Goal: Task Accomplishment & Management: Use online tool/utility

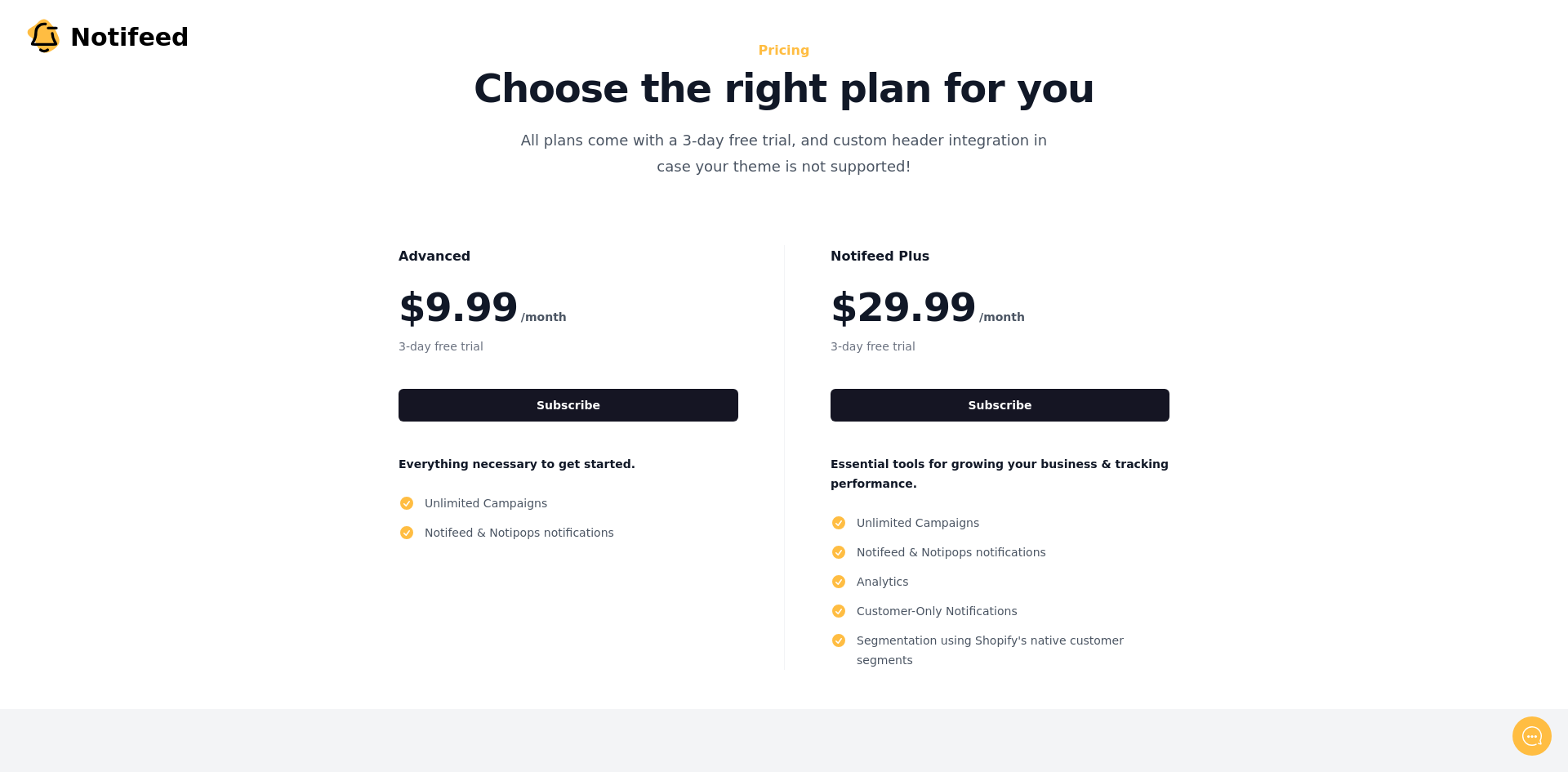
click at [898, 431] on div "Notifeed Plus $29.99 /month 3-day free trial Subscribe Essential tools for grow…" at bounding box center [999, 457] width 431 height 424
click at [917, 407] on button "Subscribe" at bounding box center [1000, 405] width 339 height 33
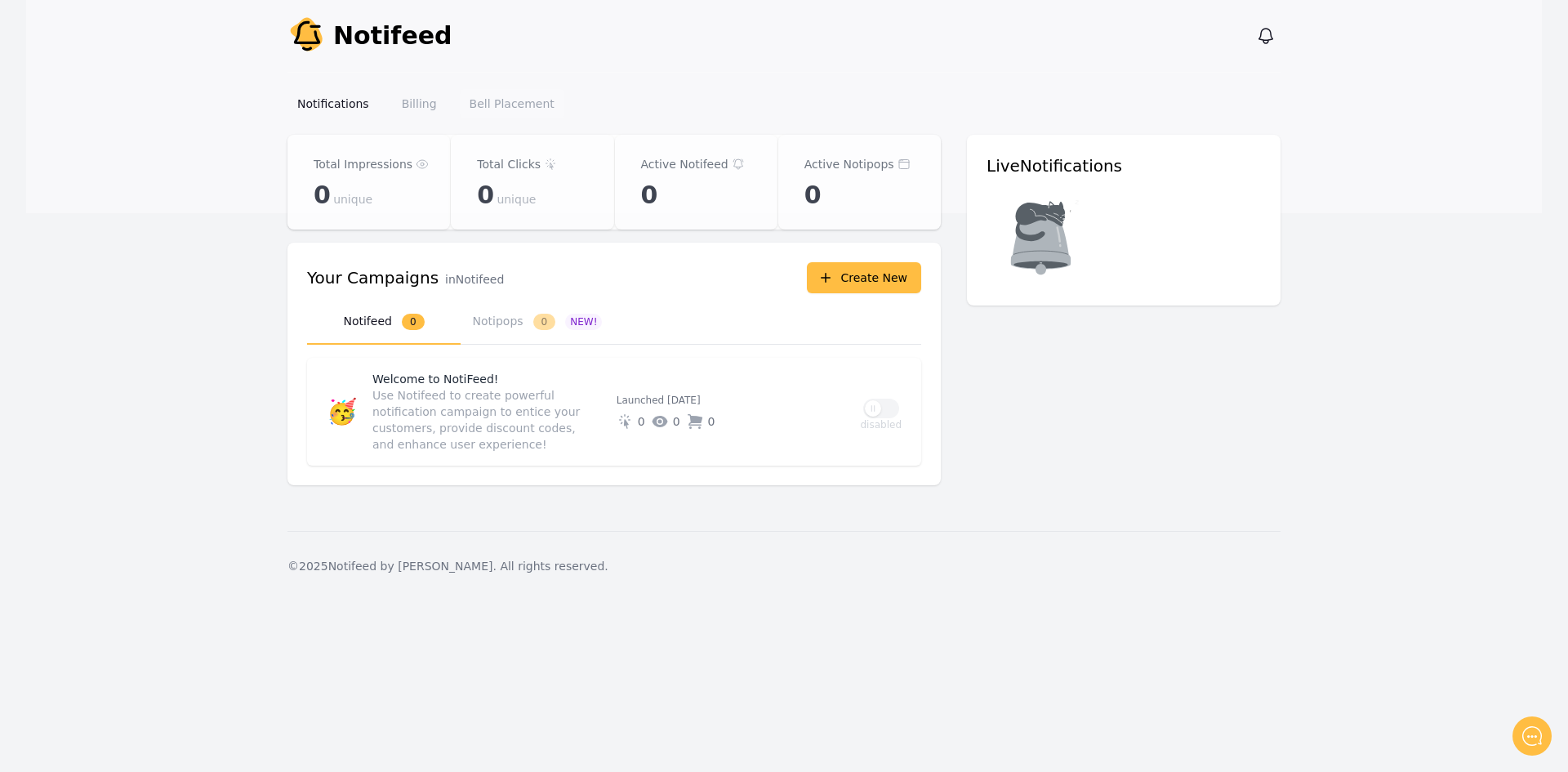
click at [509, 106] on link "Bell Placement" at bounding box center [512, 103] width 104 height 29
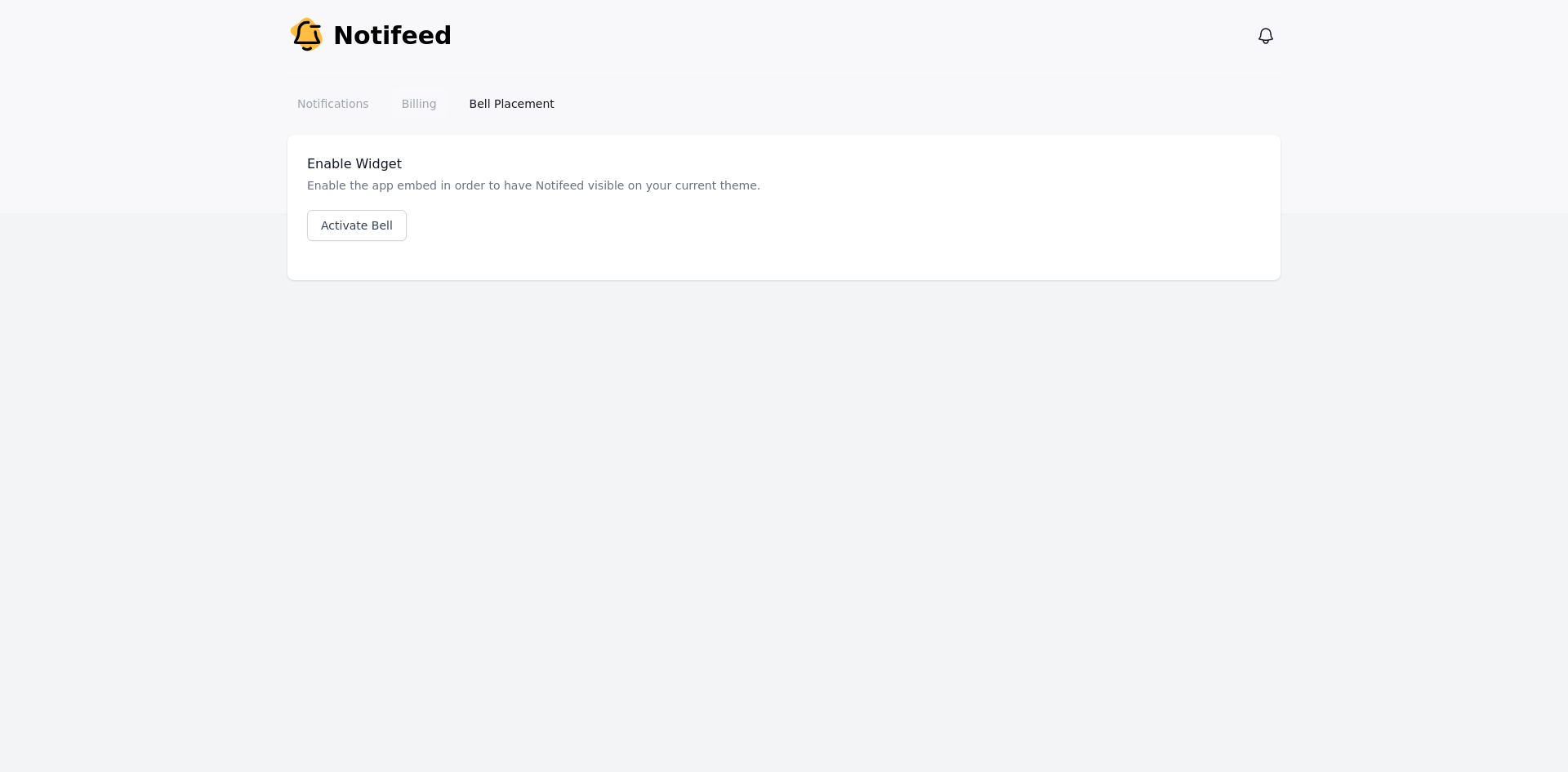
click at [414, 109] on link "Billing" at bounding box center [419, 103] width 55 height 29
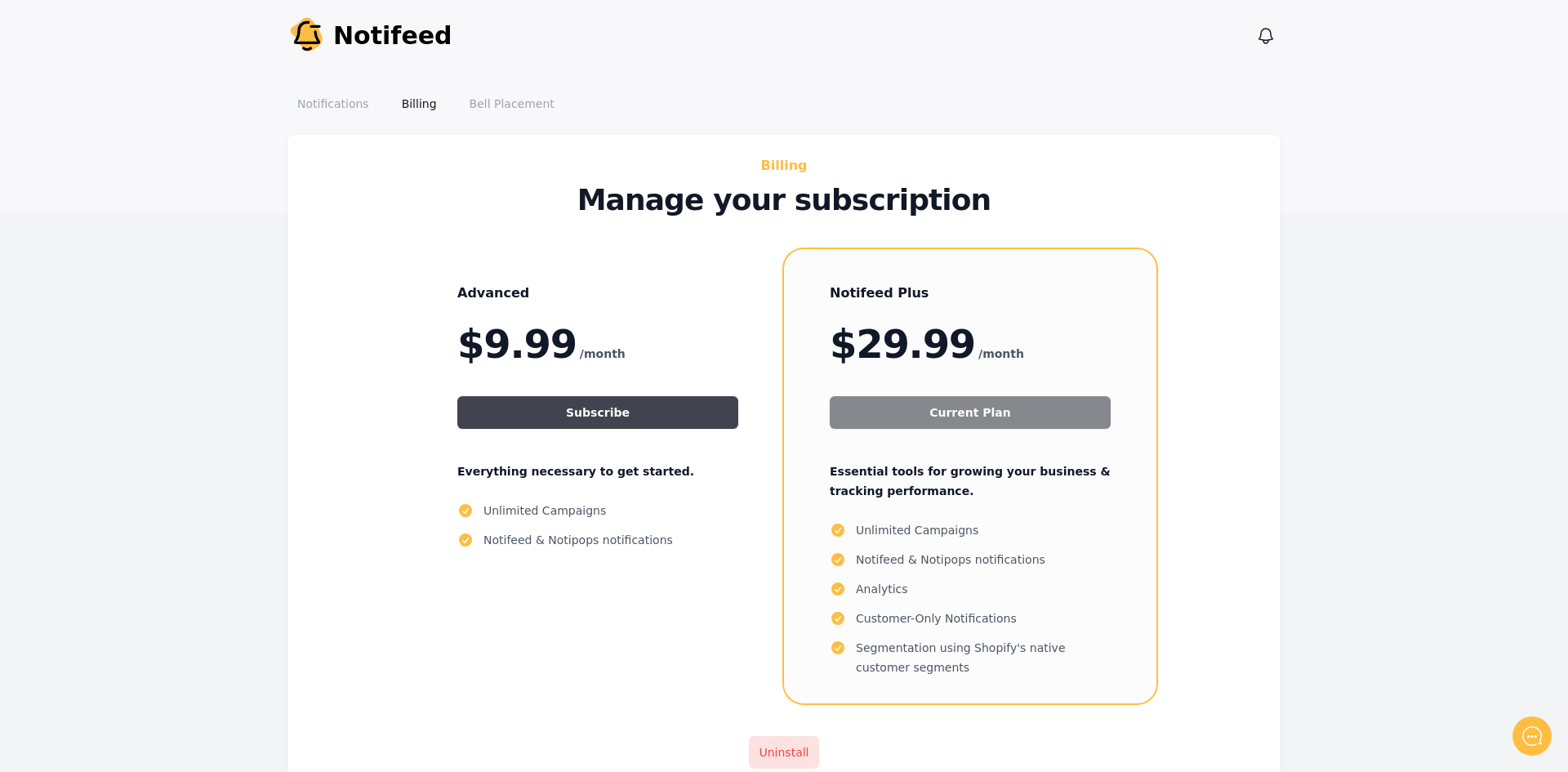
click at [585, 413] on button "Subscribe" at bounding box center [597, 412] width 281 height 33
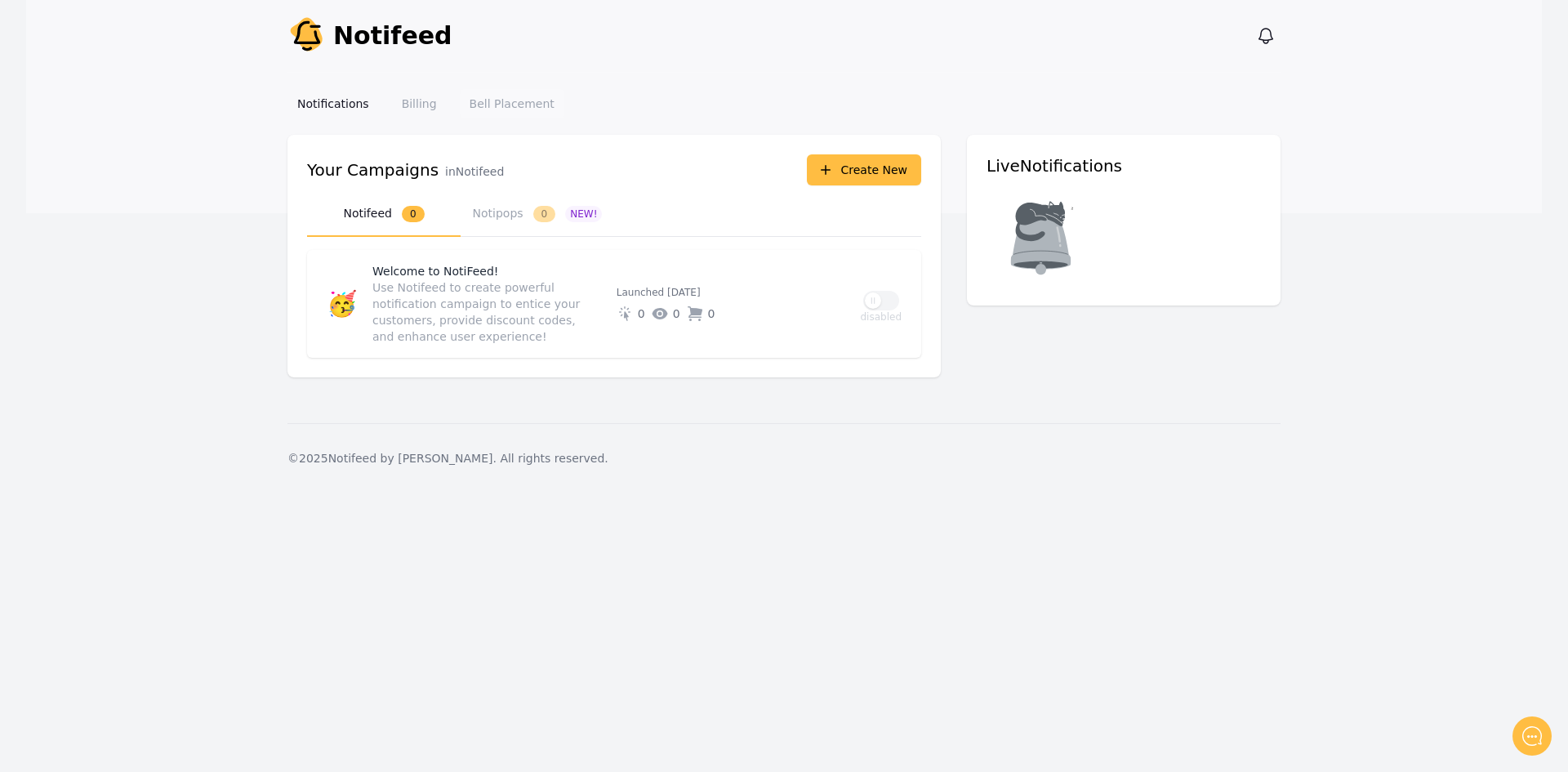
click at [507, 108] on link "Bell Placement" at bounding box center [512, 103] width 104 height 29
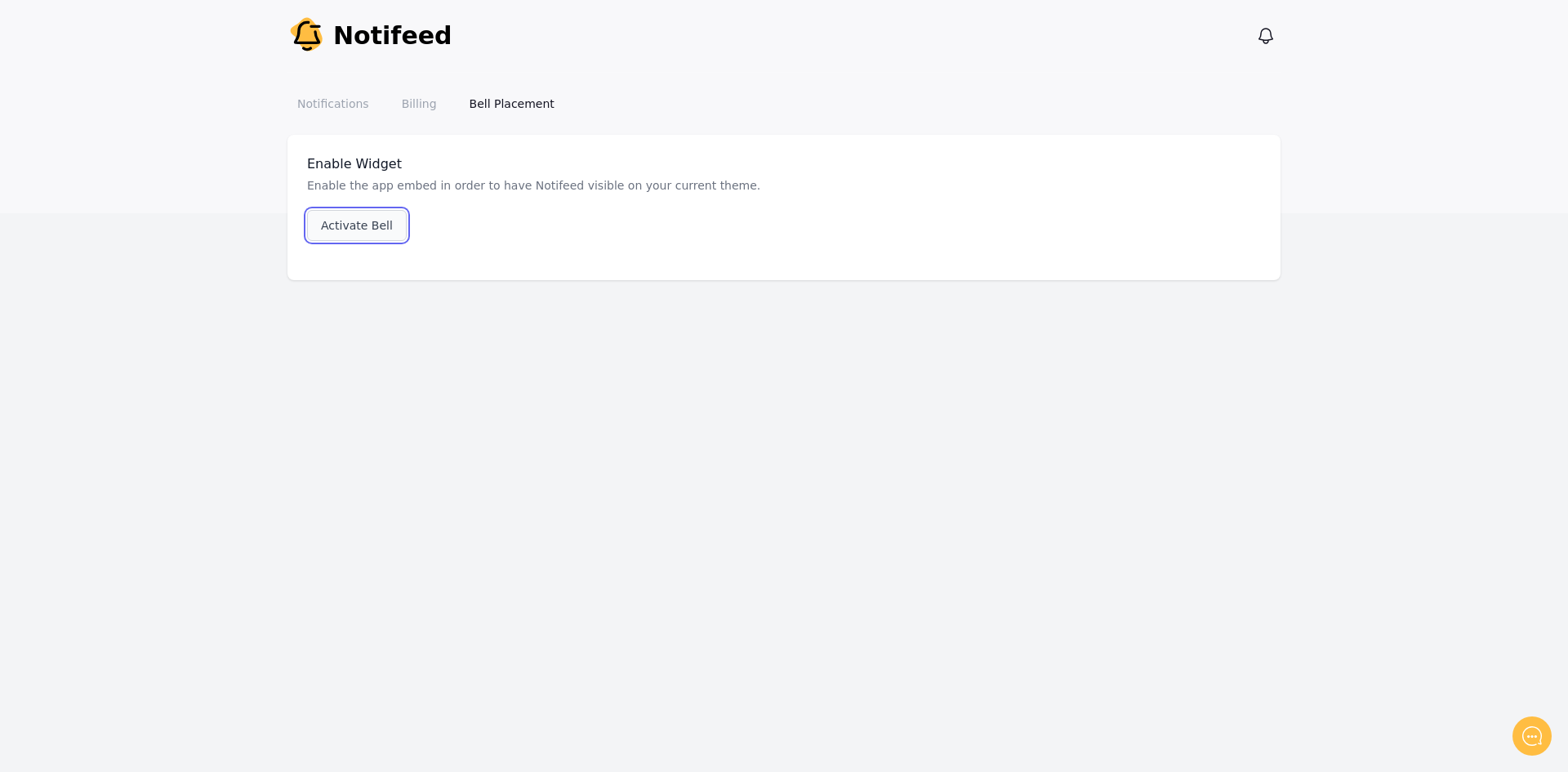
click at [369, 218] on link "Activate Bell" at bounding box center [356, 225] width 100 height 31
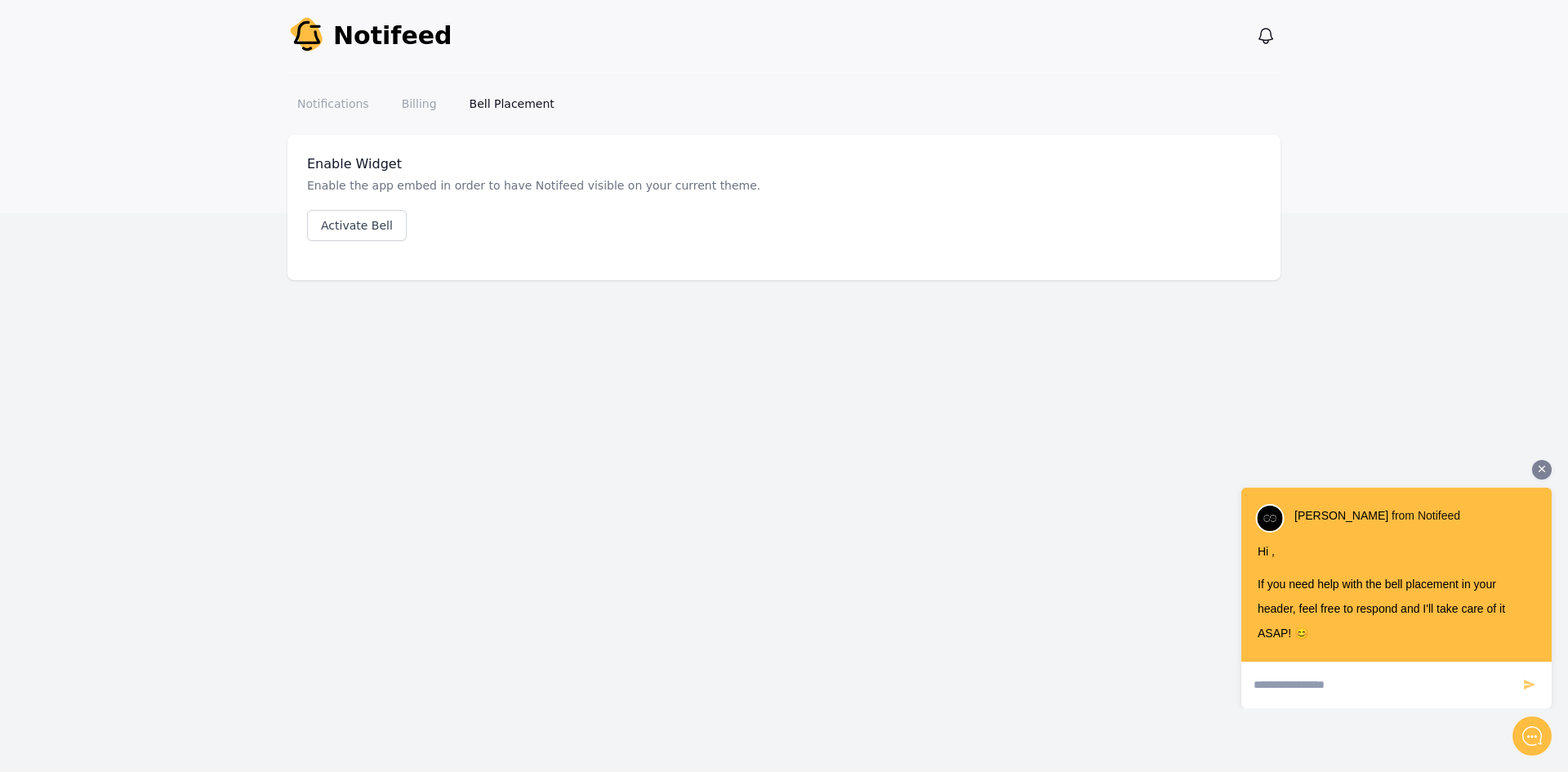
click at [1532, 468] on div at bounding box center [1542, 469] width 19 height 19
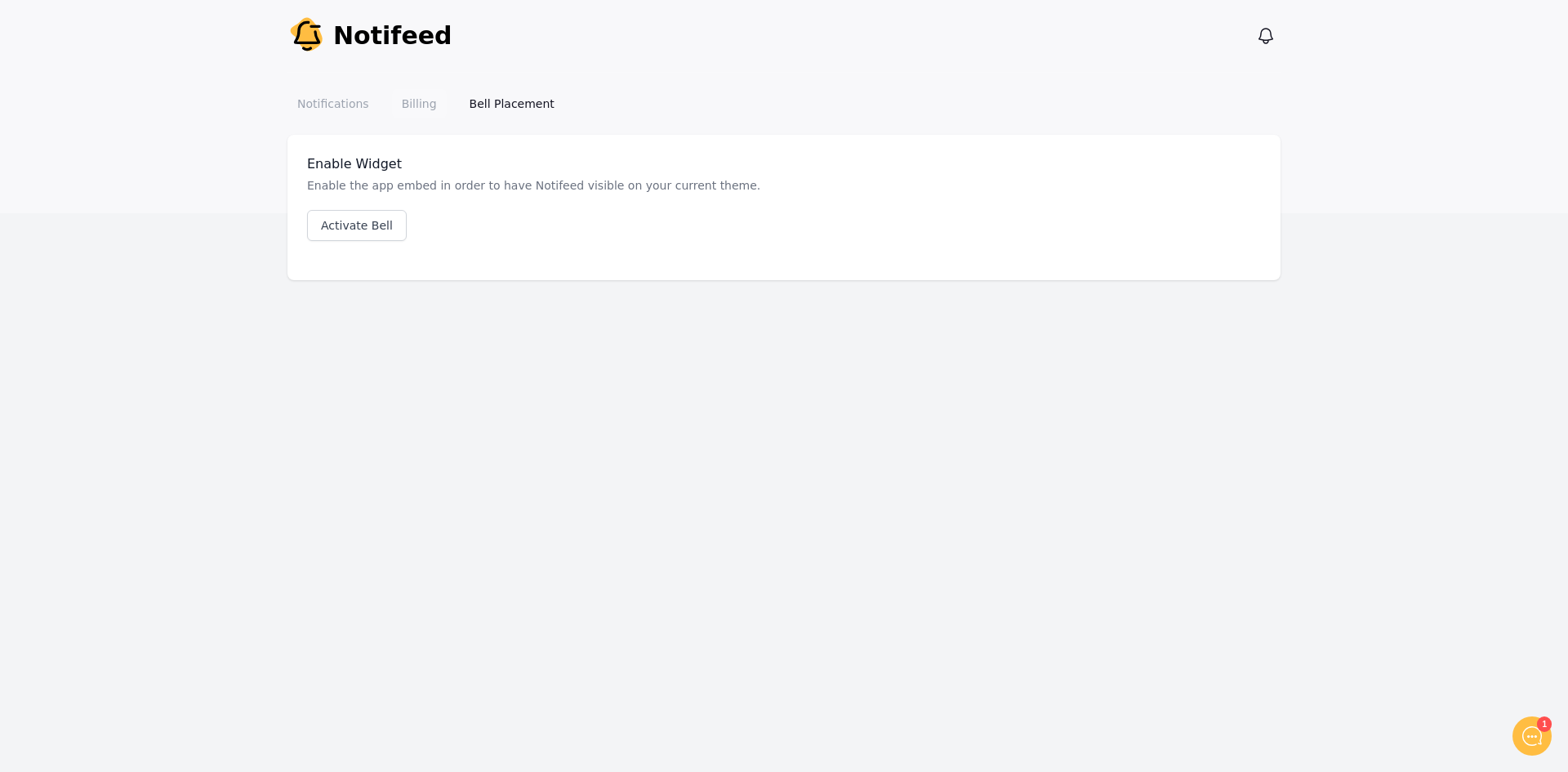
click at [413, 104] on link "Billing" at bounding box center [419, 103] width 55 height 29
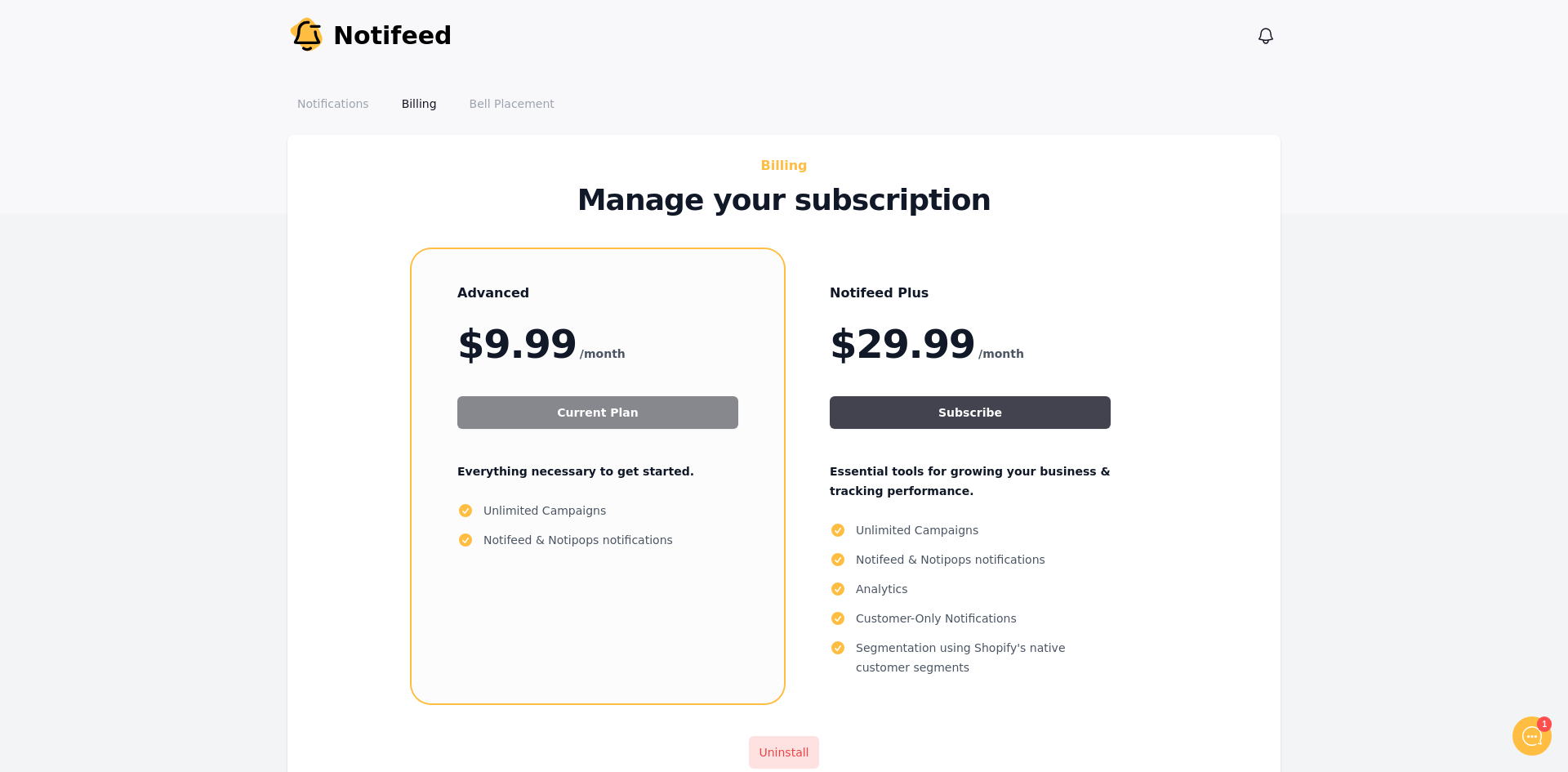
click at [949, 400] on button "Subscribe" at bounding box center [970, 412] width 281 height 33
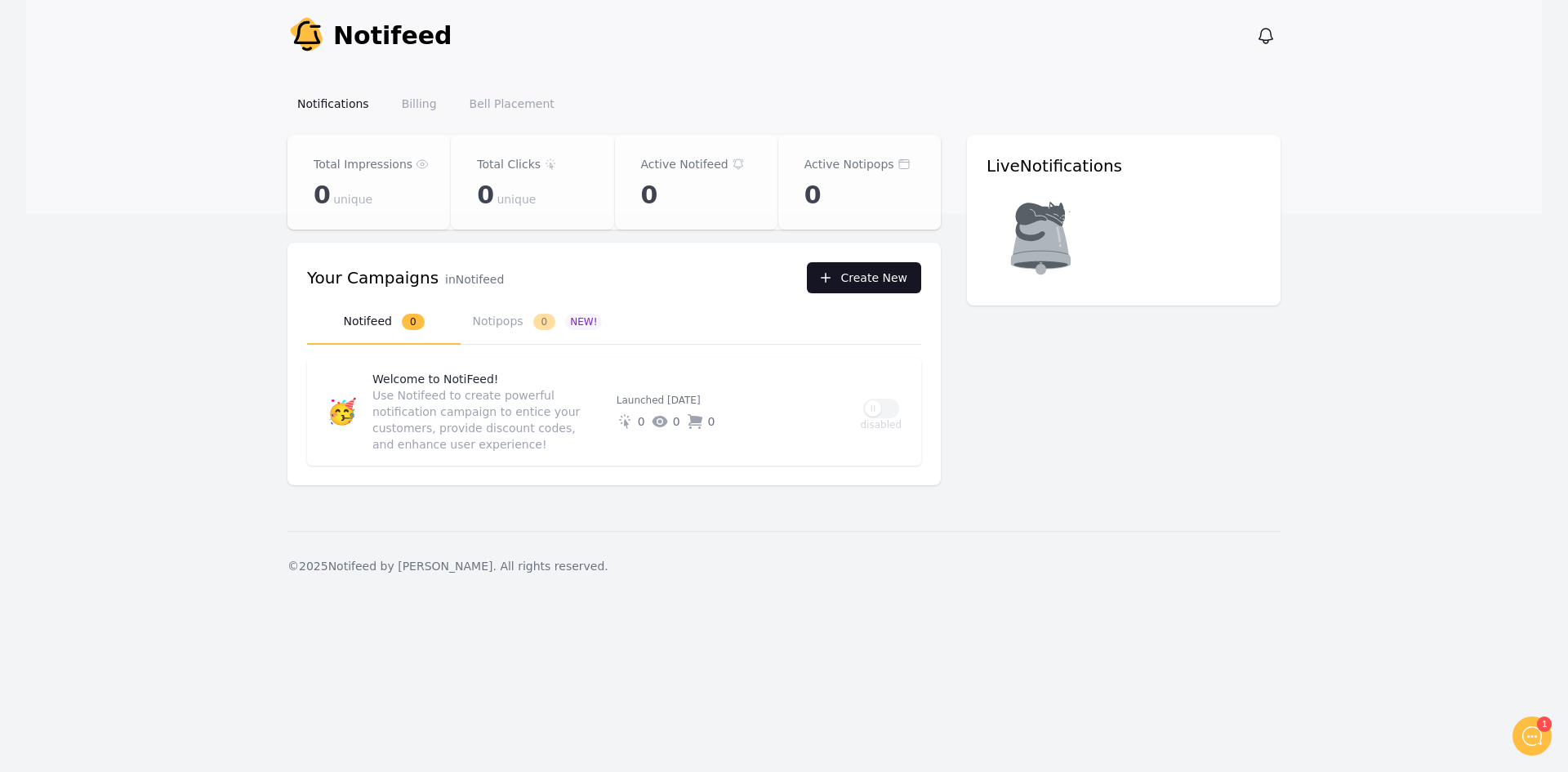
click at [840, 273] on button "Create New" at bounding box center [864, 277] width 115 height 31
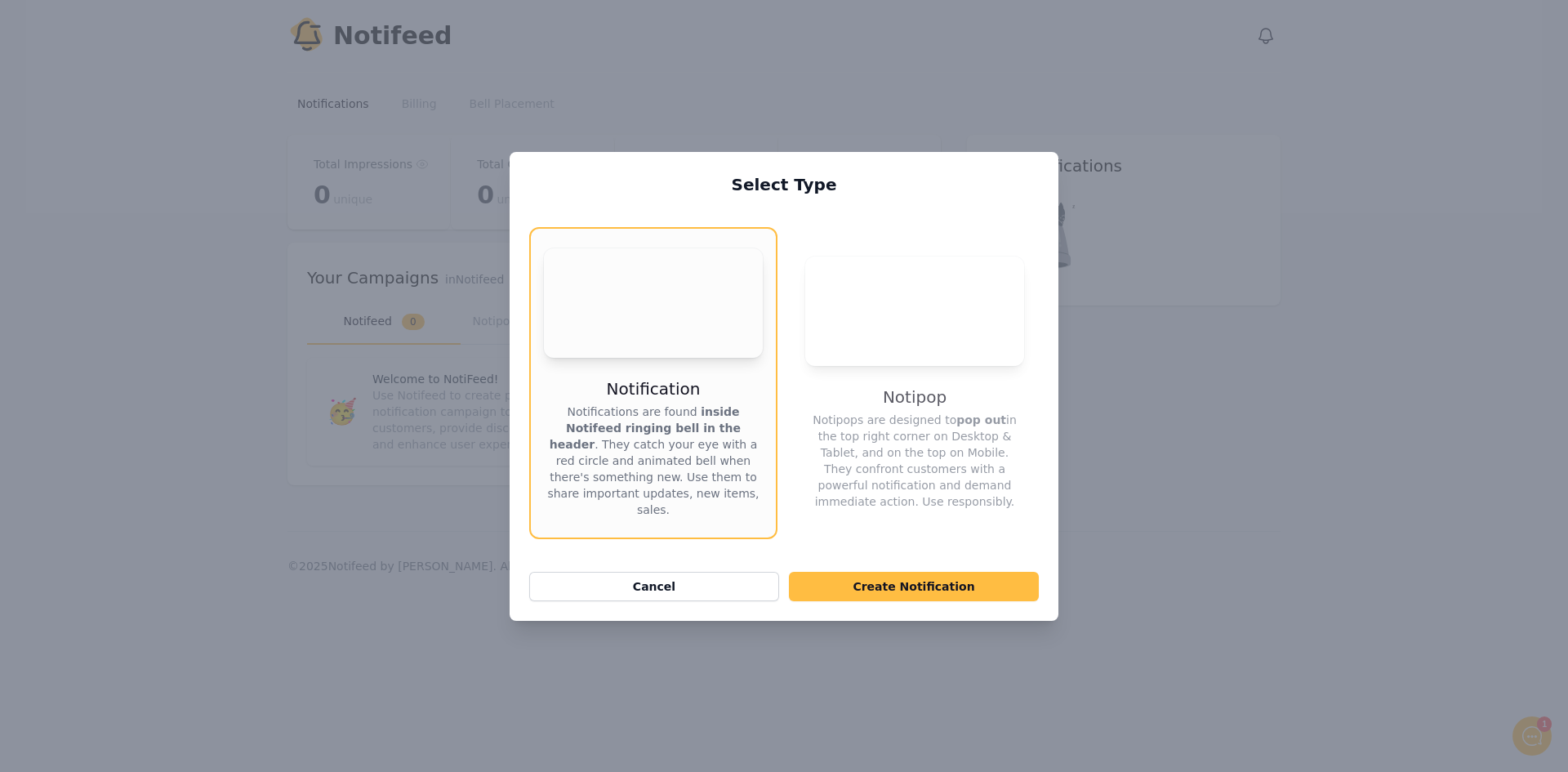
click at [652, 315] on video "Your browser does not support the video tag." at bounding box center [653, 303] width 219 height 109
click at [903, 589] on button "Create Notification" at bounding box center [913, 586] width 250 height 29
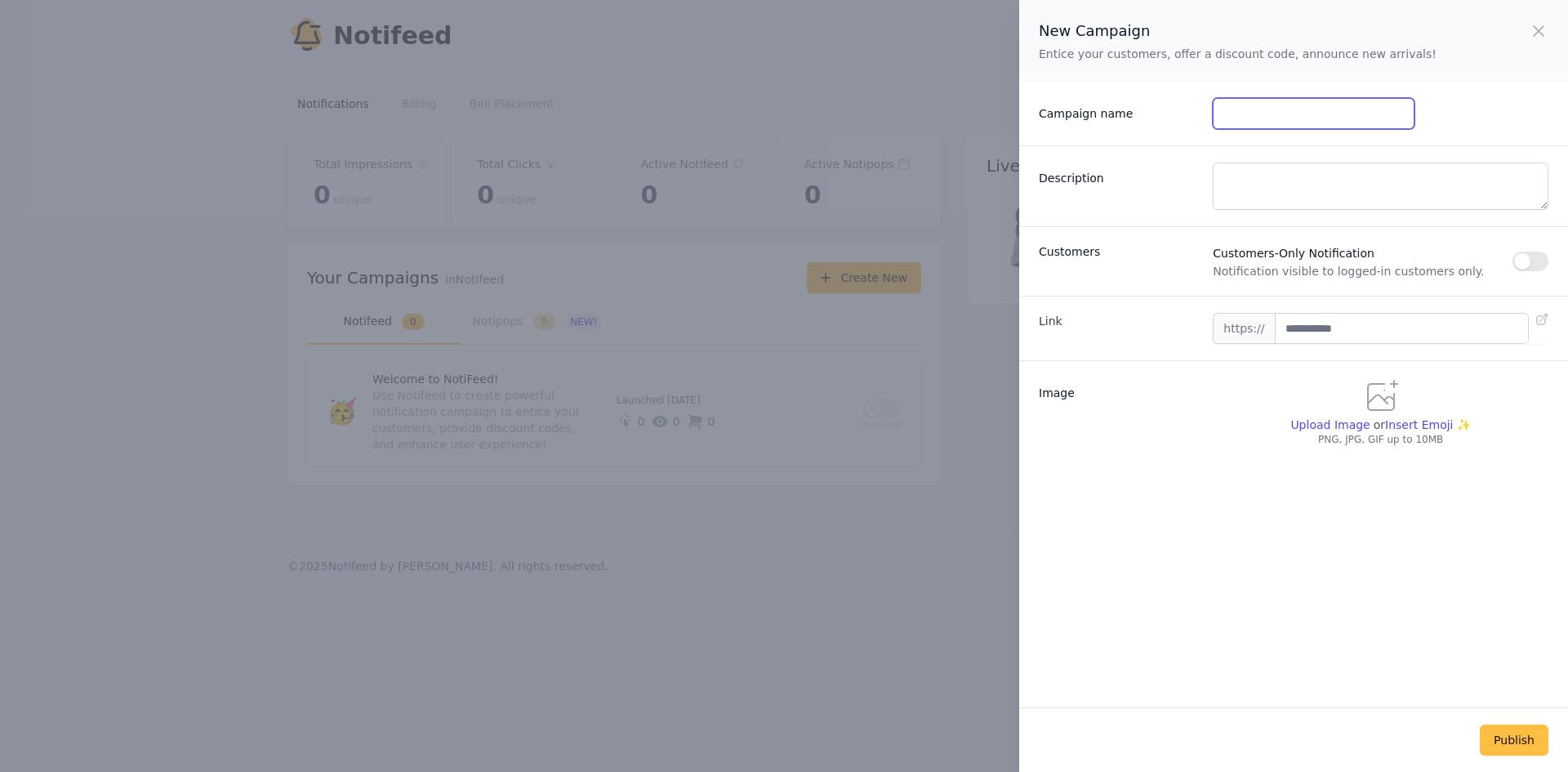
click at [1291, 115] on input "Campaign name" at bounding box center [1313, 113] width 201 height 31
type input "**********"
click at [1292, 195] on textarea "Description" at bounding box center [1380, 186] width 335 height 48
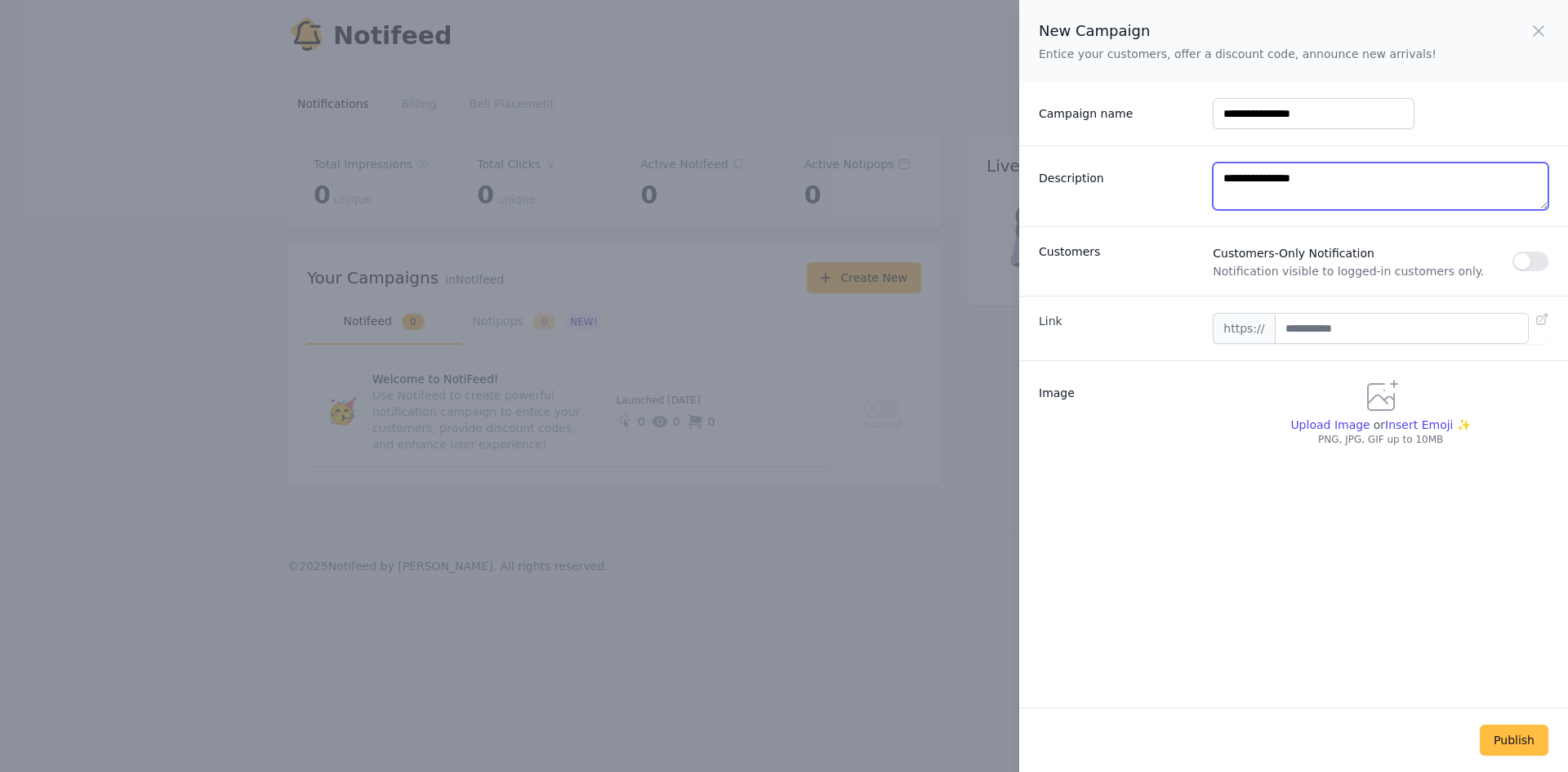
type textarea "**********"
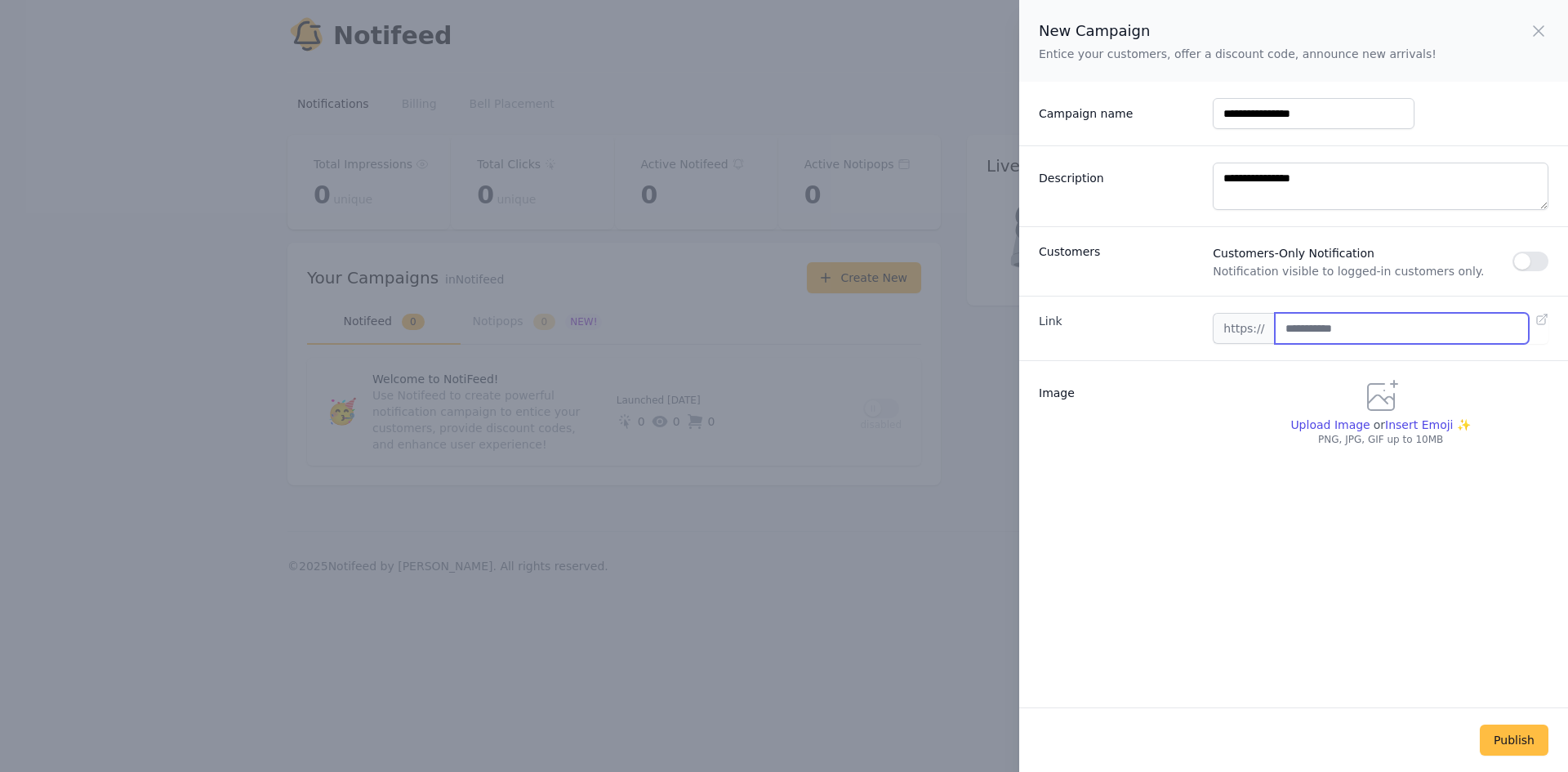
click at [1342, 323] on input "text" at bounding box center [1402, 327] width 254 height 31
type input "**********"
click at [1423, 419] on span "Insert Emoji ✨" at bounding box center [1428, 424] width 86 height 17
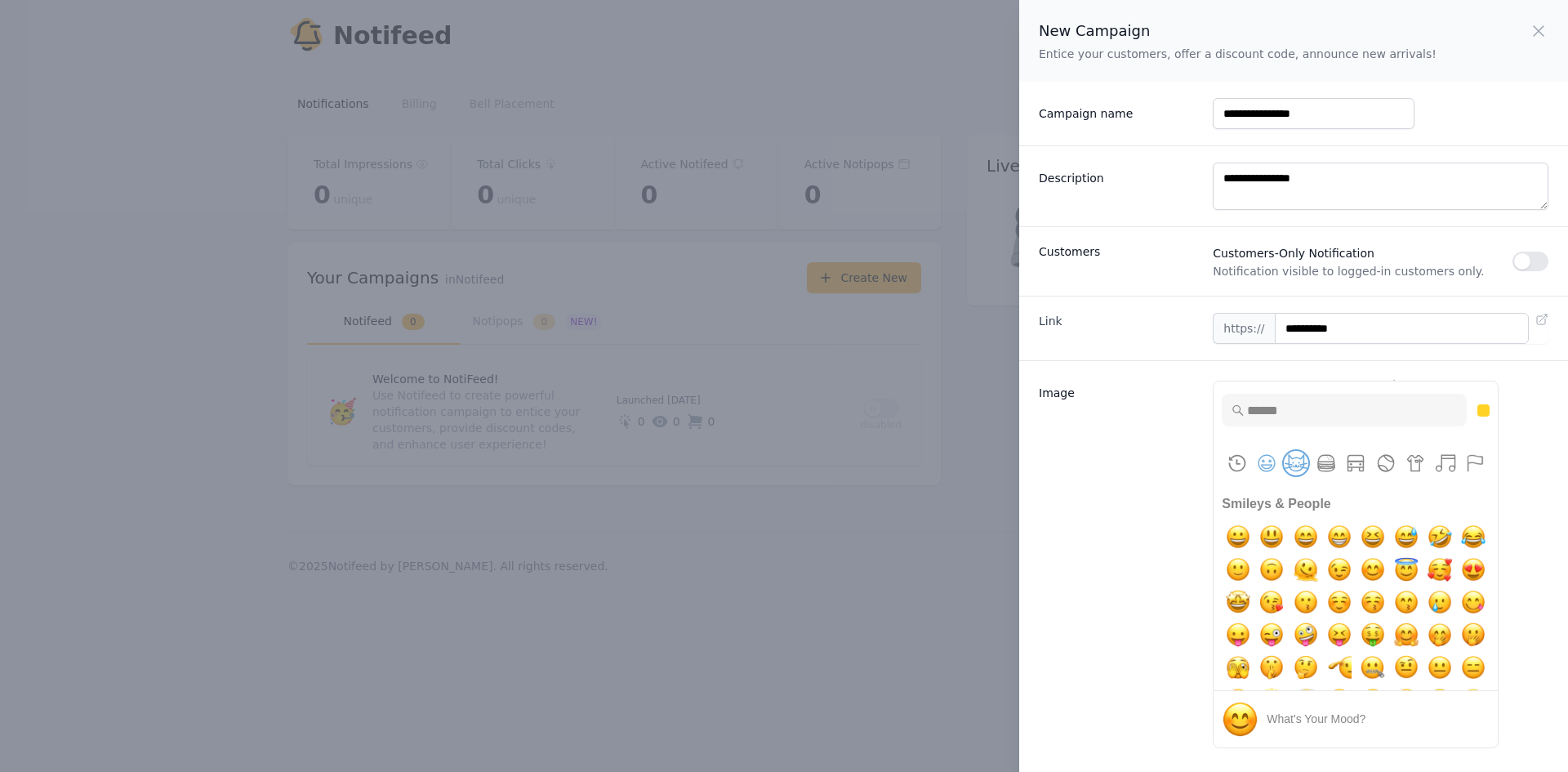
click at [1305, 465] on button "Animals & Nature" at bounding box center [1296, 463] width 25 height 25
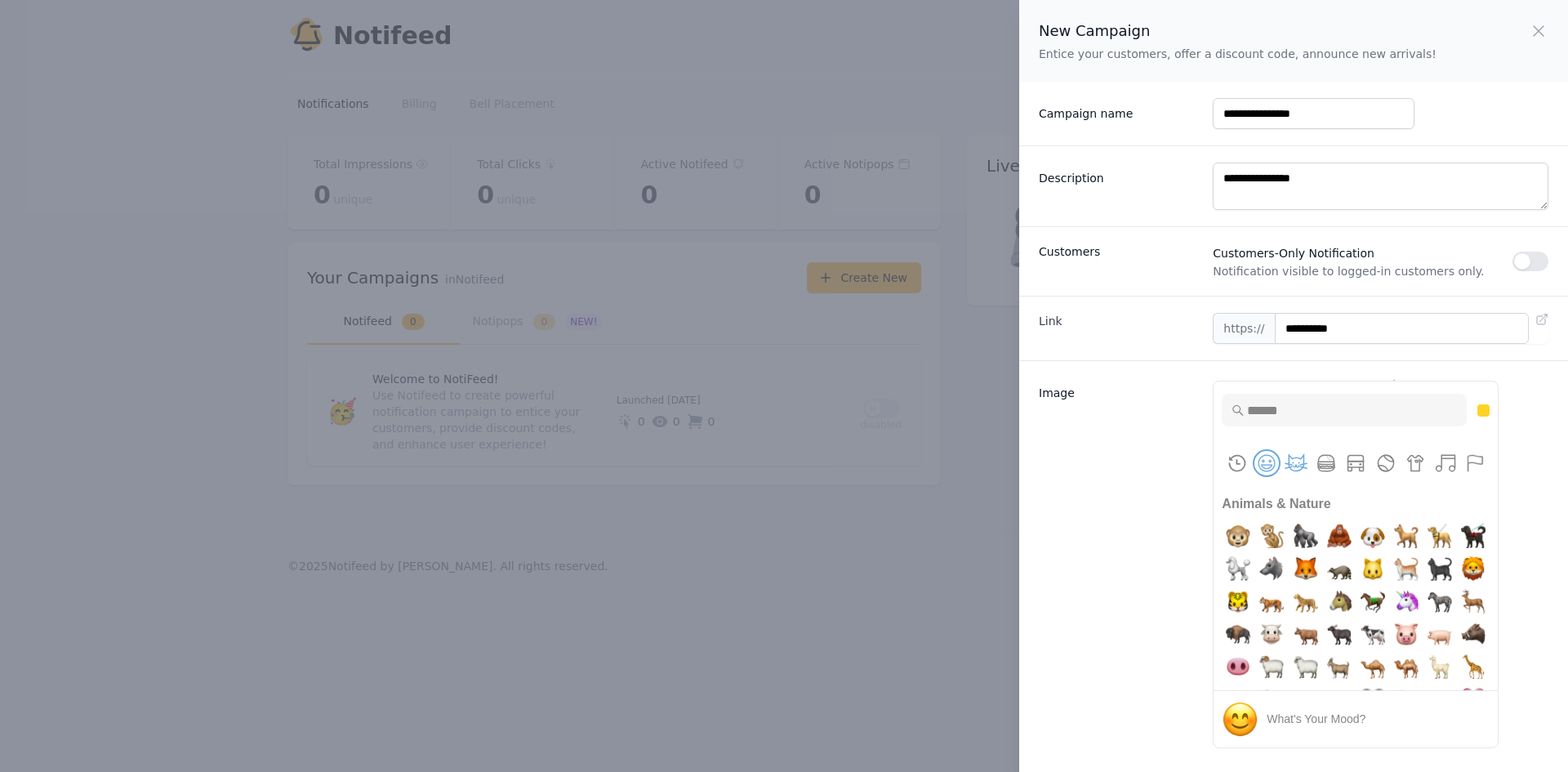
click at [1258, 462] on button "Smileys & People" at bounding box center [1266, 463] width 25 height 25
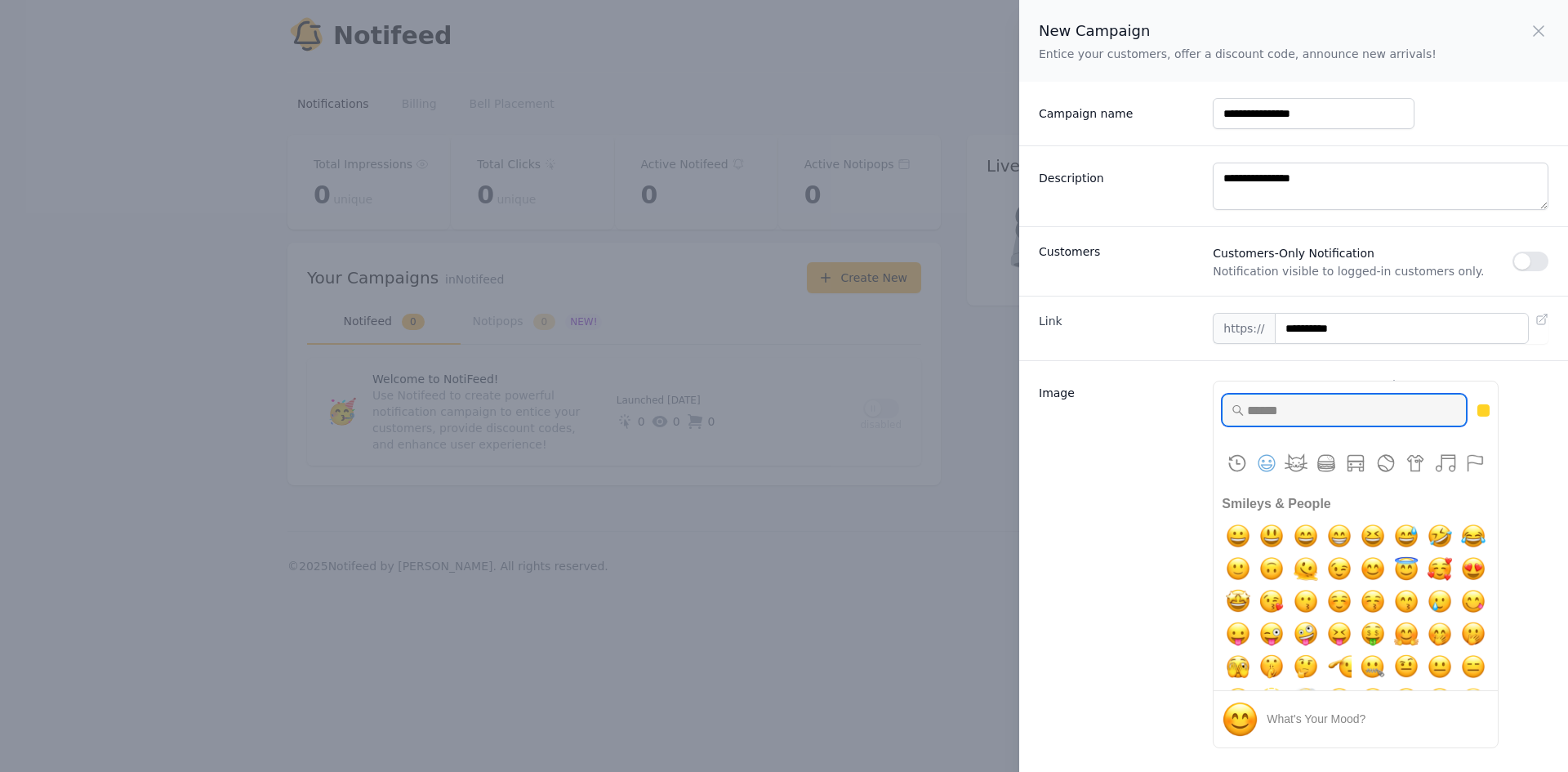
click at [1296, 408] on input "Type to search for an emoji" at bounding box center [1344, 409] width 245 height 33
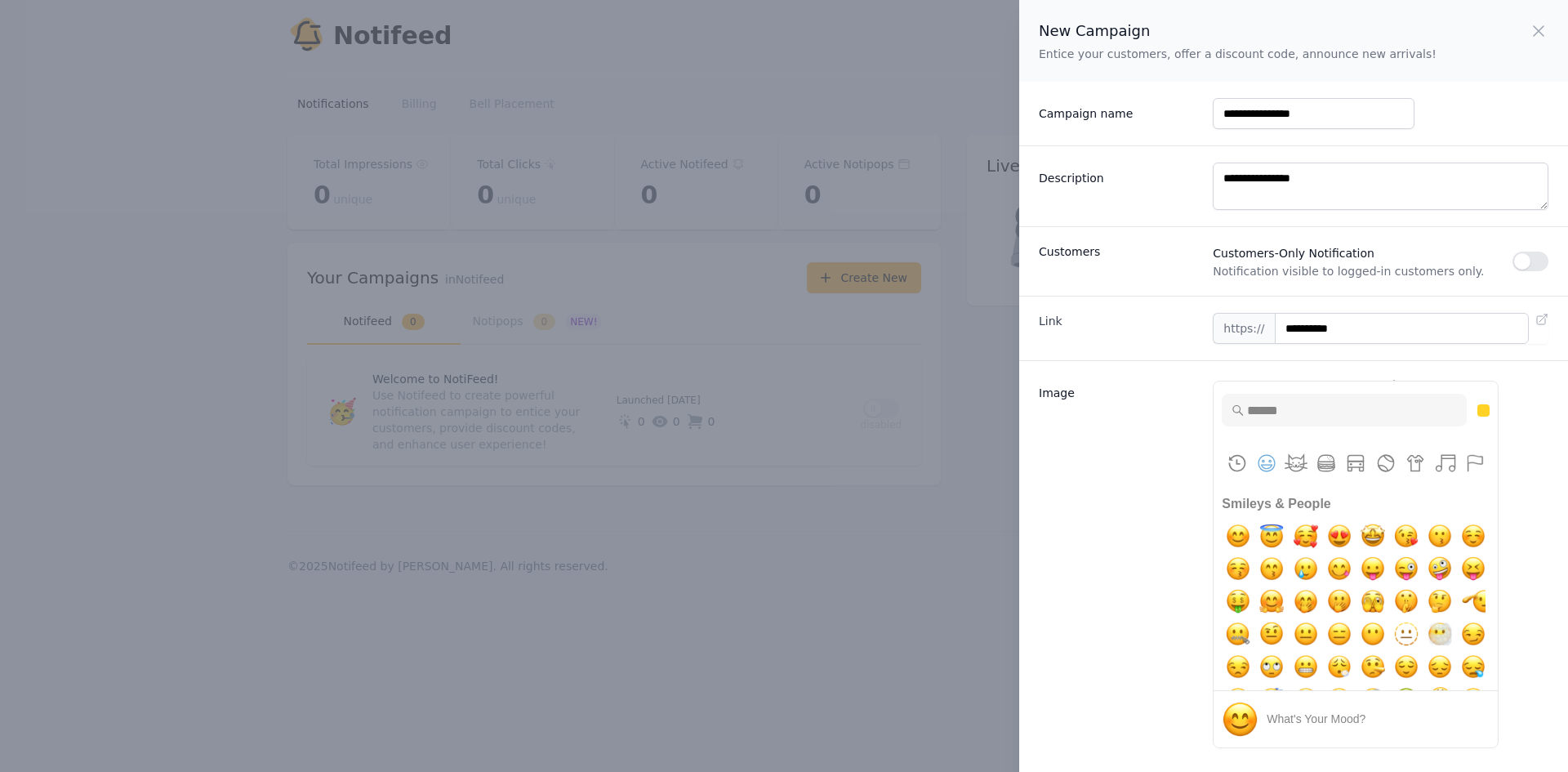
click at [1559, 405] on div "Image Upload Image or Insert Emoji ✨ PNG, JPG, GIF up to 10MB Frequently Used S…" at bounding box center [1294, 568] width 549 height 417
drag, startPoint x: 1146, startPoint y: 489, endPoint x: 1189, endPoint y: 499, distance: 44.1
click at [1160, 495] on div "Image" at bounding box center [1119, 563] width 161 height 371
click at [1395, 326] on input "**********" at bounding box center [1402, 327] width 254 height 31
click at [1050, 388] on label "Image" at bounding box center [1119, 389] width 161 height 23
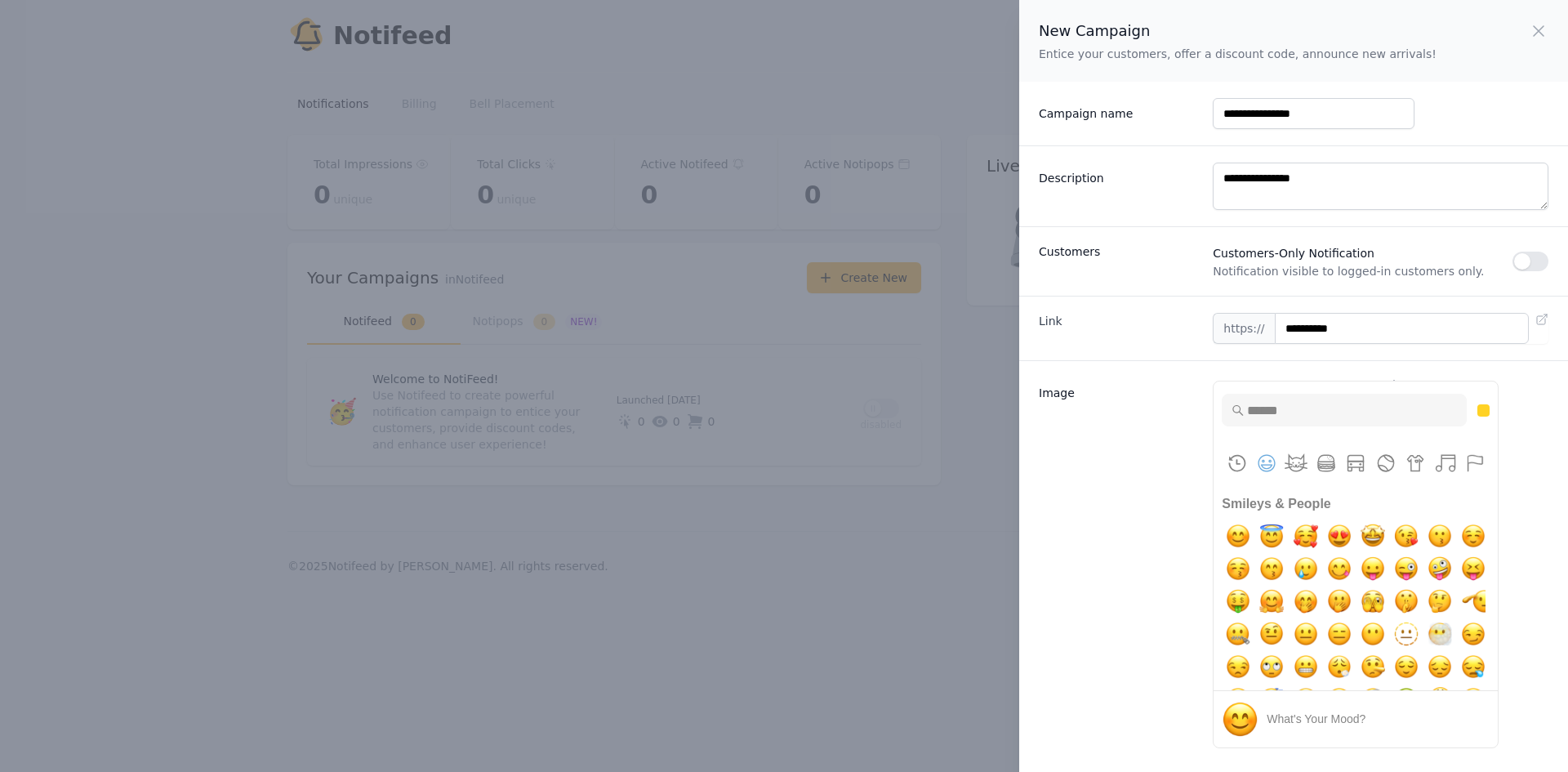
click at [1212, 210] on textarea "**********" at bounding box center [1380, 186] width 335 height 48
click at [1236, 462] on button "Frequently Used" at bounding box center [1237, 463] width 25 height 25
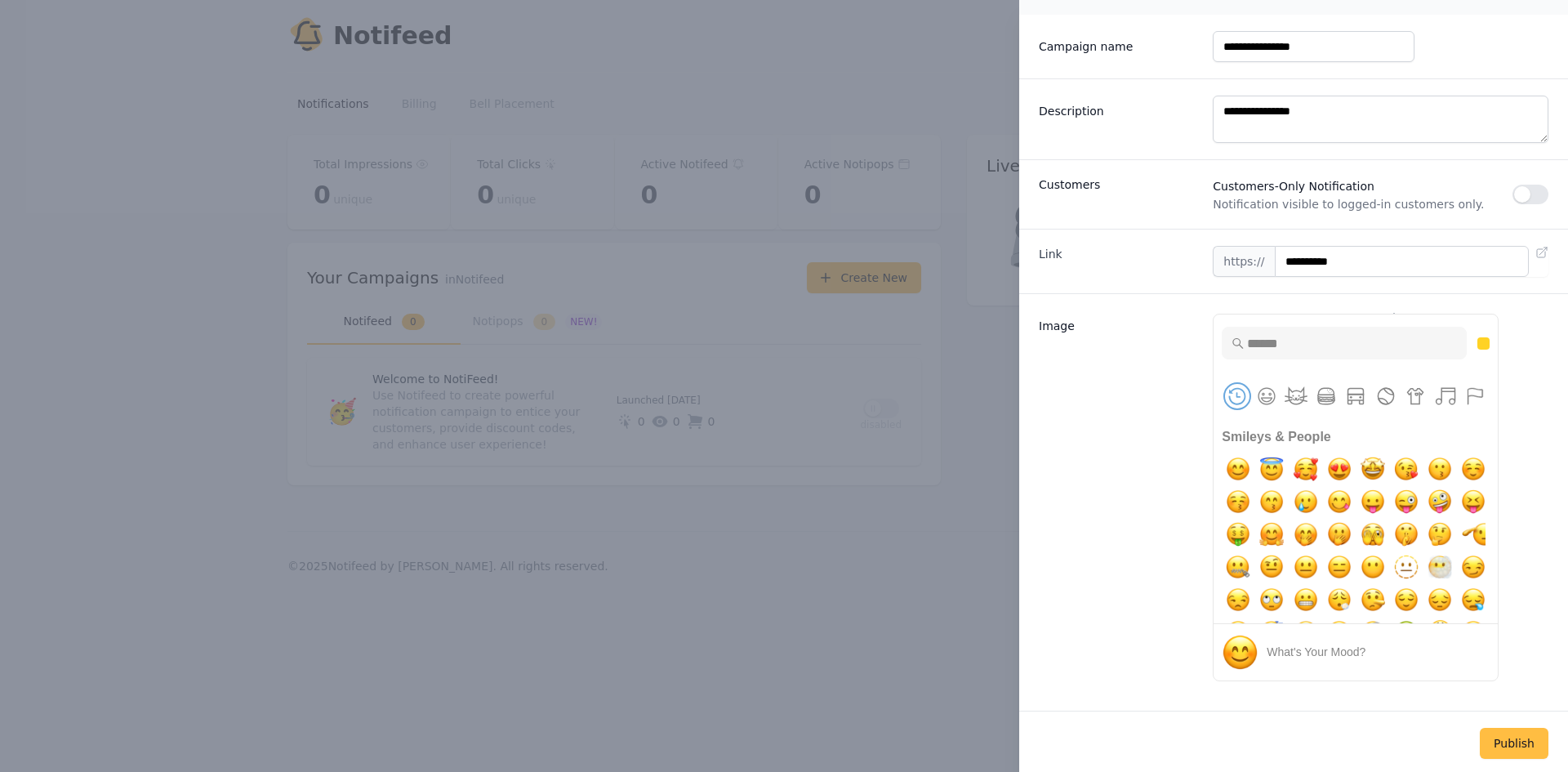
scroll to position [71, 0]
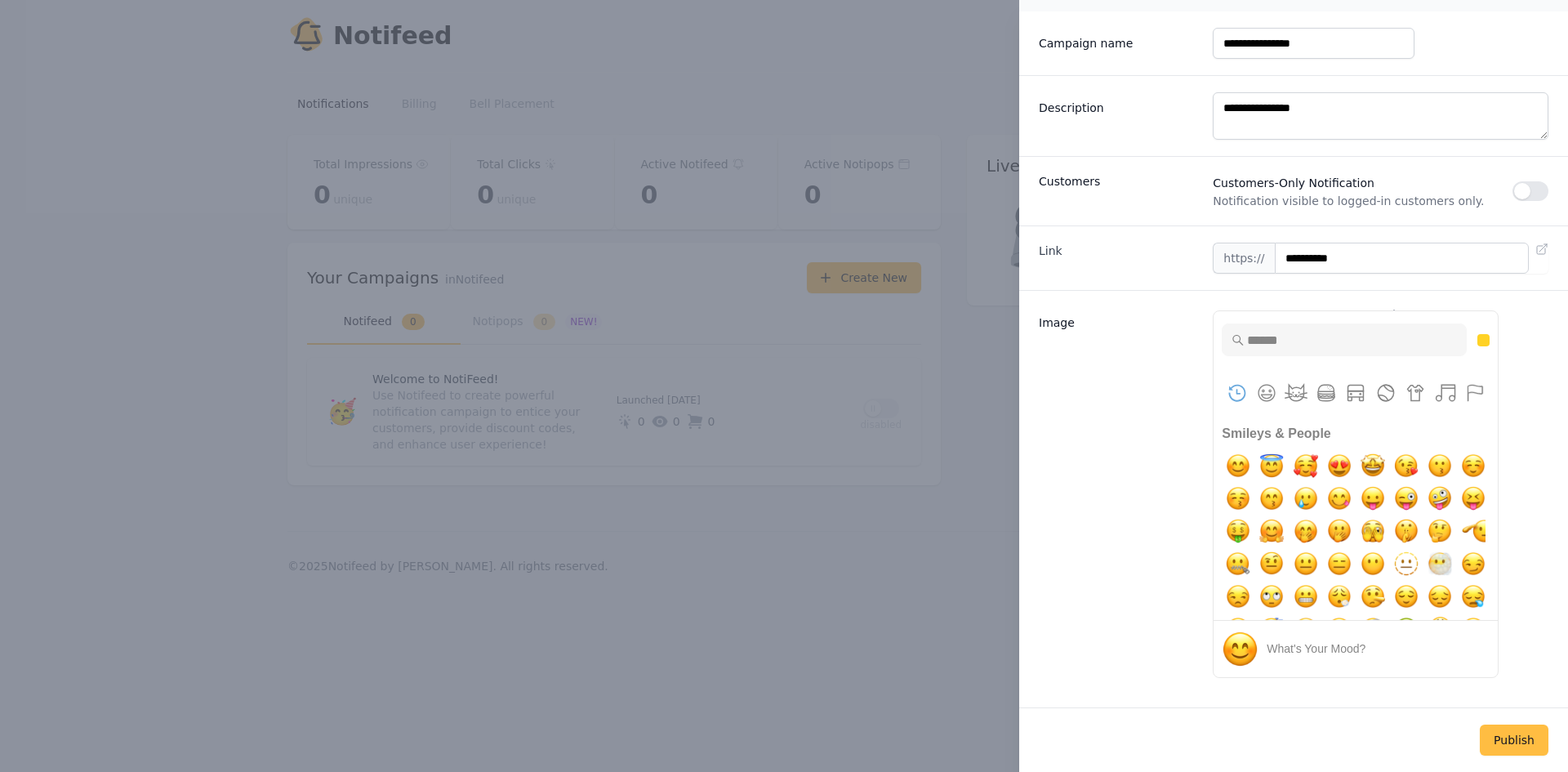
click at [1157, 591] on div "Image" at bounding box center [1119, 492] width 161 height 371
click at [1484, 335] on button "Skin tone NEUTRAL" at bounding box center [1483, 341] width 12 height 12
click at [1484, 335] on button "Skin tone NEUTRAL" at bounding box center [1483, 340] width 17 height 17
click at [1386, 131] on textarea "**********" at bounding box center [1380, 116] width 335 height 48
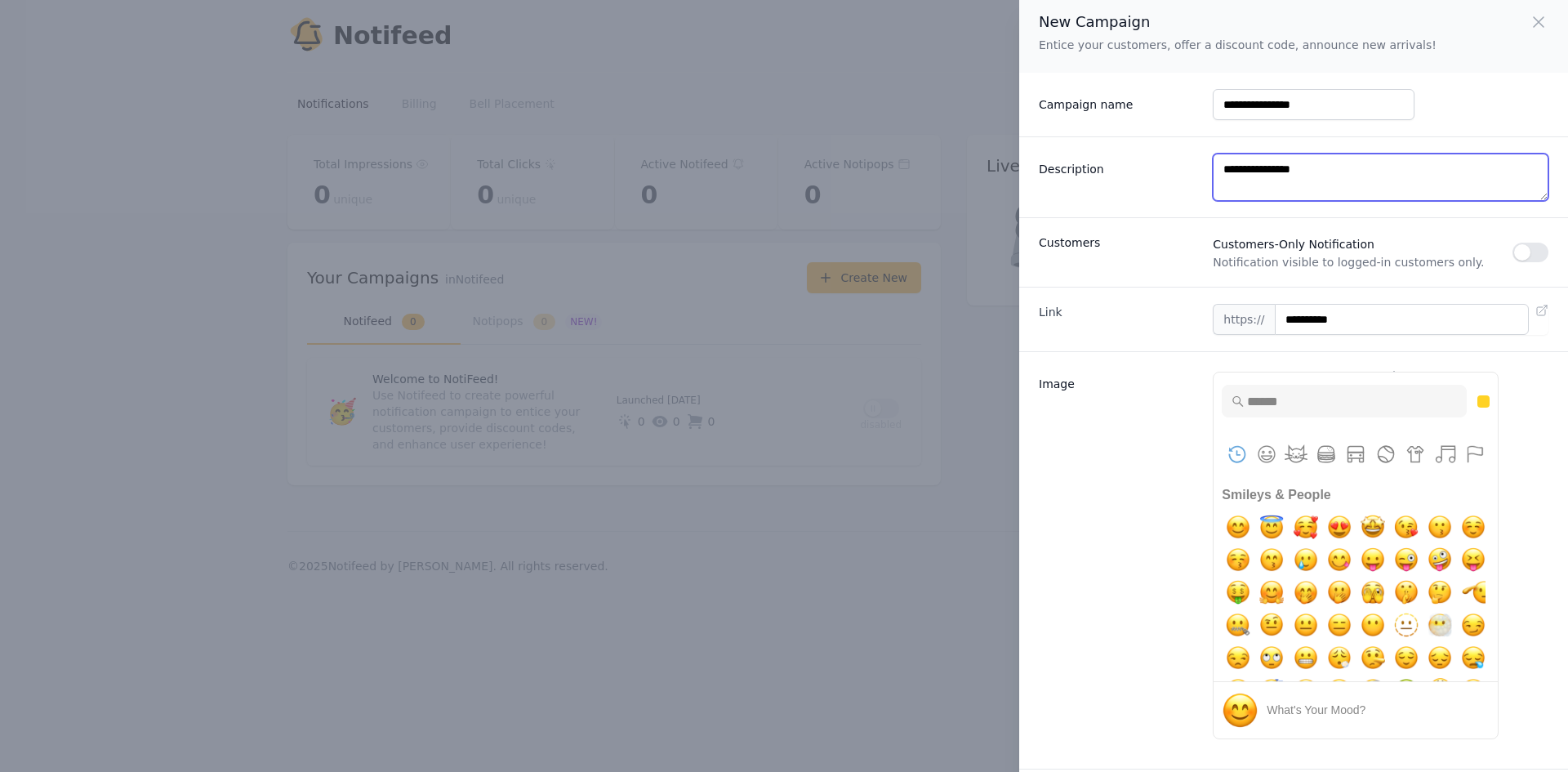
scroll to position [0, 0]
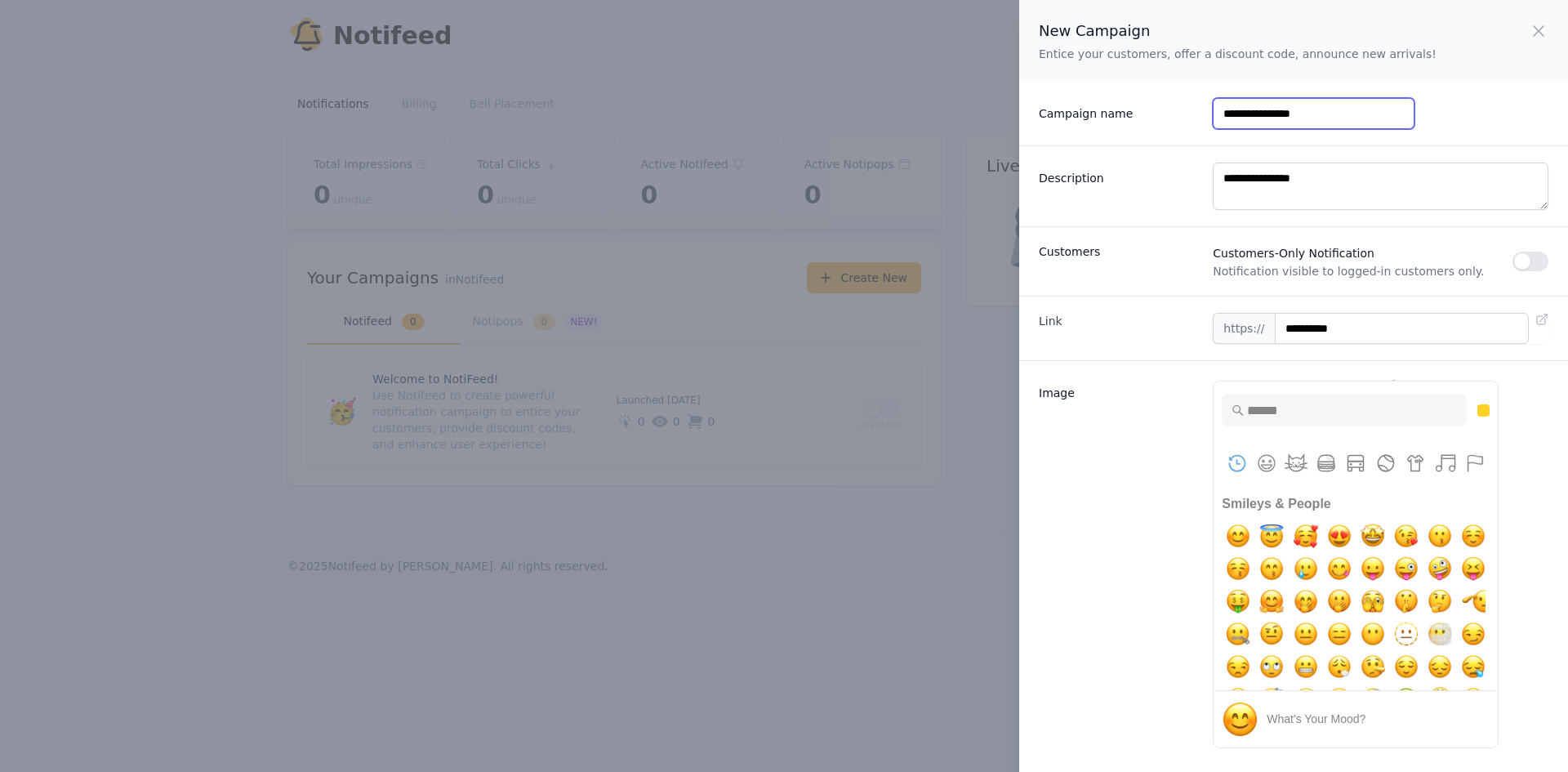
click at [1347, 102] on input "**********" at bounding box center [1313, 113] width 201 height 31
click at [1547, 27] on icon "button" at bounding box center [1538, 31] width 19 height 19
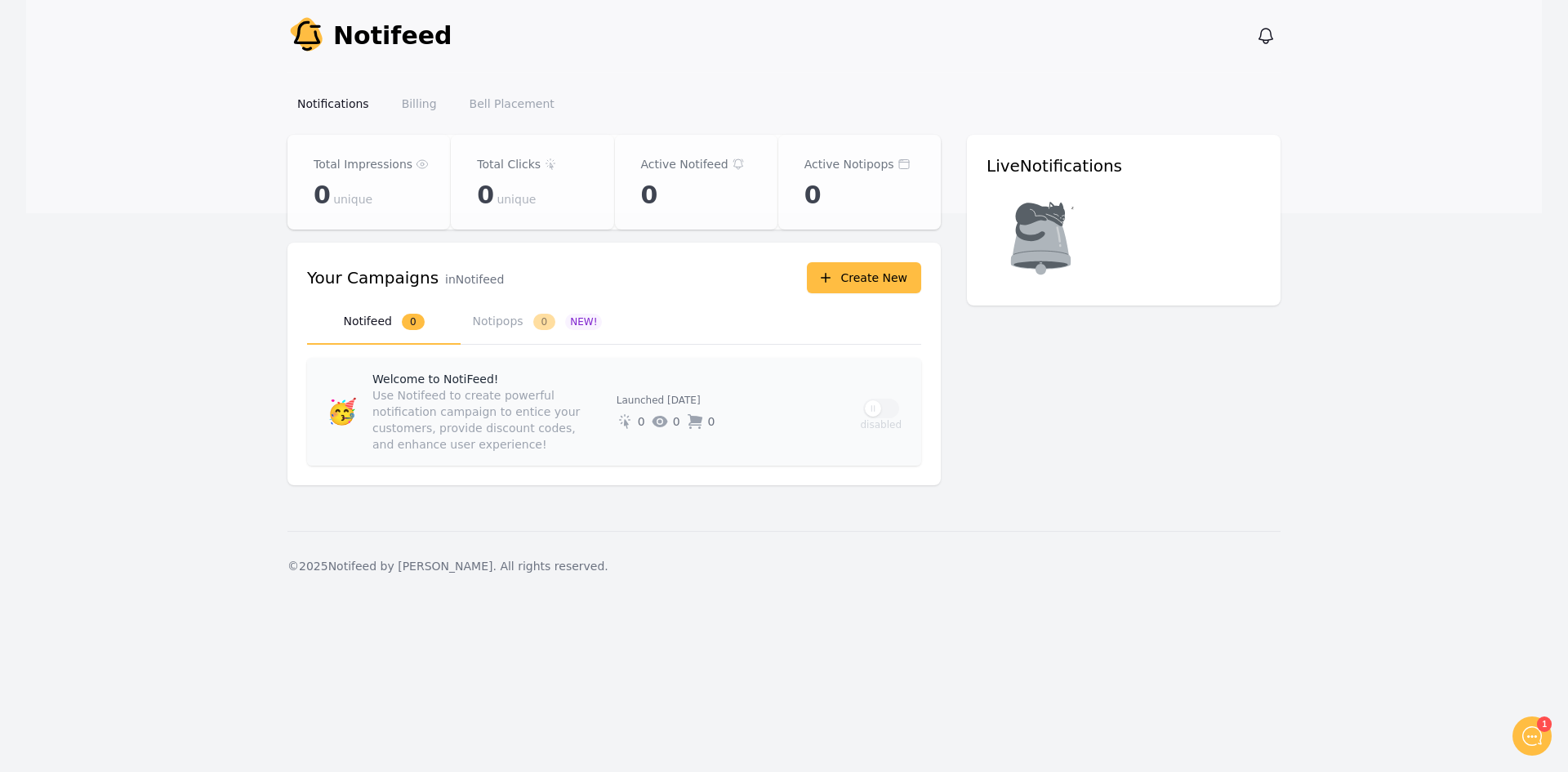
click at [499, 404] on p "Use Notifeed to create powerful notification campaign to entice your customers,…" at bounding box center [484, 420] width 224 height 65
click at [857, 288] on button "Create New" at bounding box center [864, 277] width 115 height 31
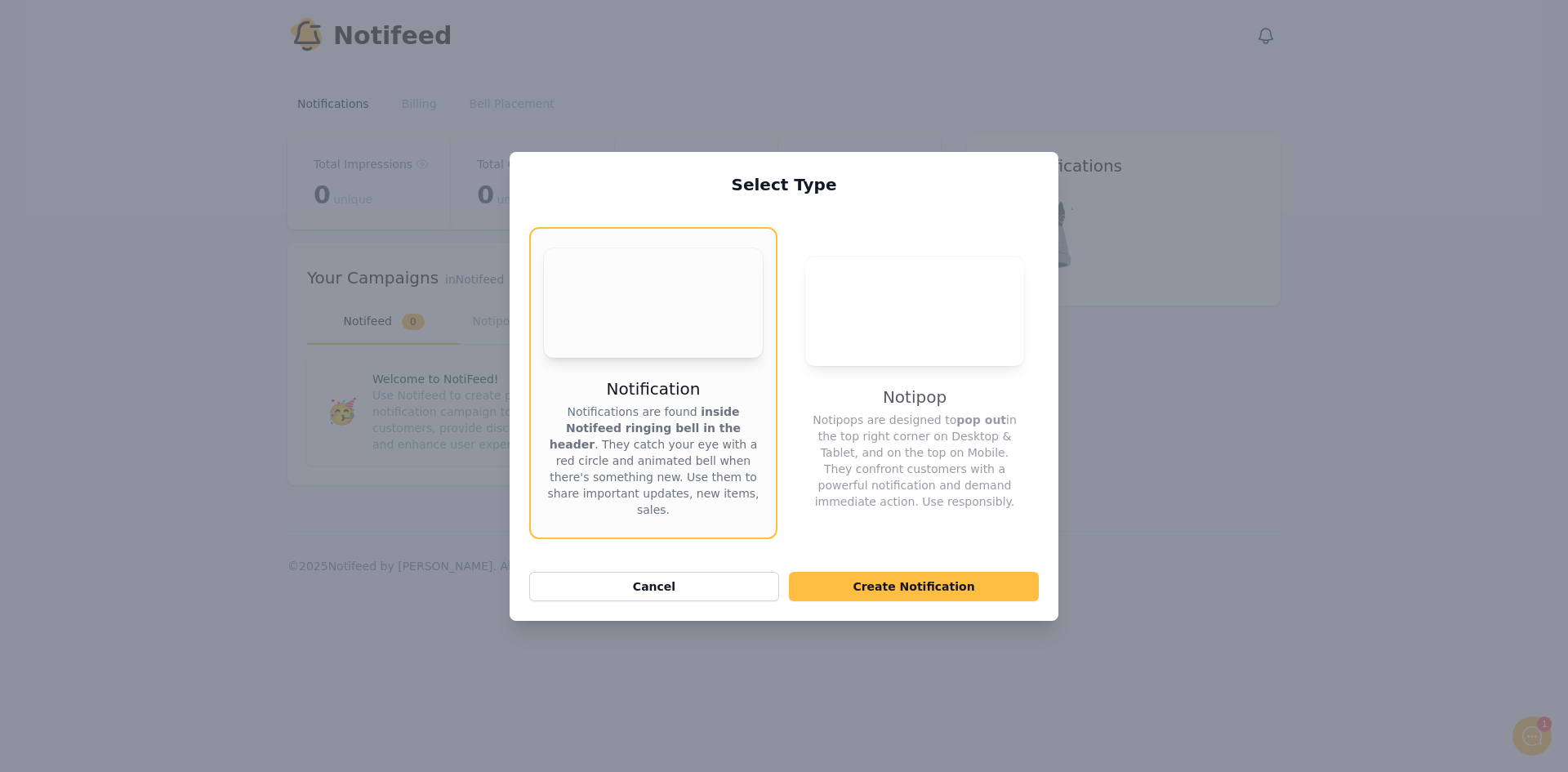
click at [901, 557] on div "Select Type Your browser does not support the video tag. Notification Notificat…" at bounding box center [784, 386] width 549 height 468
click at [891, 596] on button "Create Notification" at bounding box center [913, 586] width 250 height 29
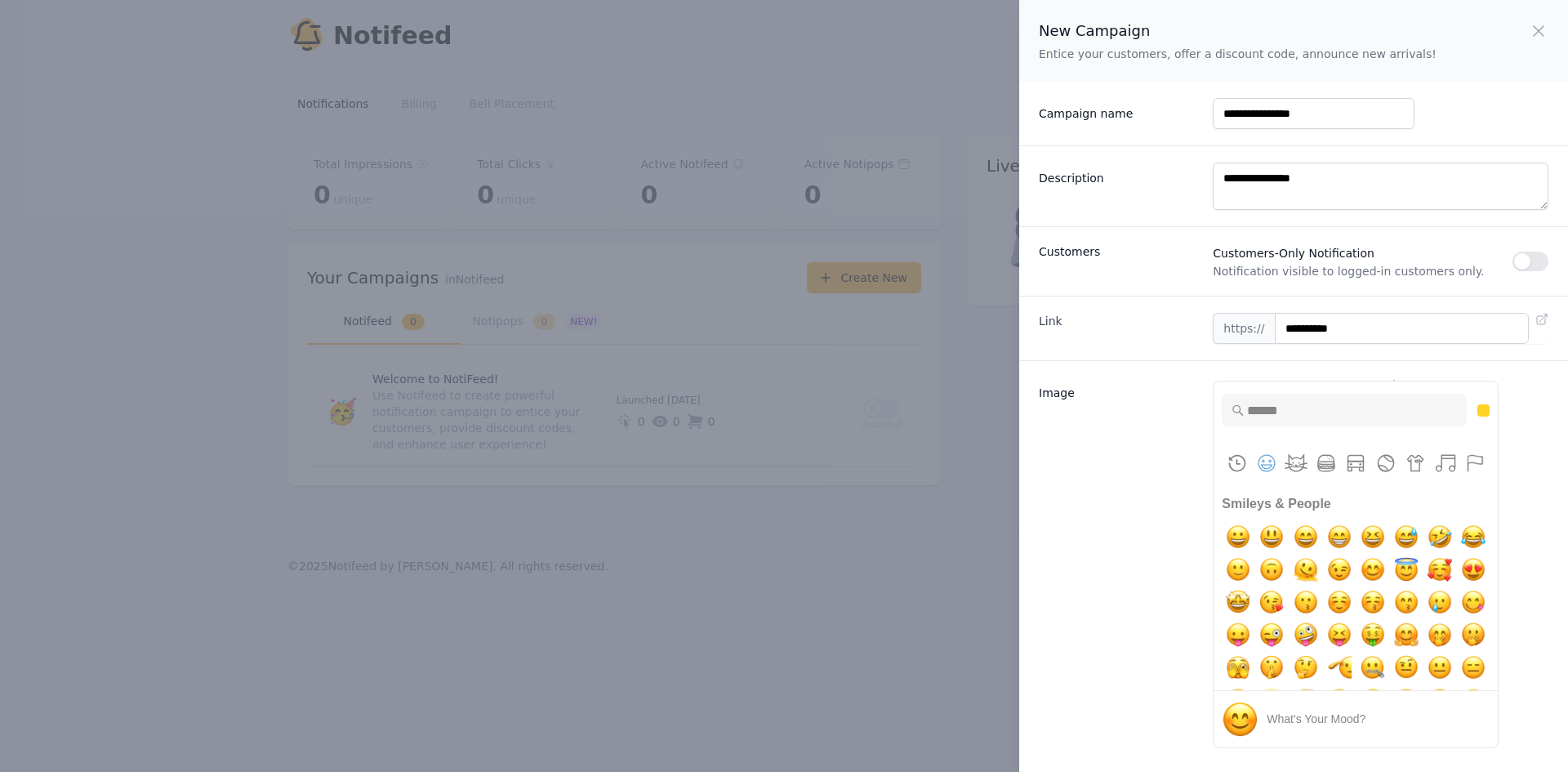
click at [1040, 393] on label "Image" at bounding box center [1119, 389] width 161 height 23
click at [1212, 210] on textarea "**********" at bounding box center [1380, 186] width 335 height 48
click at [1325, 420] on input "Type to search for an emoji" at bounding box center [1344, 409] width 245 height 33
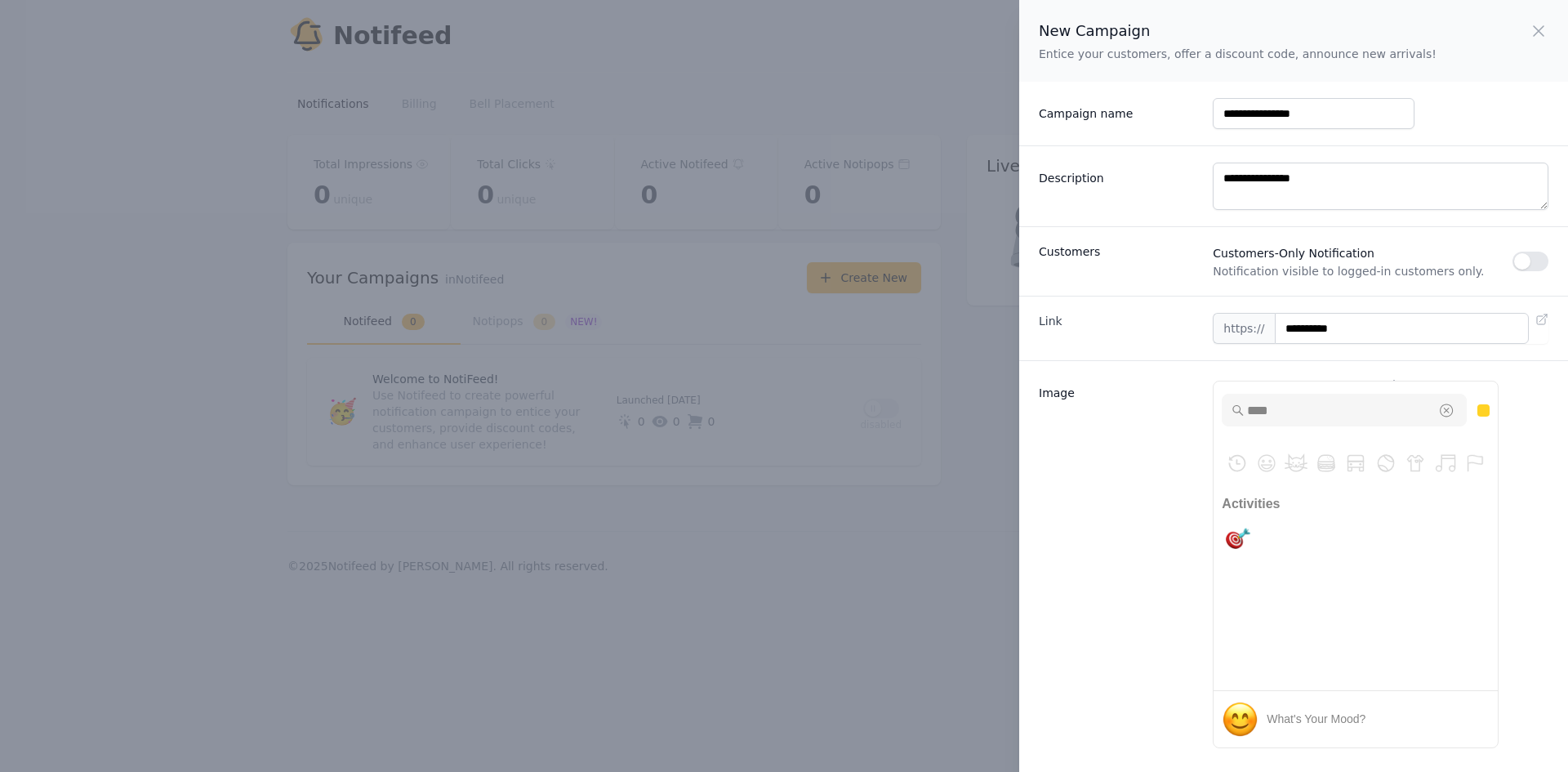
click at [1267, 461] on div "****" at bounding box center [1355, 434] width 284 height 106
click at [1257, 465] on div "****" at bounding box center [1355, 434] width 284 height 106
drag, startPoint x: 1317, startPoint y: 407, endPoint x: 1176, endPoint y: 410, distance: 141.0
click at [1176, 410] on div "Image Upload Image or Insert Emoji ✨ PNG, JPG, GIF up to 10MB **** Frequently U…" at bounding box center [1294, 568] width 549 height 417
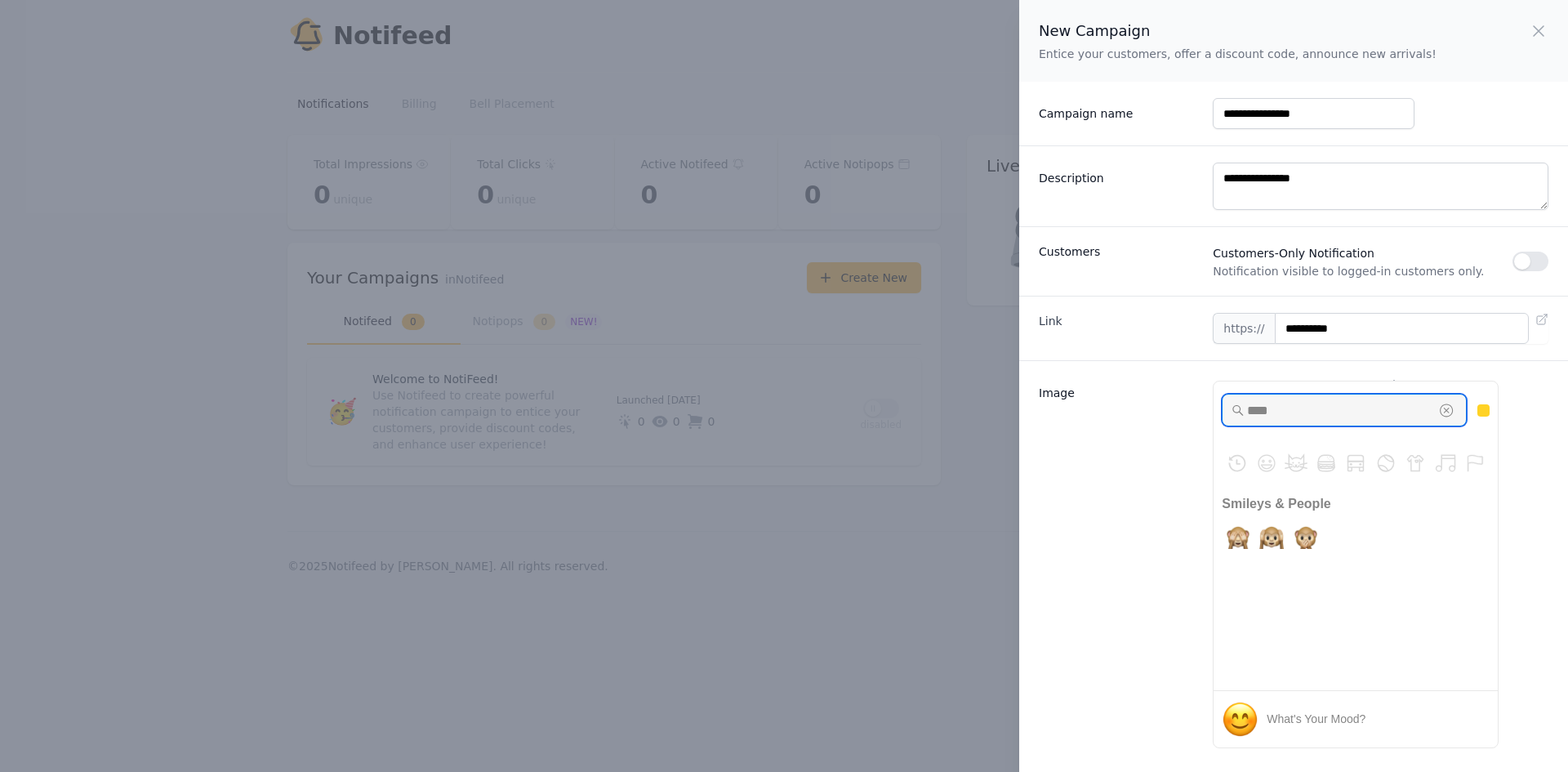
drag, startPoint x: 1316, startPoint y: 409, endPoint x: 1092, endPoint y: 408, distance: 224.0
click at [1092, 408] on div "Image Upload Image or Insert Emoji ✨ PNG, JPG, GIF up to 10MB **** Frequently U…" at bounding box center [1294, 568] width 549 height 417
type input "****"
click at [1441, 405] on div "button" at bounding box center [1446, 409] width 17 height 17
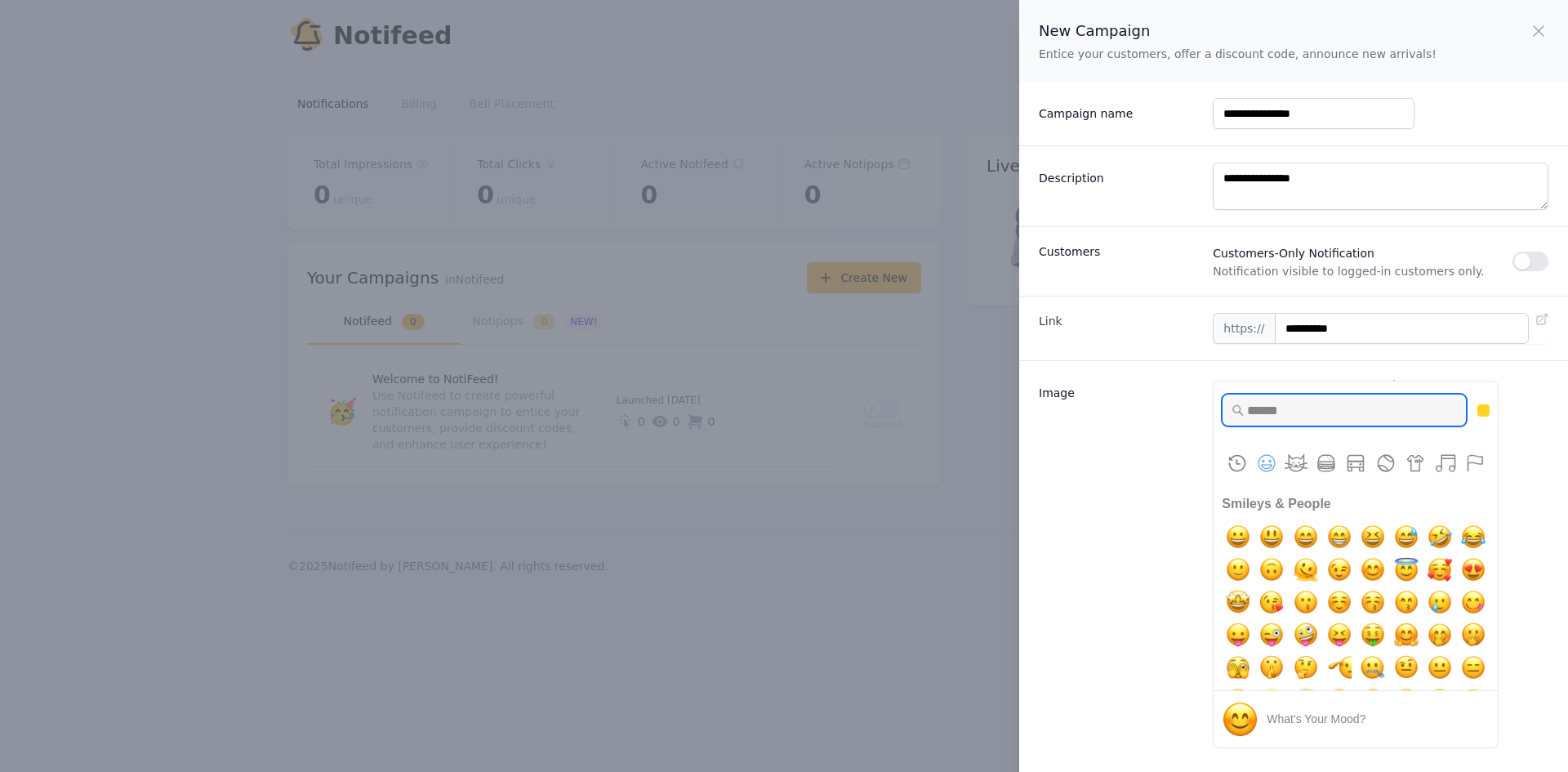
scroll to position [1, 0]
click at [1264, 456] on button "Smileys & People" at bounding box center [1266, 463] width 25 height 25
drag, startPoint x: 1297, startPoint y: 471, endPoint x: 1298, endPoint y: 459, distance: 12.0
click at [1298, 462] on button "Animals & Nature" at bounding box center [1296, 463] width 25 height 25
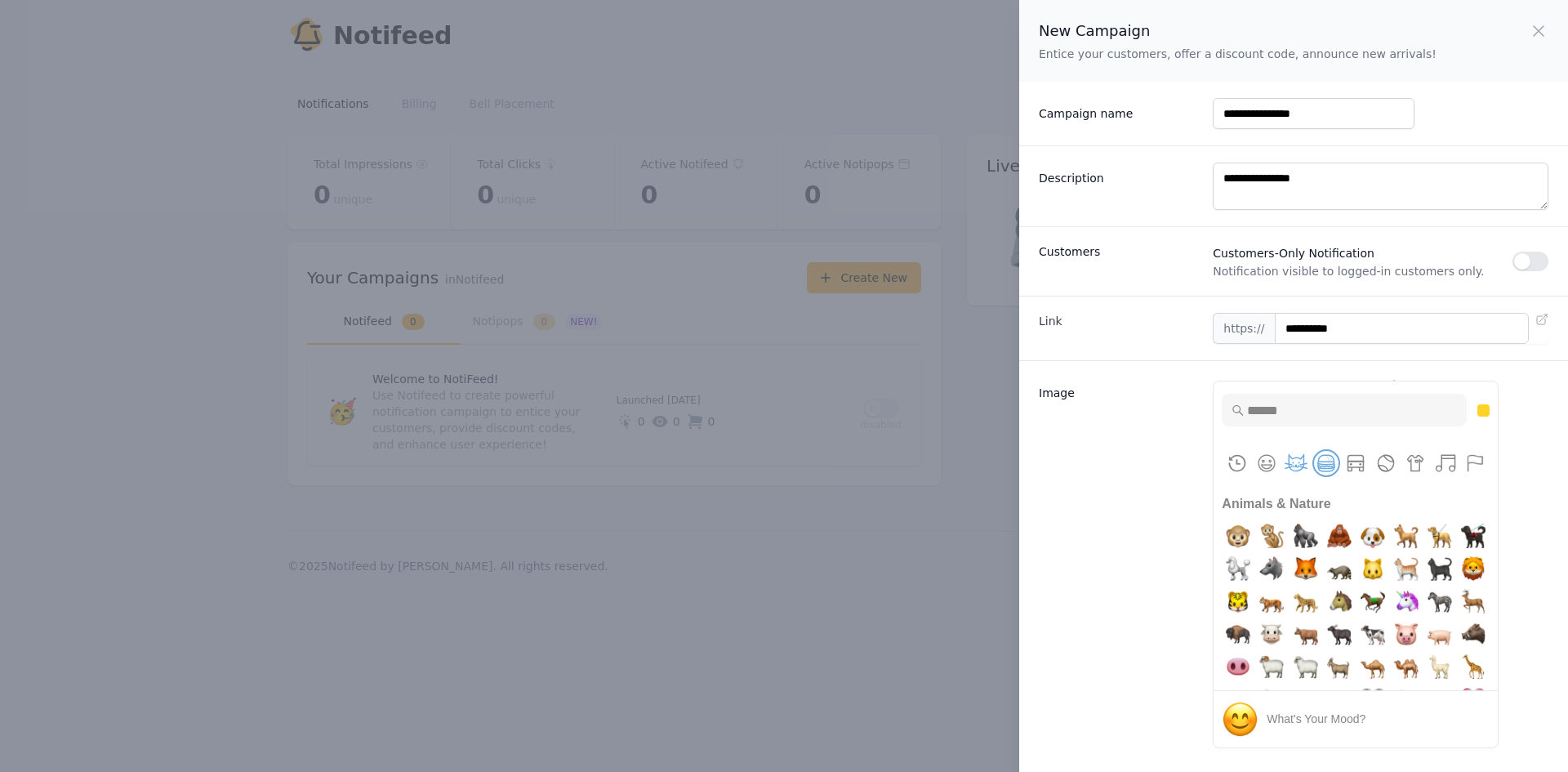
click at [1329, 468] on button "Food & Drink" at bounding box center [1326, 463] width 25 height 25
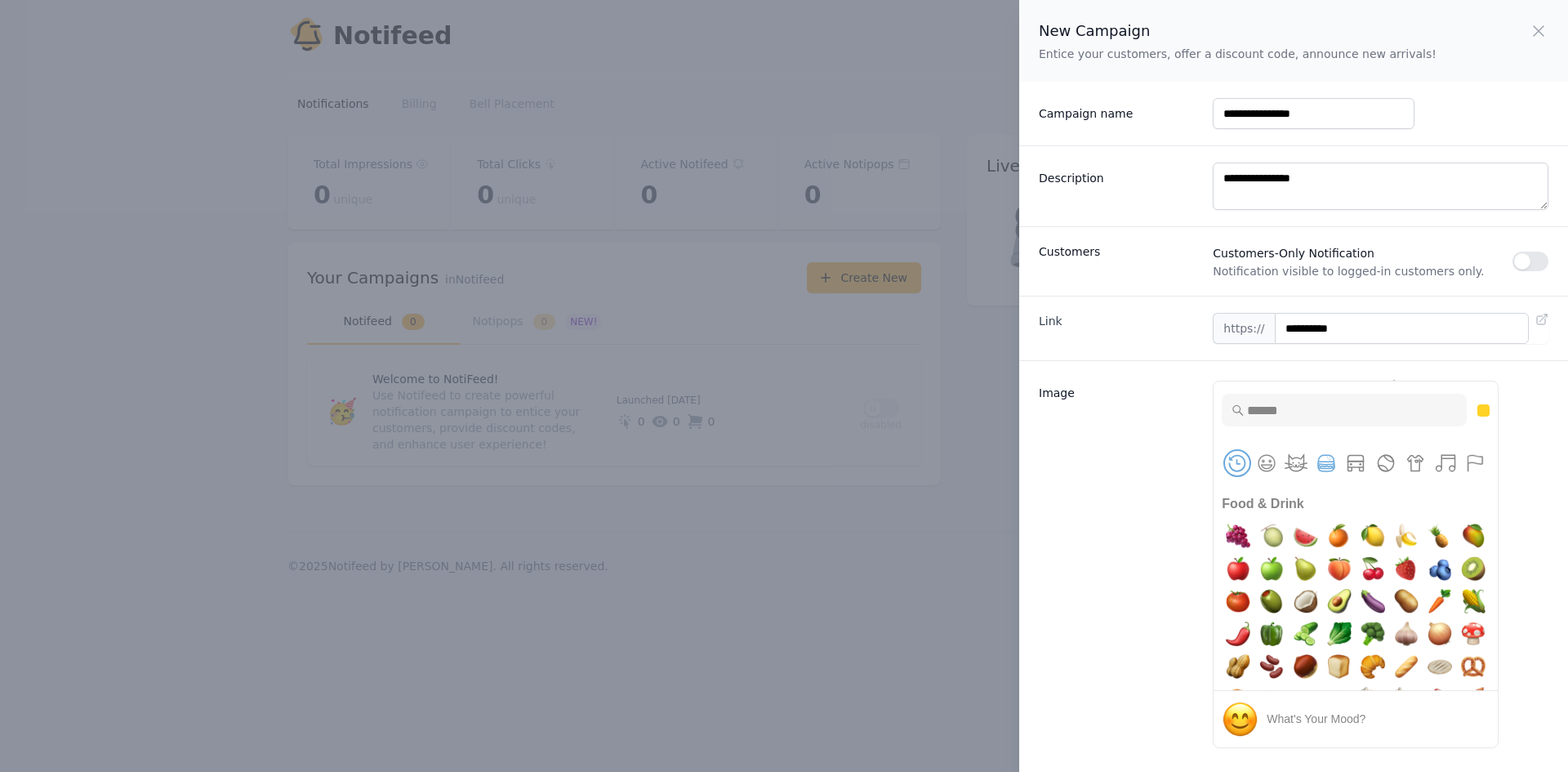
click at [1241, 464] on button "Frequently Used" at bounding box center [1237, 463] width 25 height 25
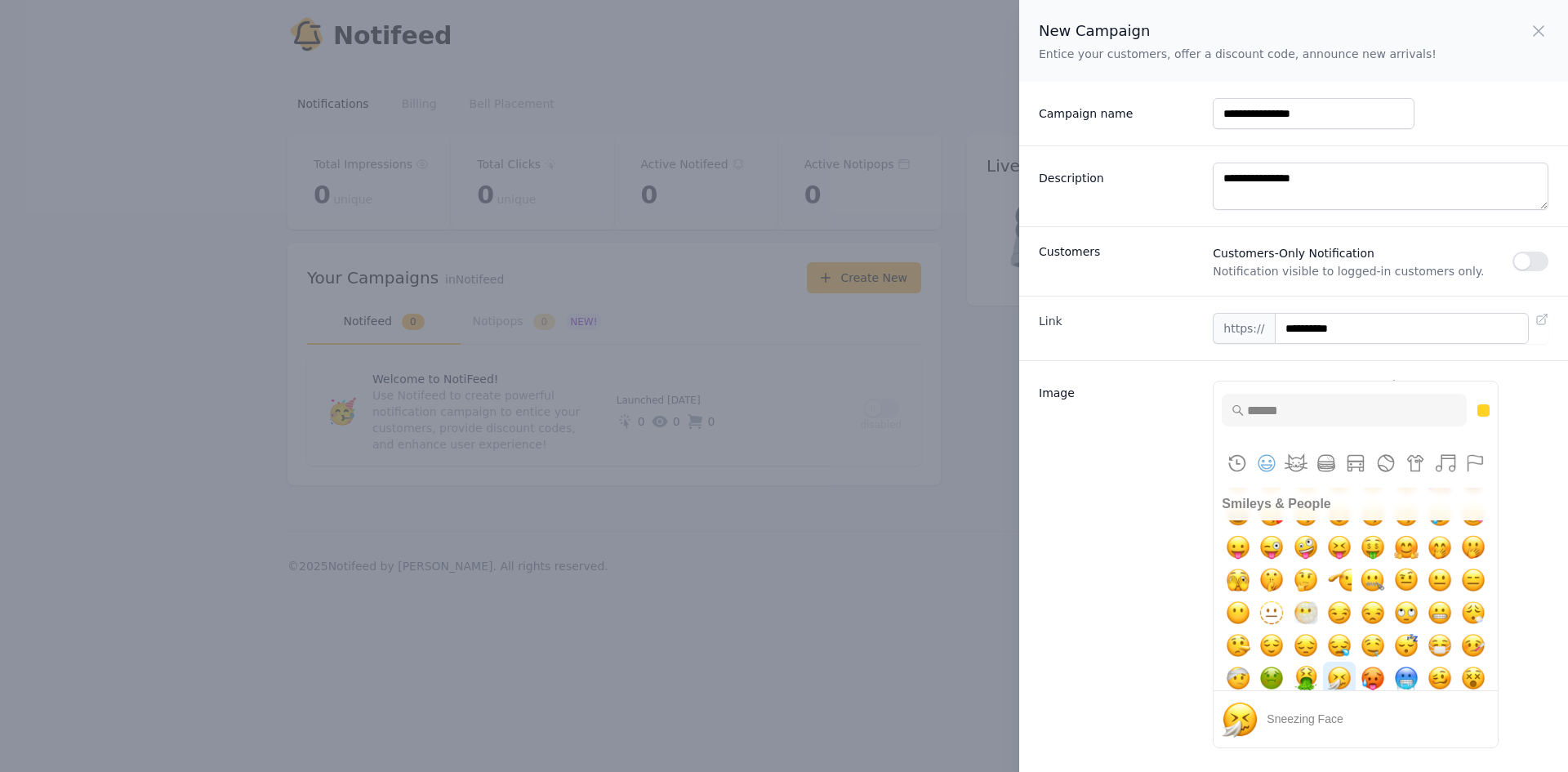
scroll to position [92, 0]
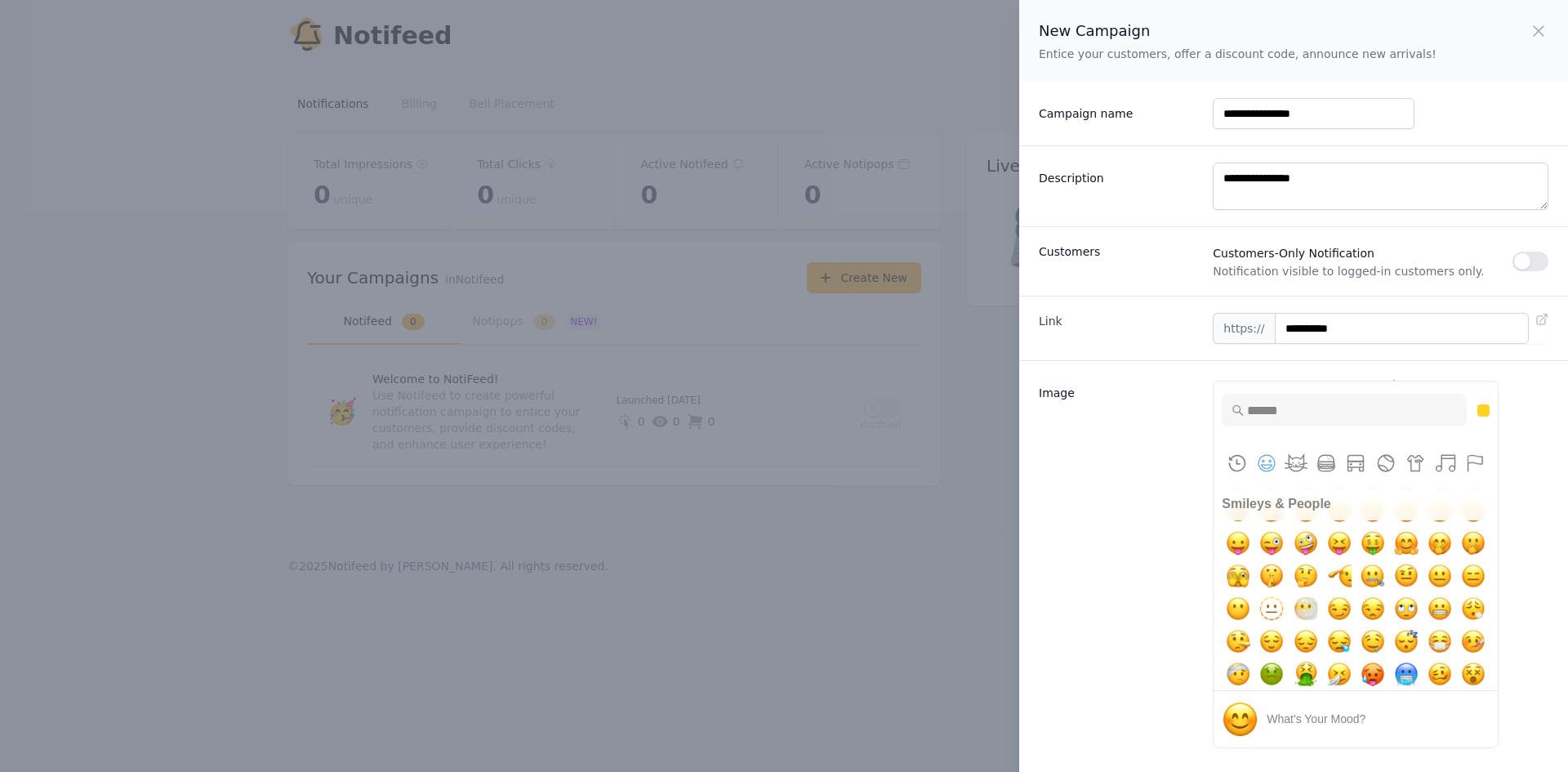
click at [1113, 557] on div "Image" at bounding box center [1119, 563] width 161 height 371
click at [1234, 529] on button "stuck out tongue" at bounding box center [1237, 543] width 33 height 33
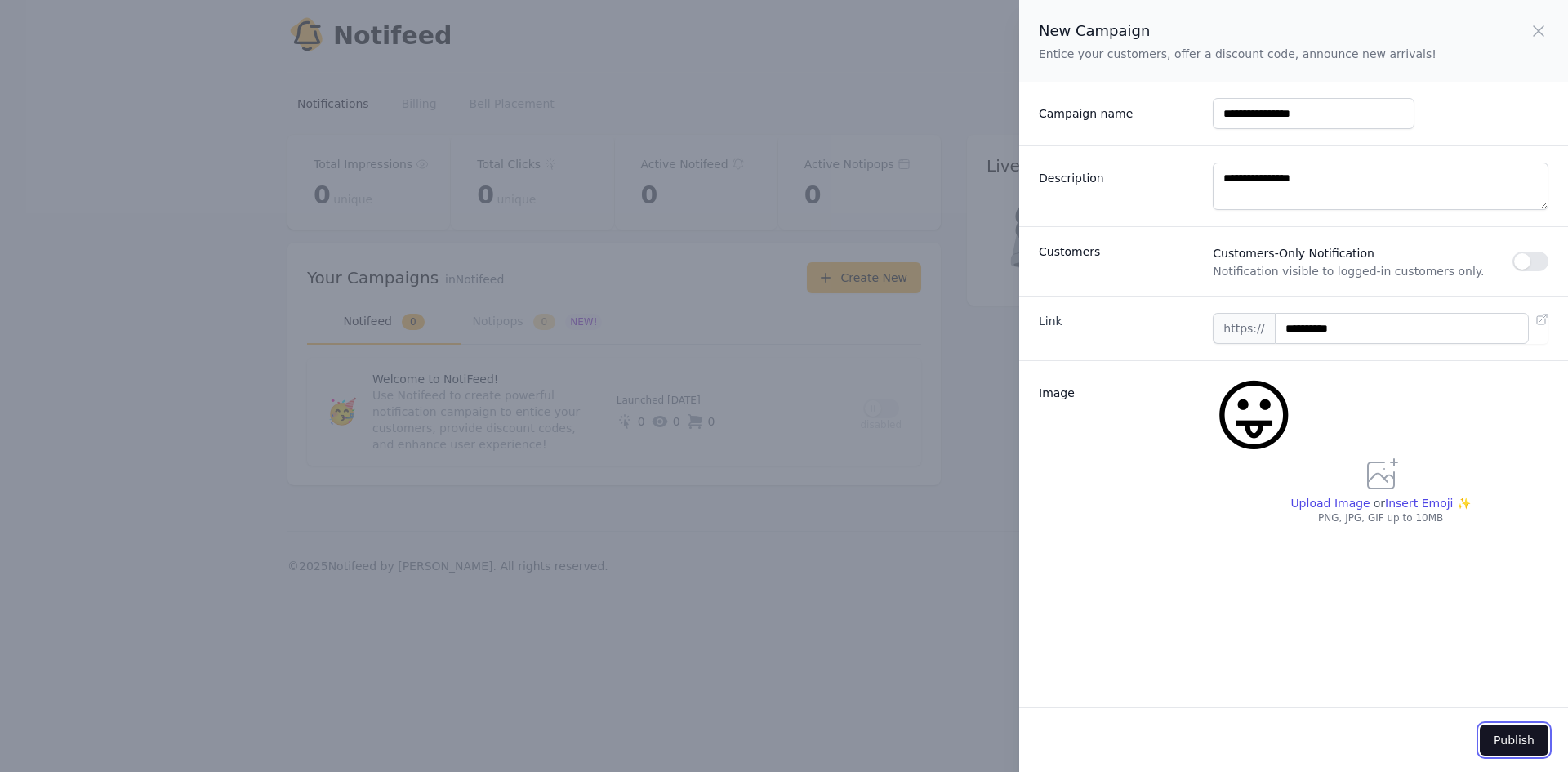
click at [1519, 739] on button "Publish" at bounding box center [1514, 739] width 69 height 31
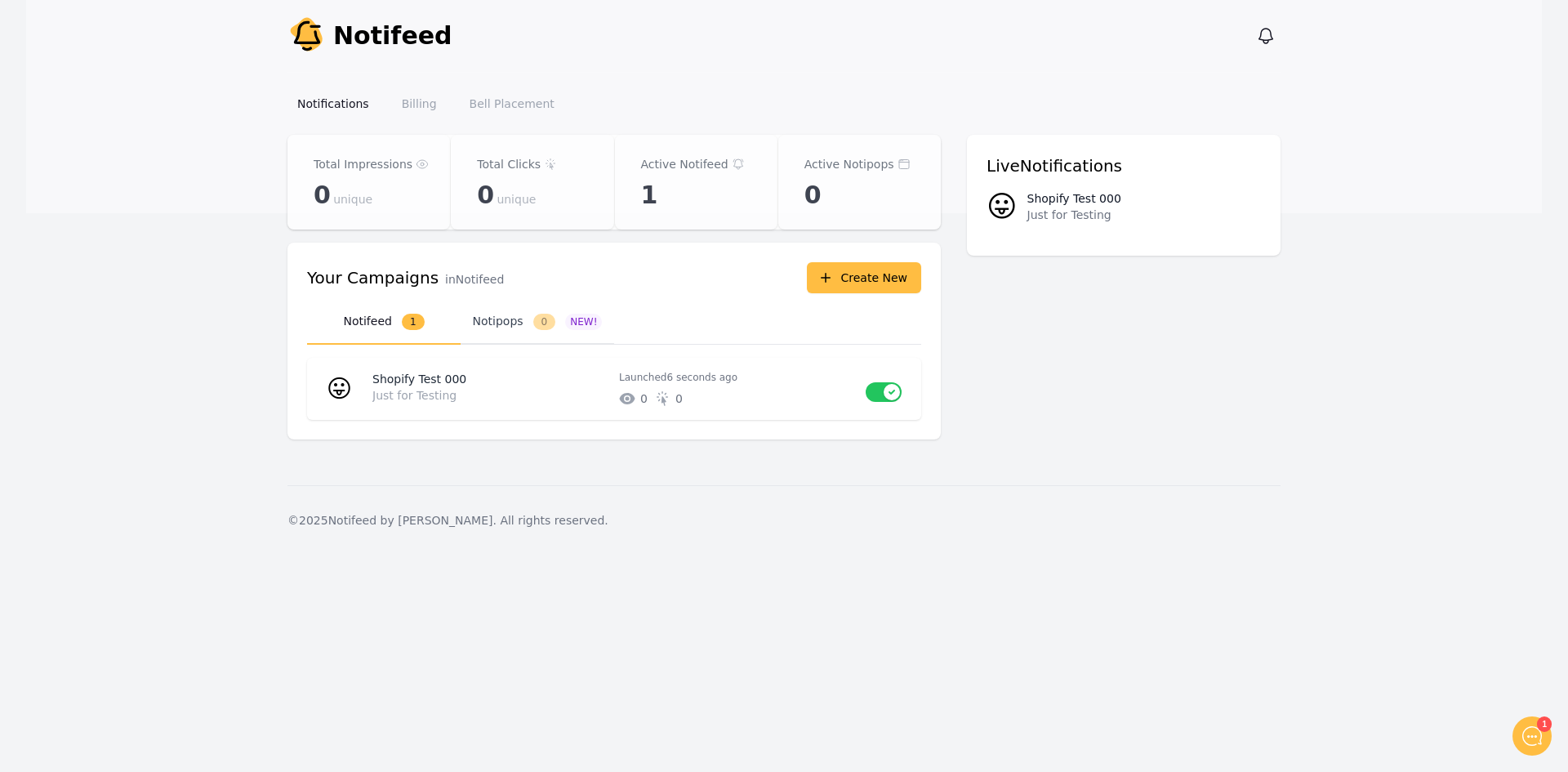
click at [513, 311] on button "Notipops 0 NEW!" at bounding box center [537, 322] width 154 height 45
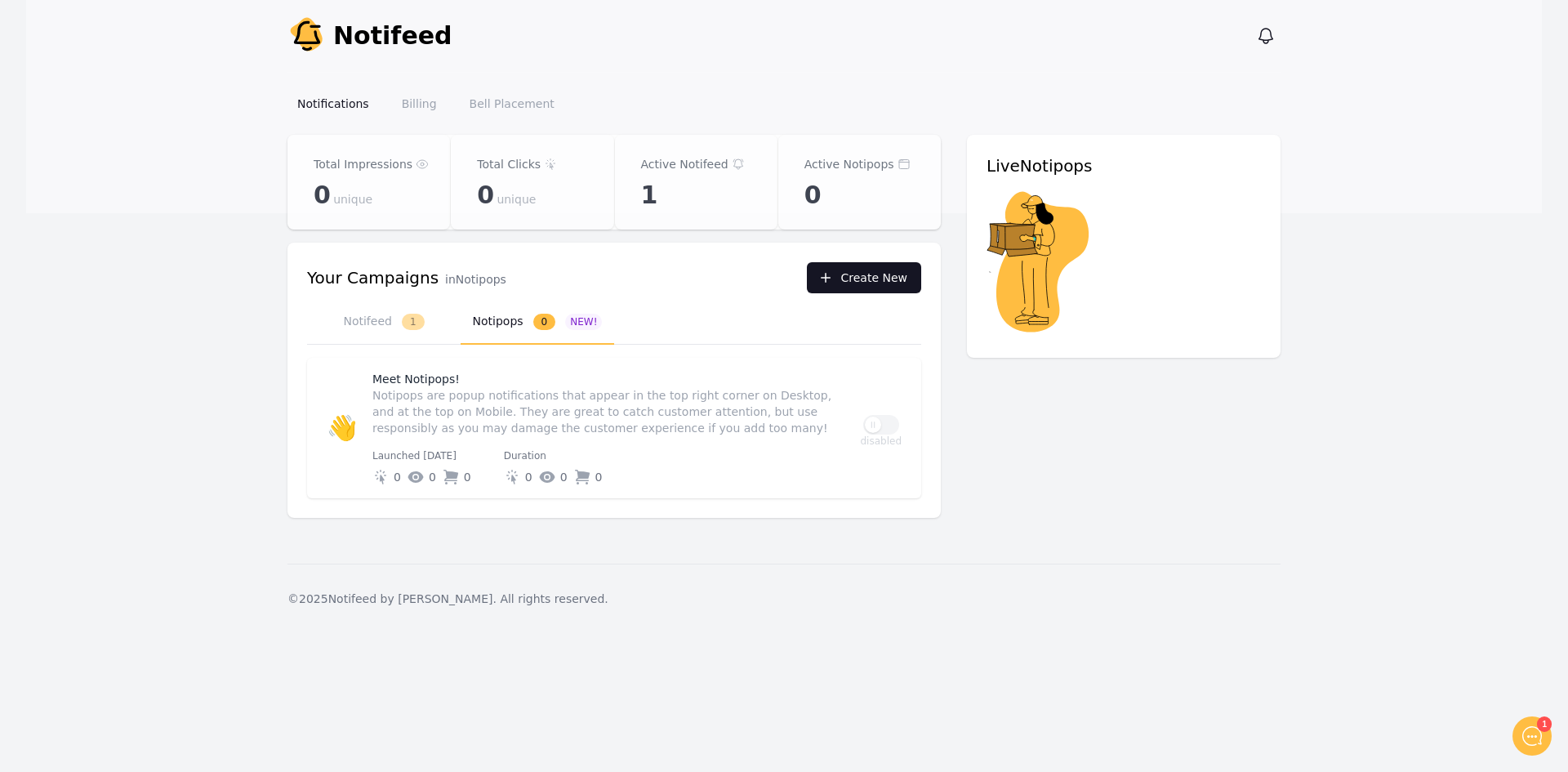
click at [851, 290] on button "Create New" at bounding box center [864, 277] width 115 height 31
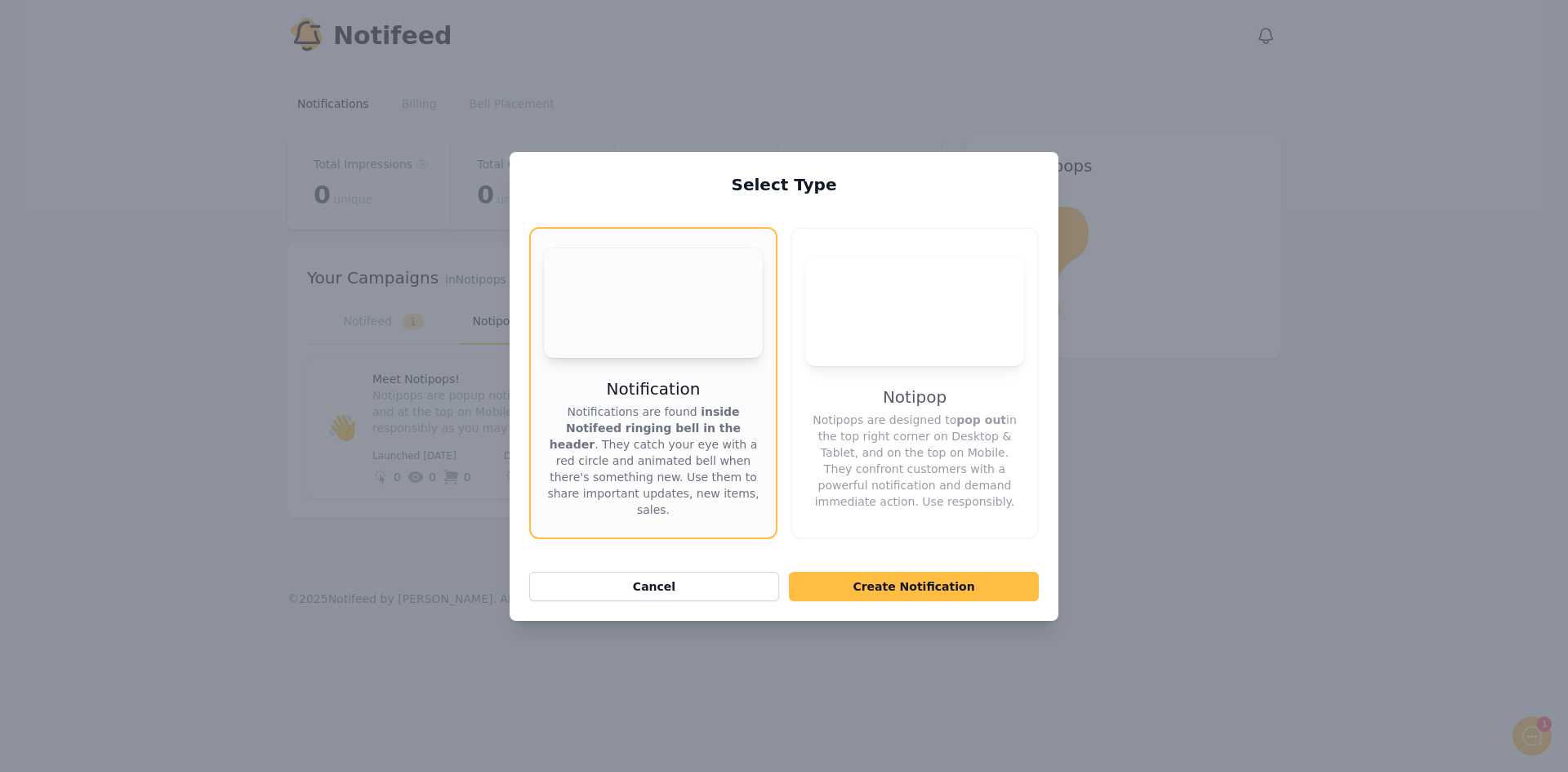
click at [946, 319] on video "Your browser does not support the video tag." at bounding box center [914, 311] width 219 height 109
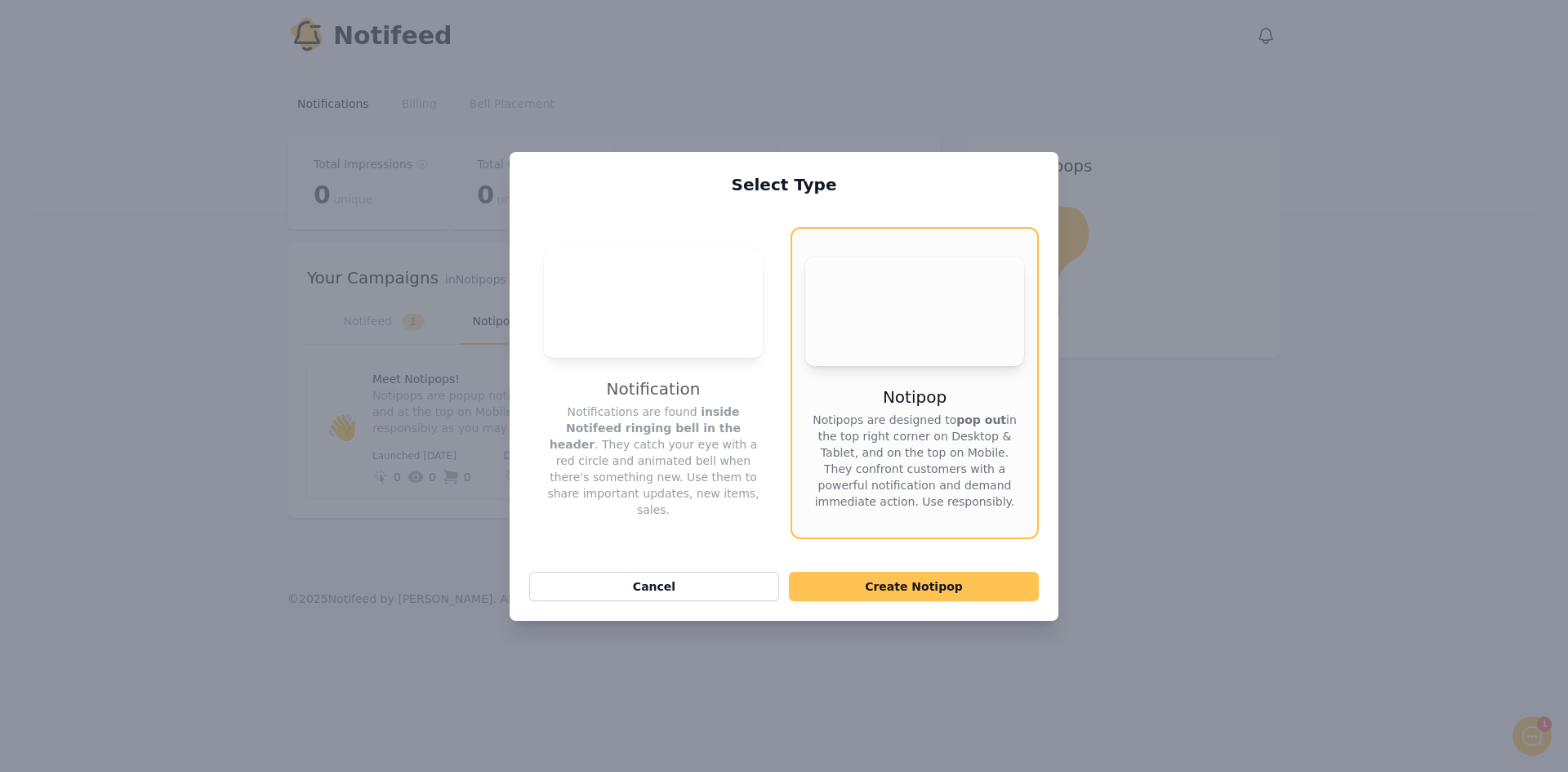
click at [955, 594] on button "Create Notipop" at bounding box center [913, 586] width 250 height 29
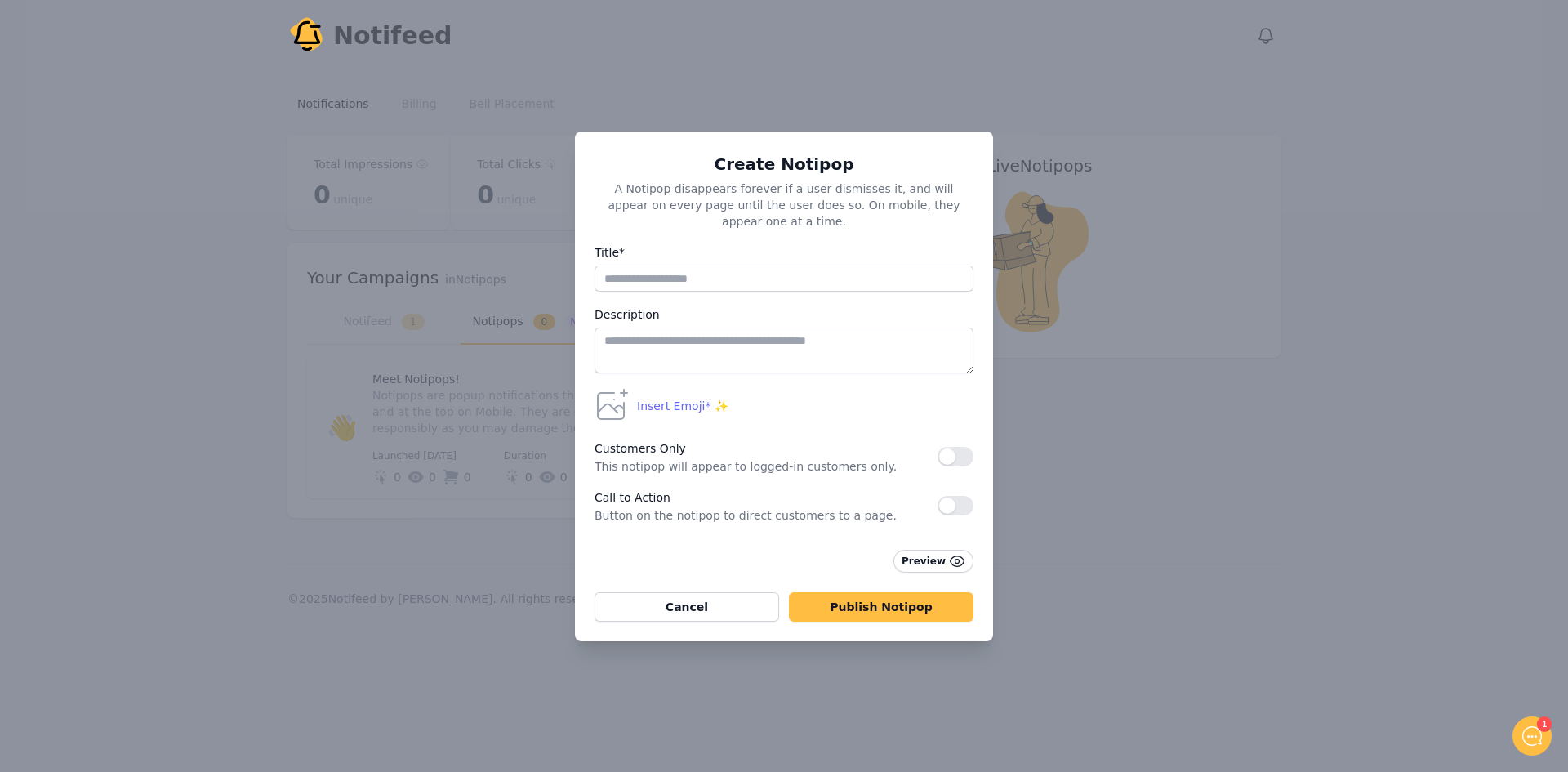
click at [666, 399] on span "Insert Emoji* ✨" at bounding box center [683, 406] width 92 height 17
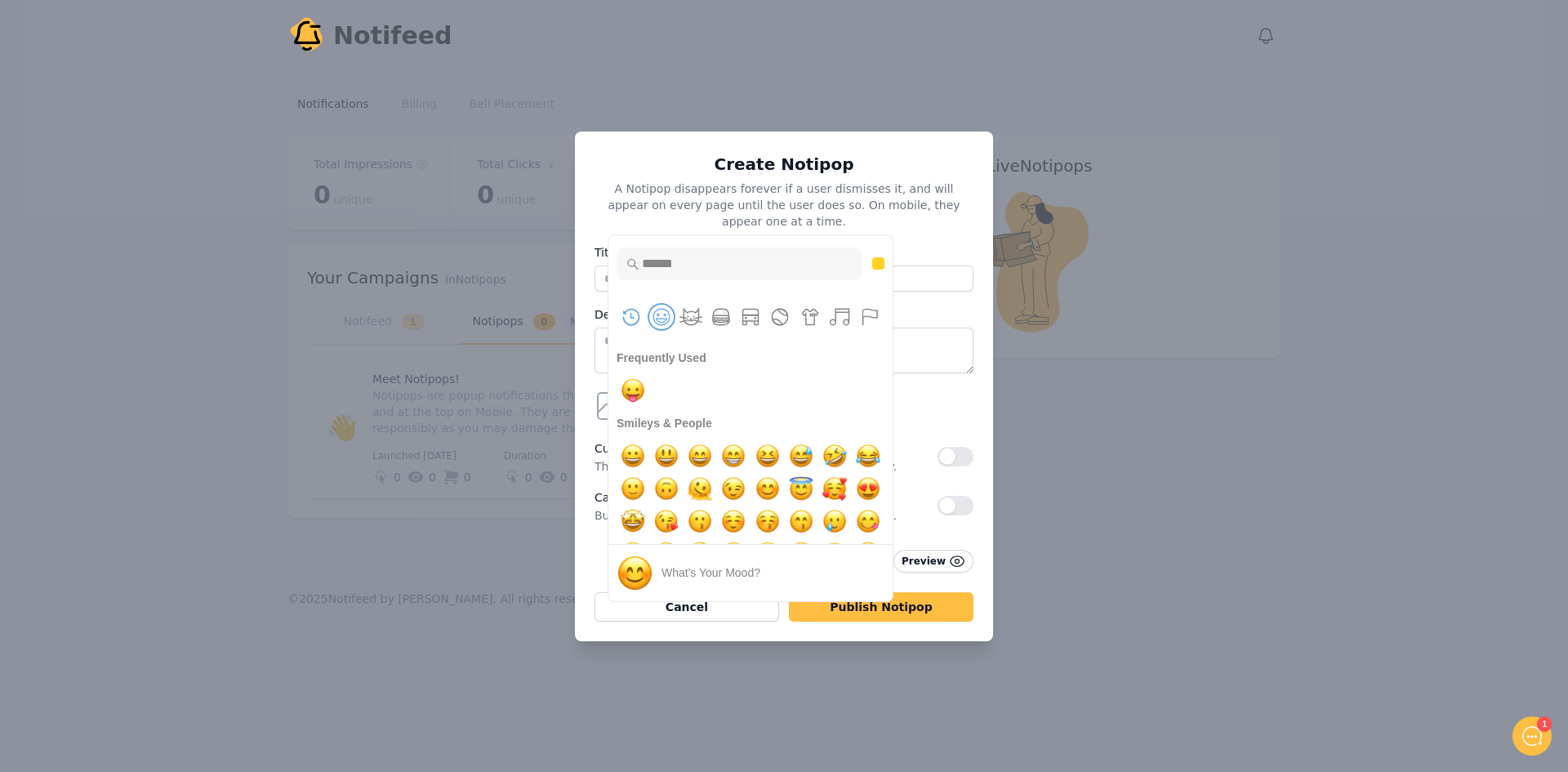
click at [658, 305] on button "Smileys & People" at bounding box center [662, 317] width 25 height 25
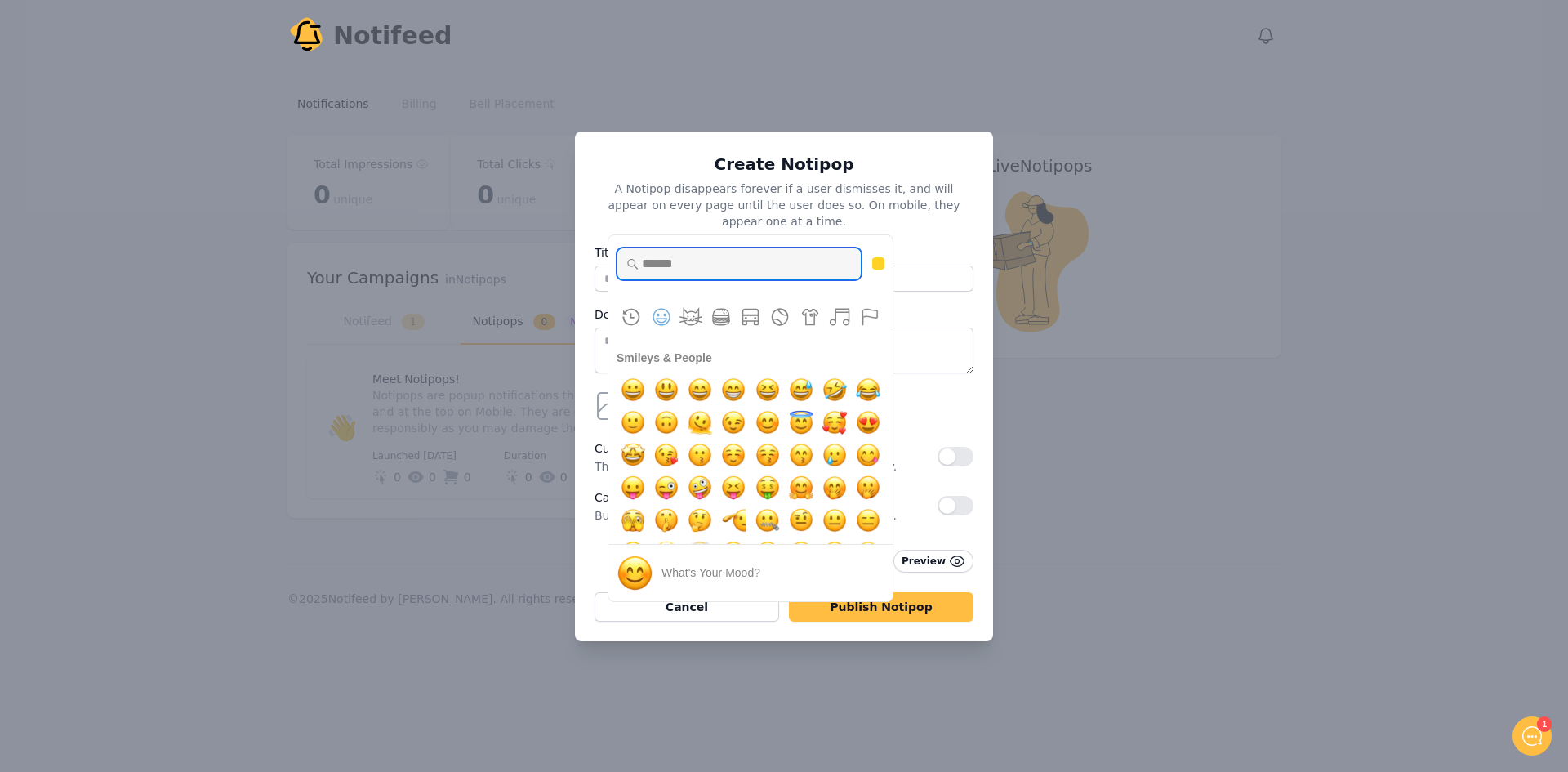
click at [714, 256] on input "Type to search for an emoji" at bounding box center [739, 263] width 245 height 33
click at [695, 423] on button "melting face" at bounding box center [700, 422] width 33 height 33
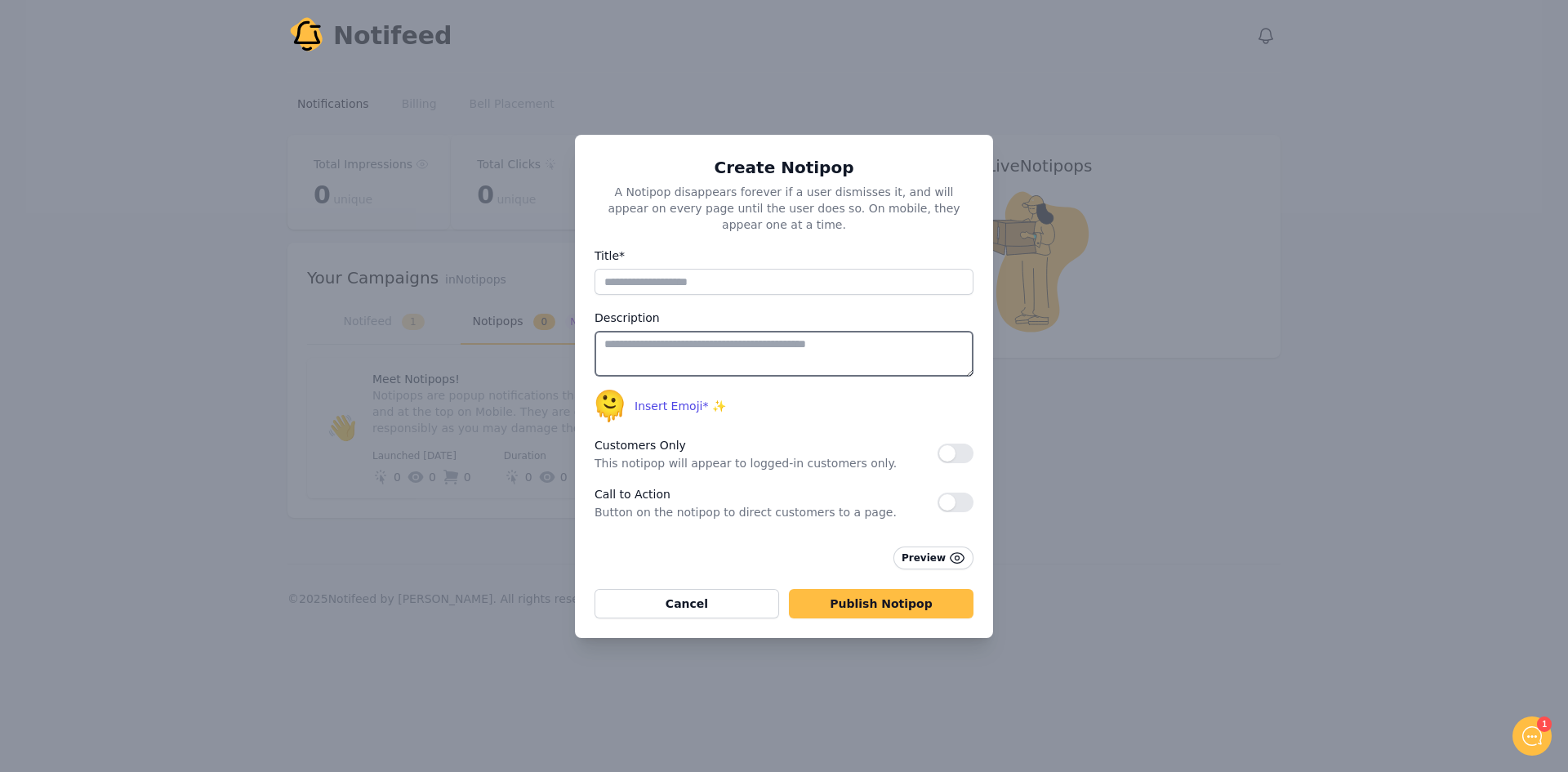
click at [695, 341] on textarea at bounding box center [784, 354] width 379 height 46
click at [698, 271] on input "Title*" at bounding box center [784, 281] width 379 height 26
type input "*"
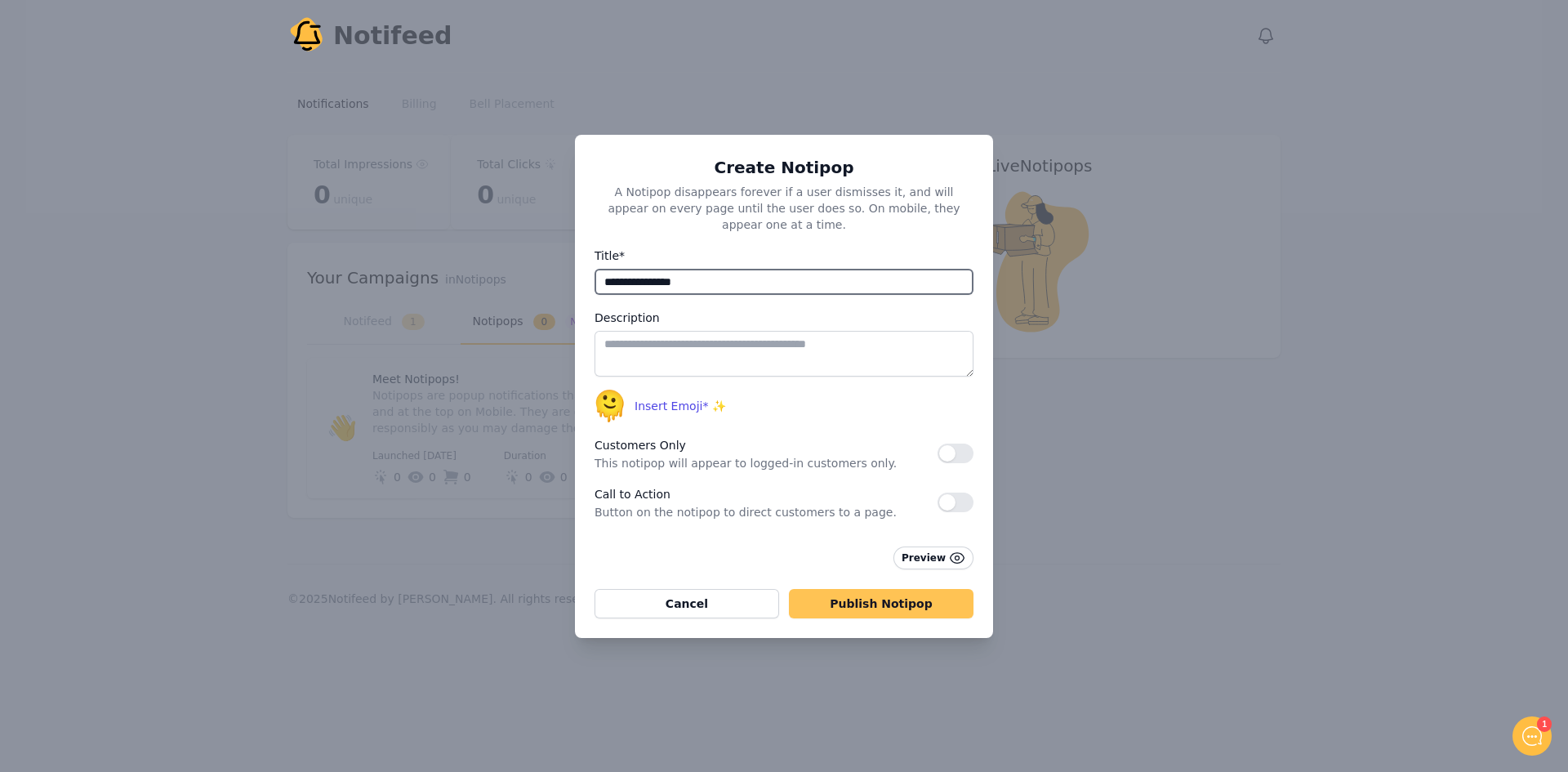
type input "**********"
click at [907, 599] on button "Publish Notipop" at bounding box center [881, 603] width 184 height 29
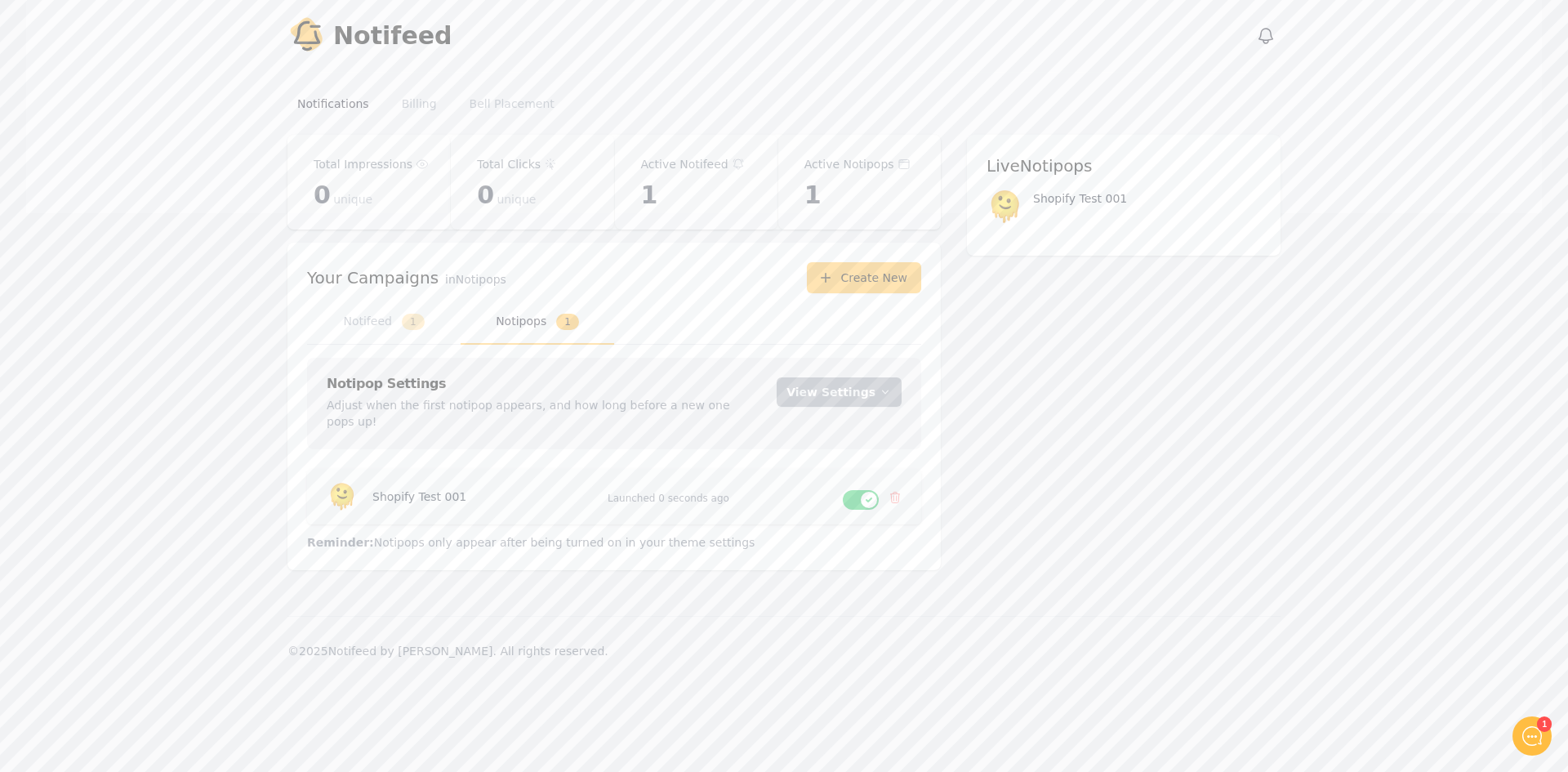
click at [852, 490] on button "Use setting" at bounding box center [860, 499] width 36 height 19
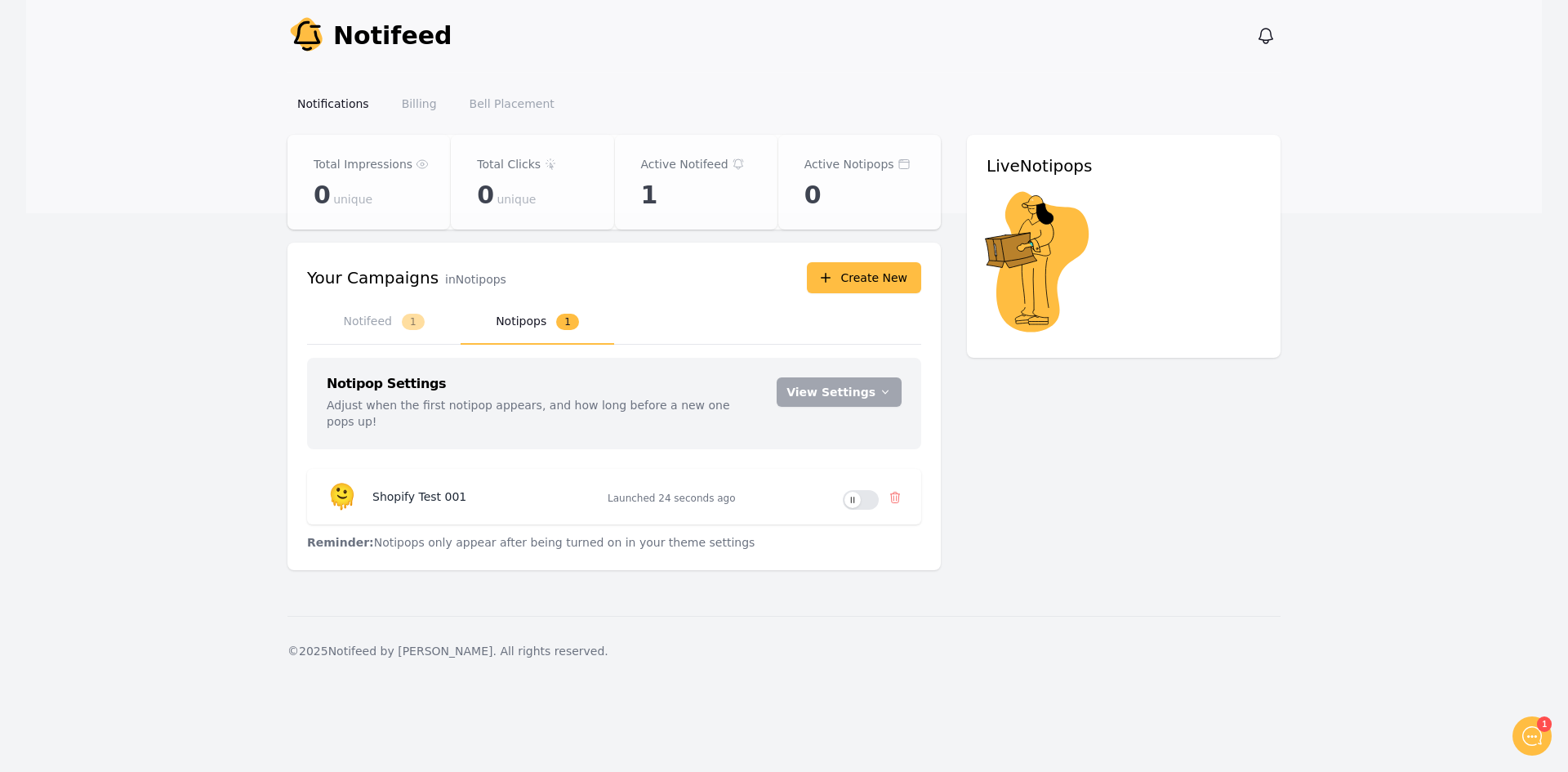
click at [521, 319] on button "Notipops 1" at bounding box center [537, 322] width 154 height 45
drag, startPoint x: 858, startPoint y: 479, endPoint x: 1014, endPoint y: 511, distance: 159.2
click at [860, 490] on button "Use setting" at bounding box center [860, 499] width 36 height 19
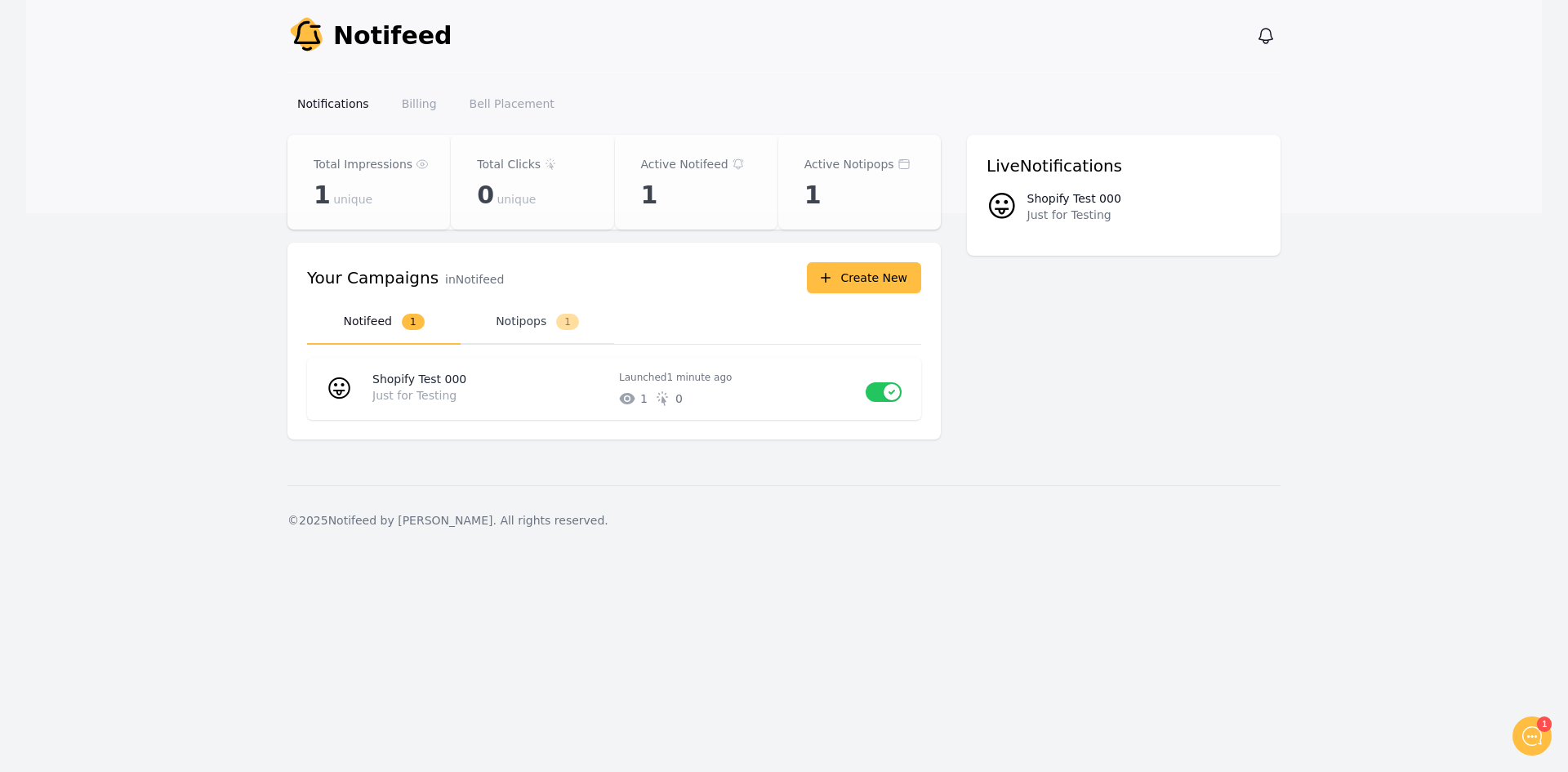
click at [514, 320] on button "Notipops 1" at bounding box center [537, 322] width 154 height 45
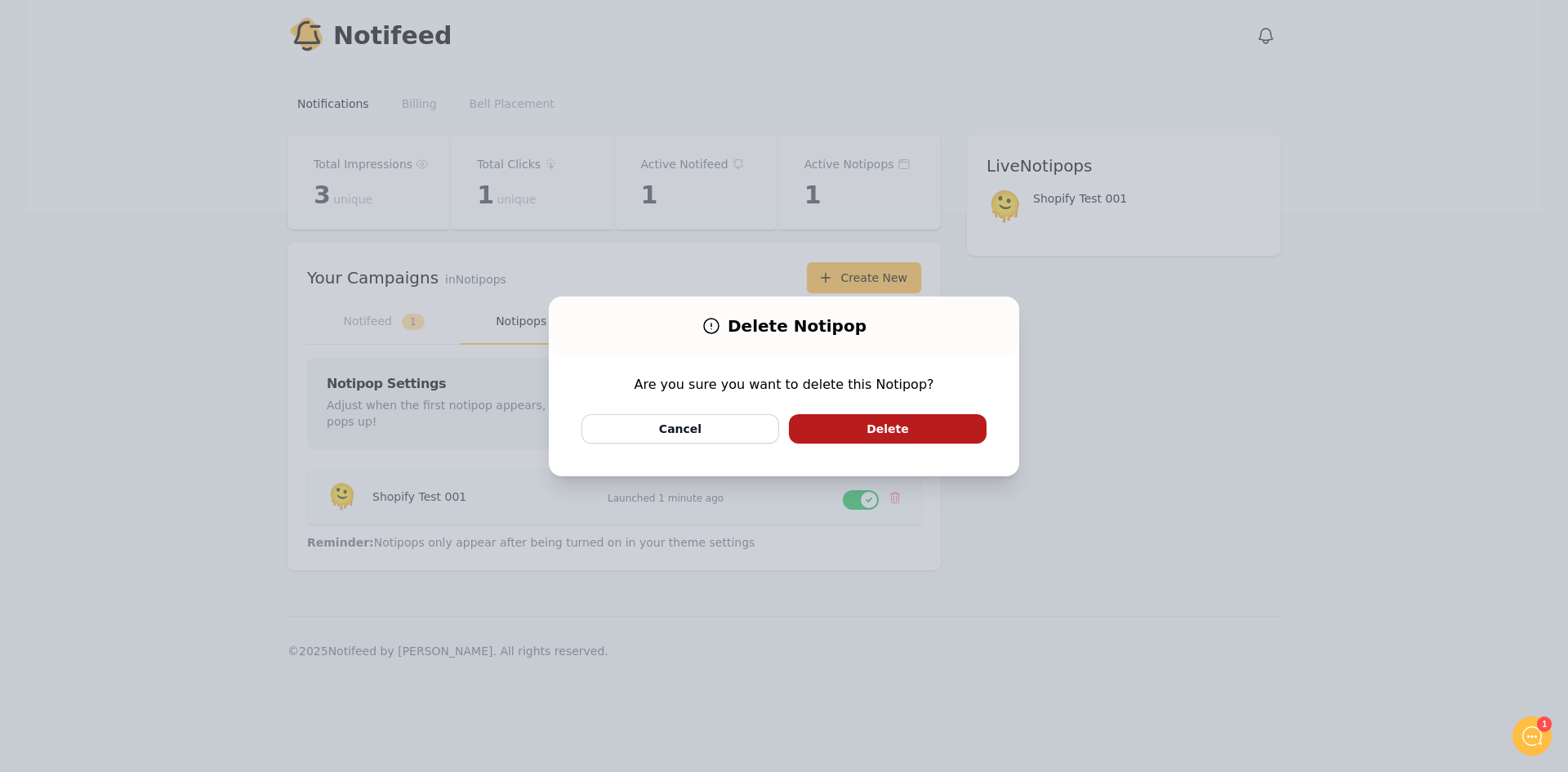
click at [891, 479] on body "Notify Notifeed View notifications Open main menu Notifications Billing Bell Pl…" at bounding box center [784, 386] width 1568 height 772
click at [893, 432] on button "Delete" at bounding box center [888, 428] width 198 height 29
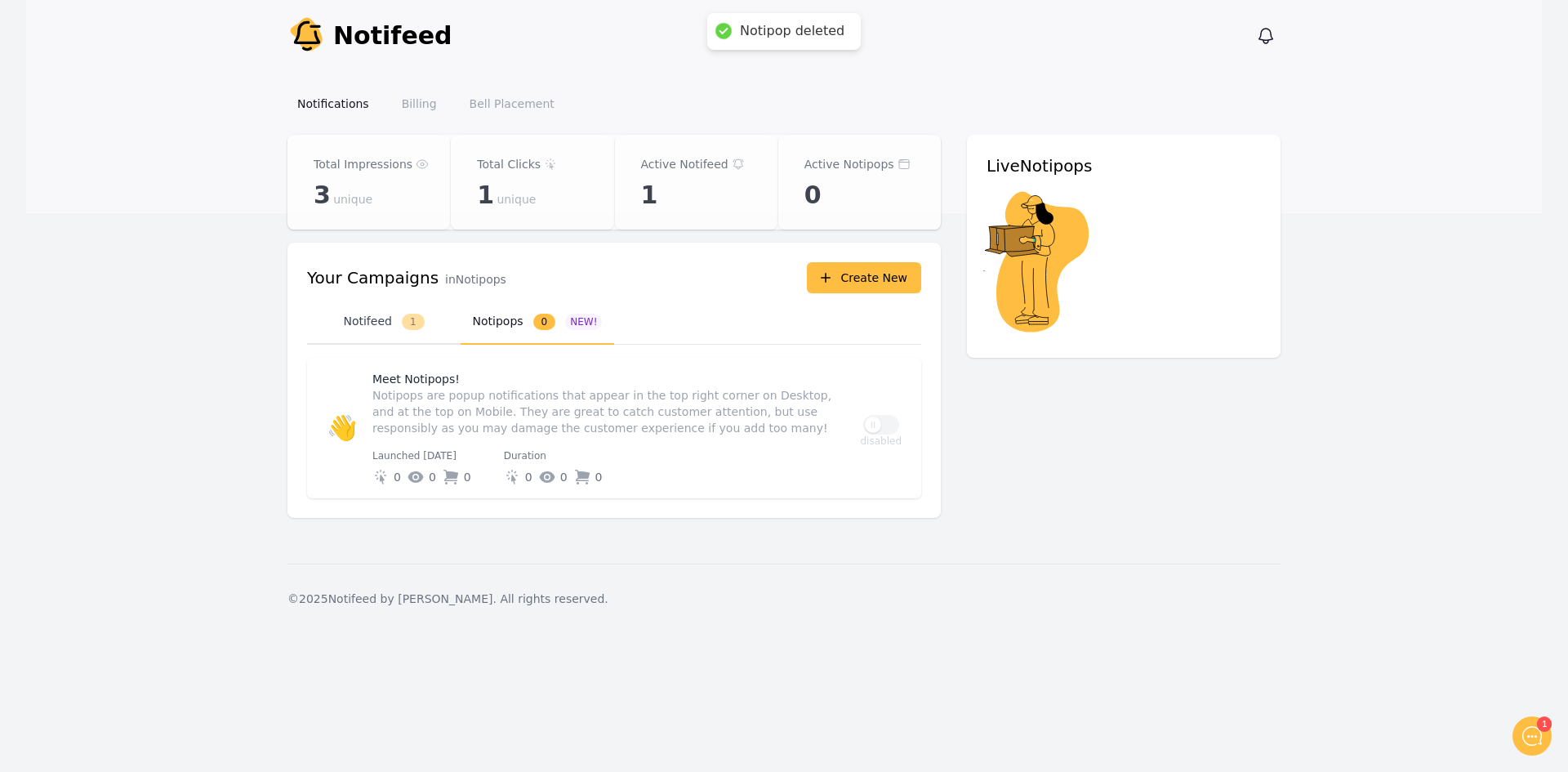
click at [377, 325] on button "Notifeed 1" at bounding box center [384, 322] width 154 height 45
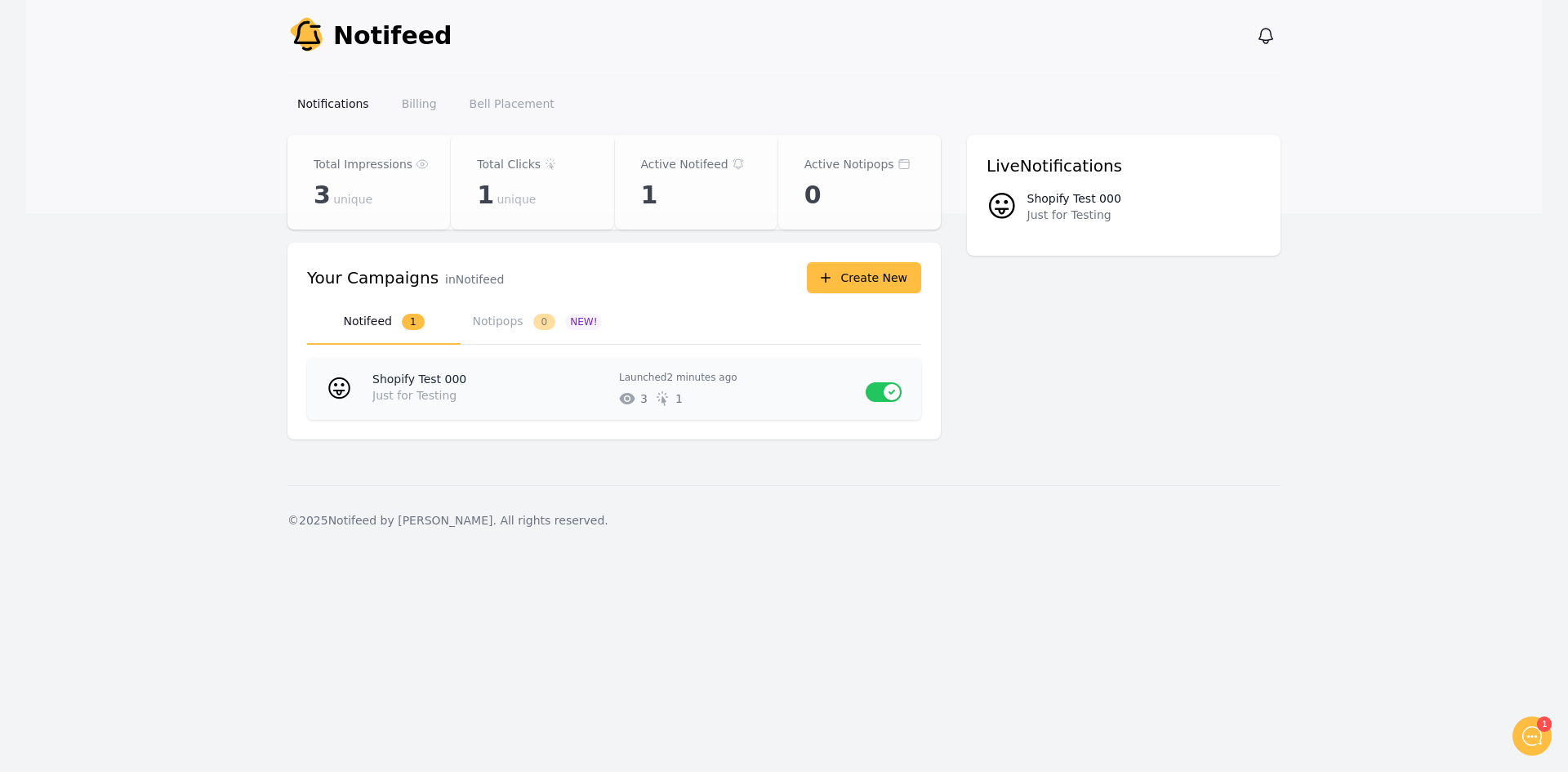
click at [881, 386] on button "Use setting" at bounding box center [883, 392] width 36 height 19
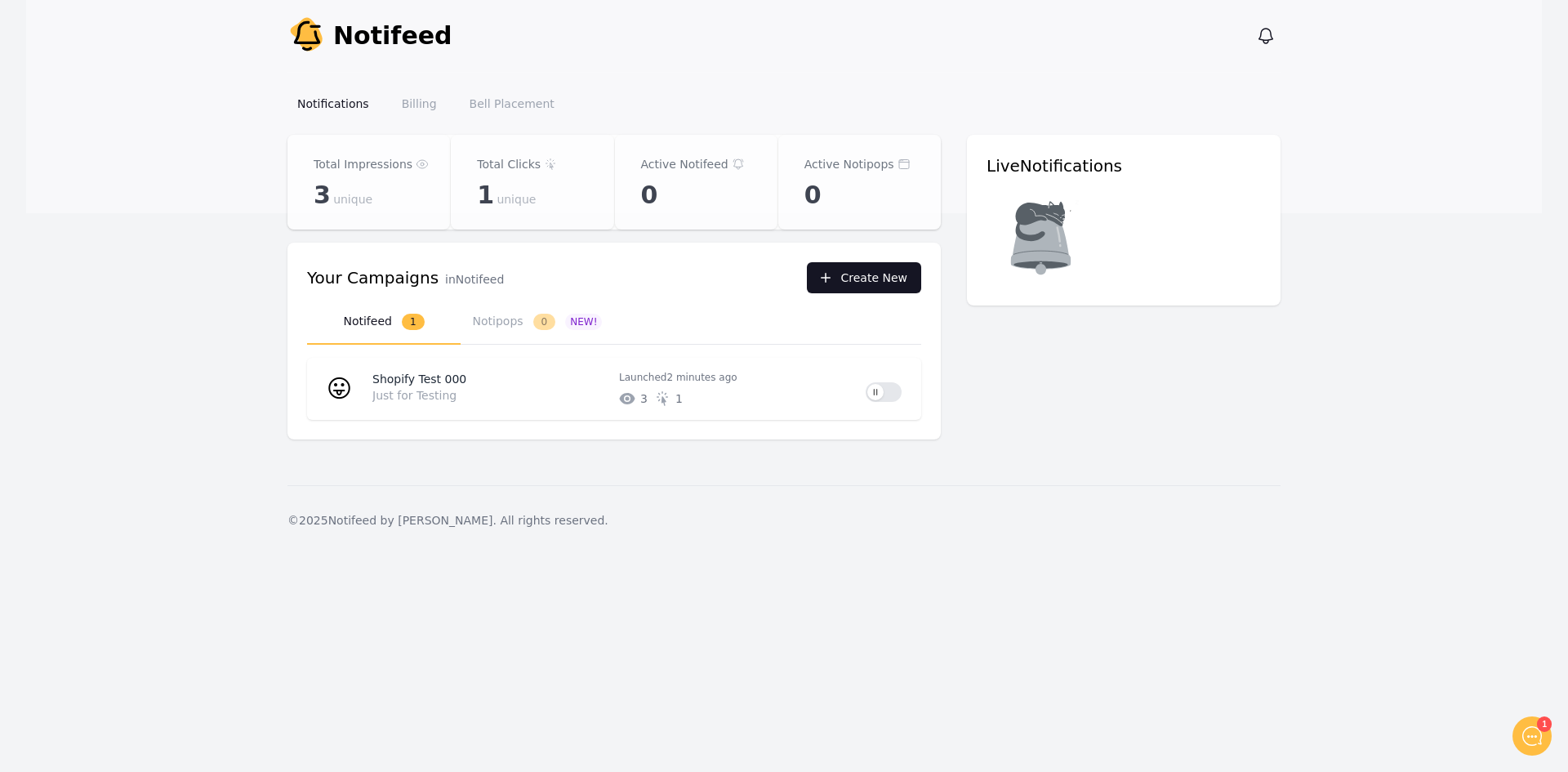
click at [877, 271] on button "Create New" at bounding box center [864, 277] width 115 height 31
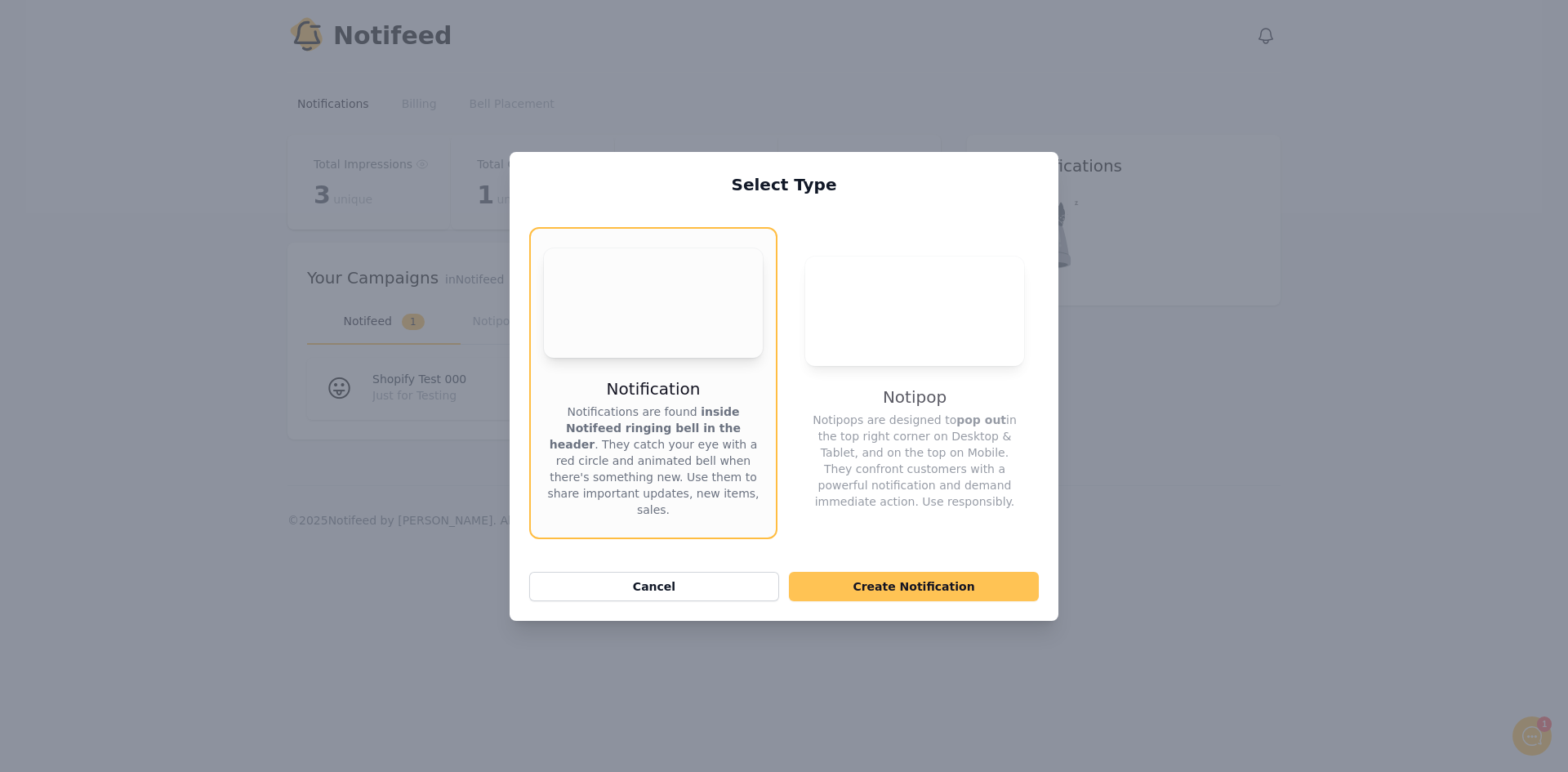
click at [879, 595] on button "Create Notification" at bounding box center [913, 586] width 250 height 29
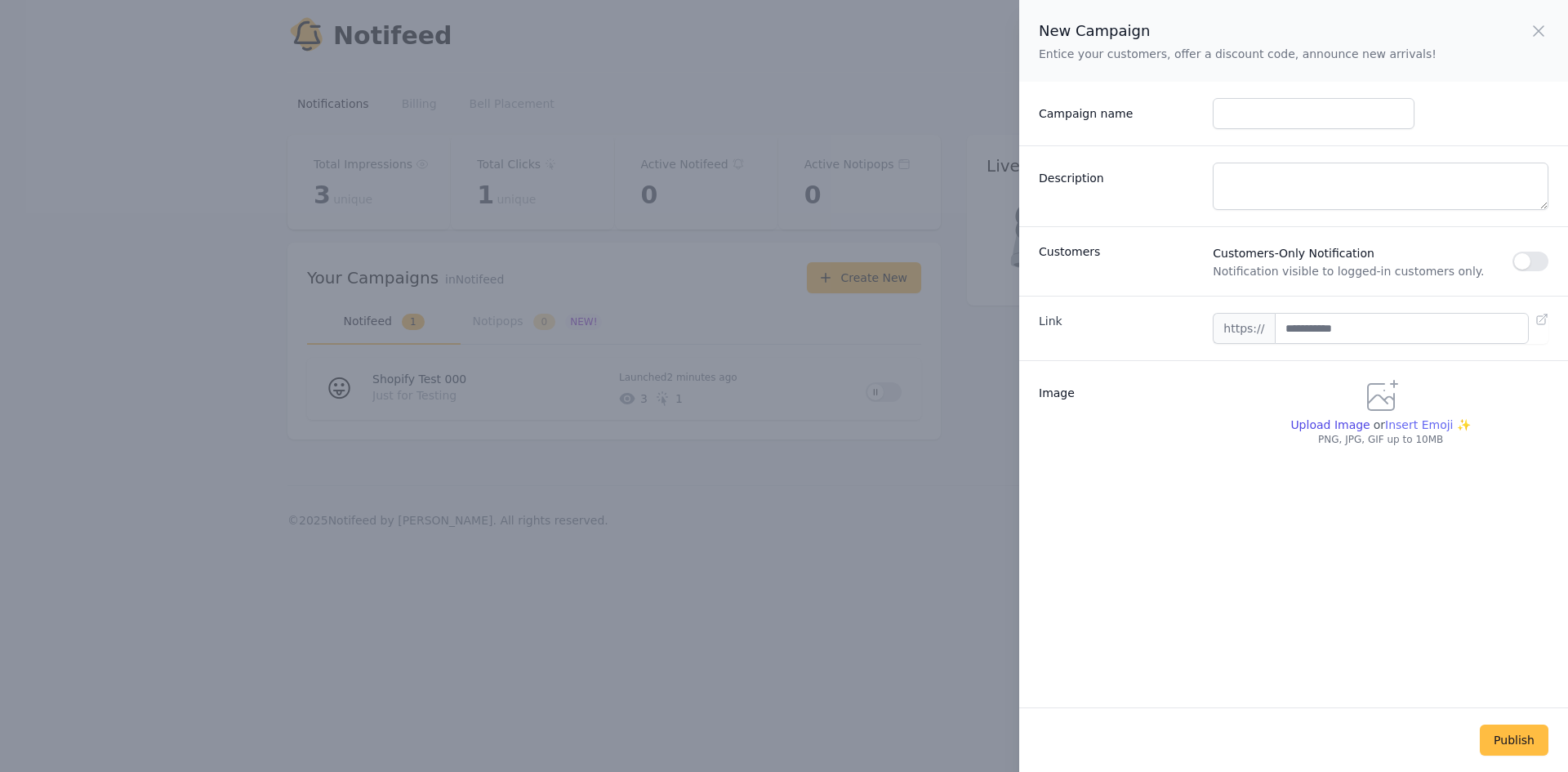
click at [1414, 425] on span "Insert Emoji ✨" at bounding box center [1428, 424] width 86 height 17
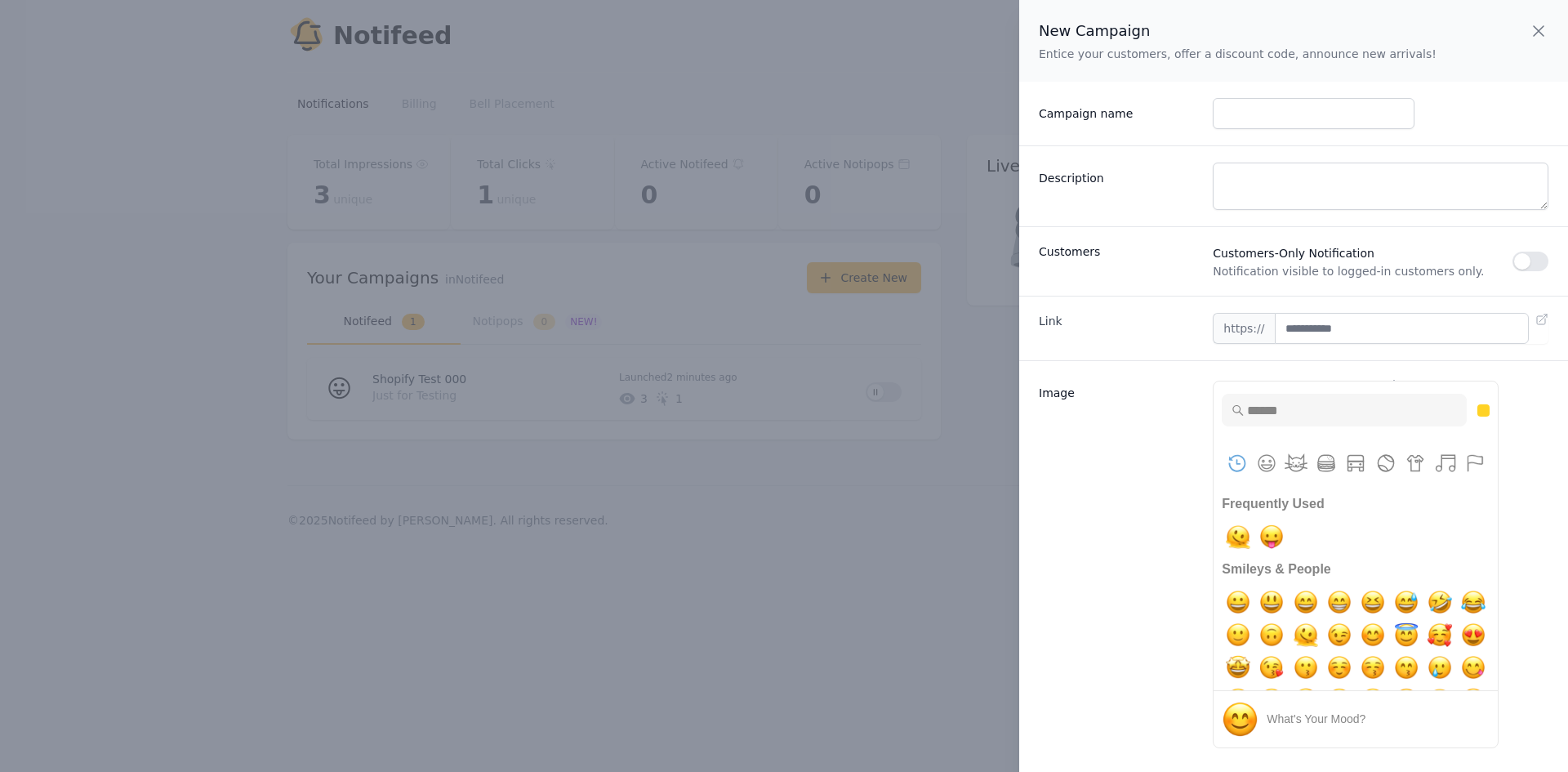
click at [1547, 38] on icon "button" at bounding box center [1538, 31] width 19 height 19
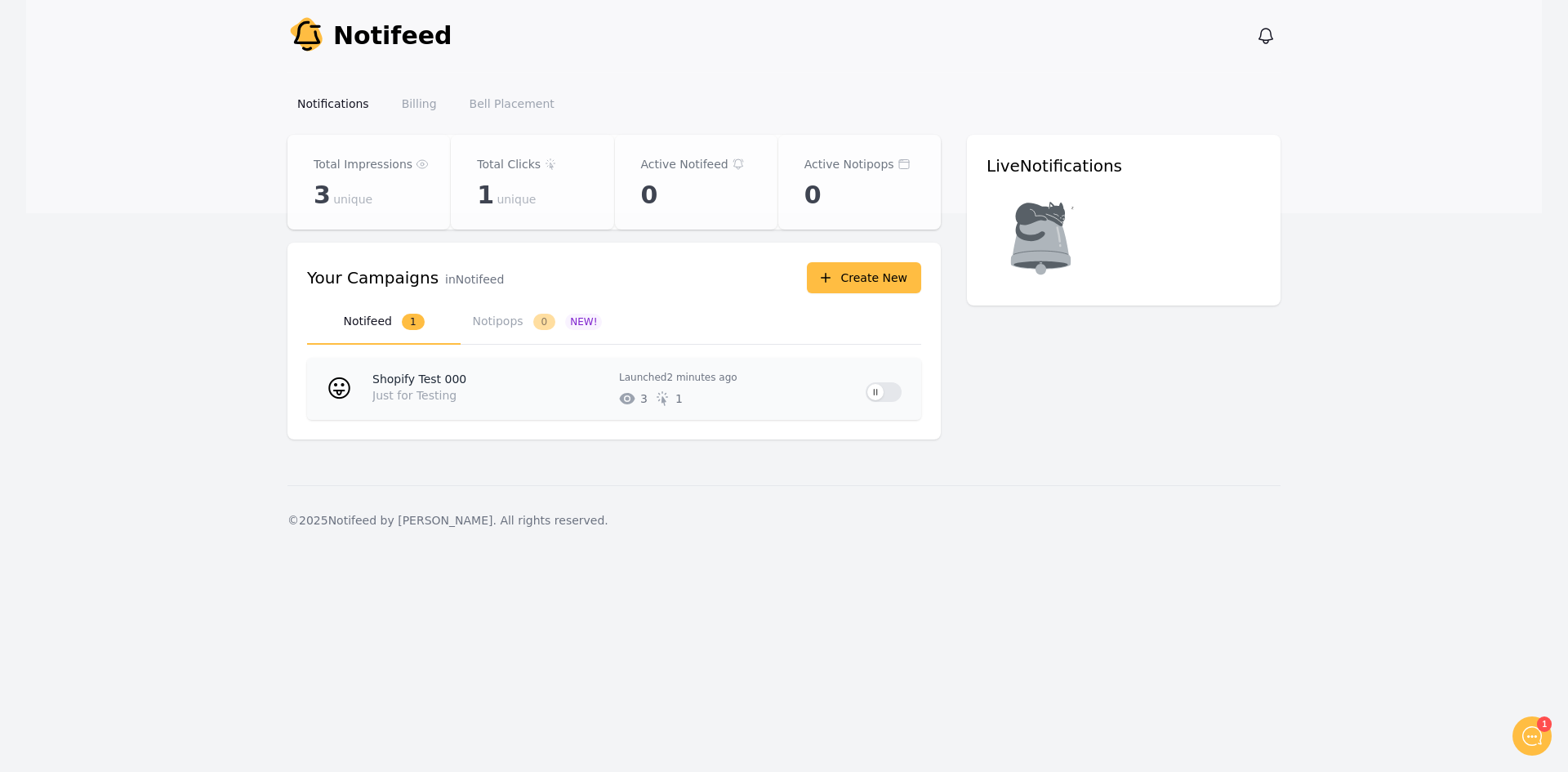
click at [876, 388] on button "Use setting" at bounding box center [883, 392] width 36 height 19
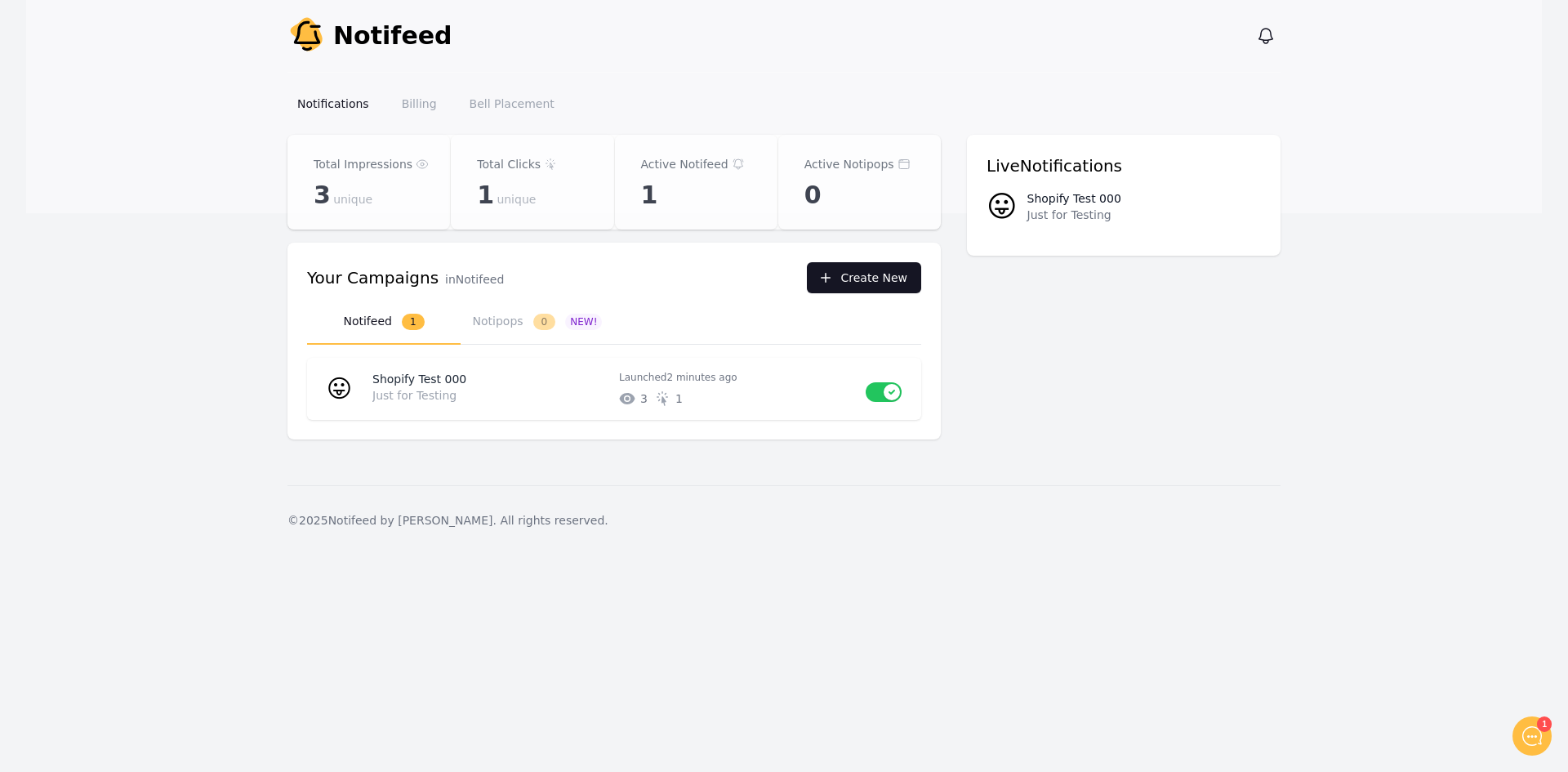
click at [873, 282] on button "Create New" at bounding box center [864, 277] width 115 height 31
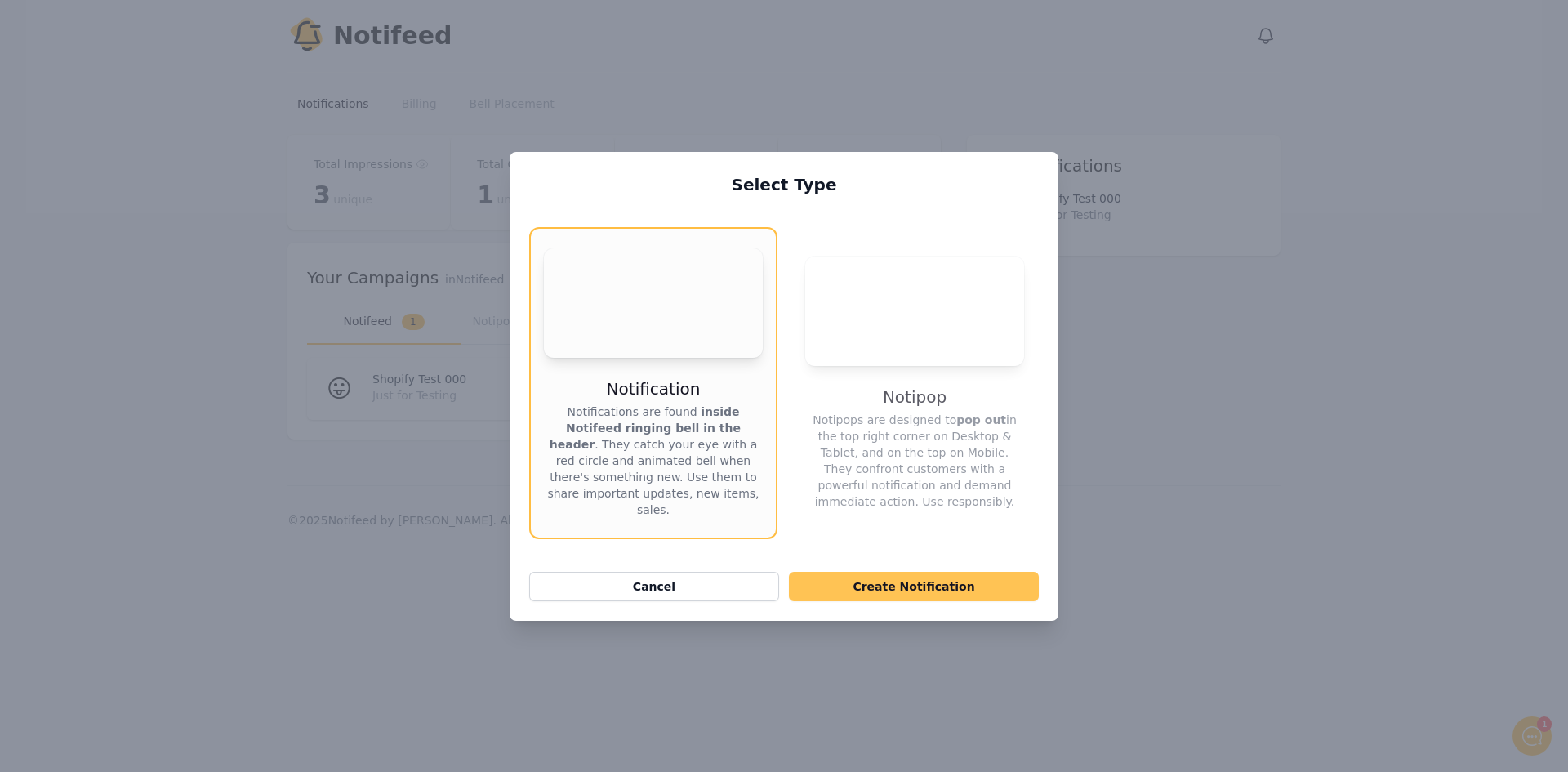
click at [858, 581] on button "Create Notification" at bounding box center [913, 586] width 250 height 29
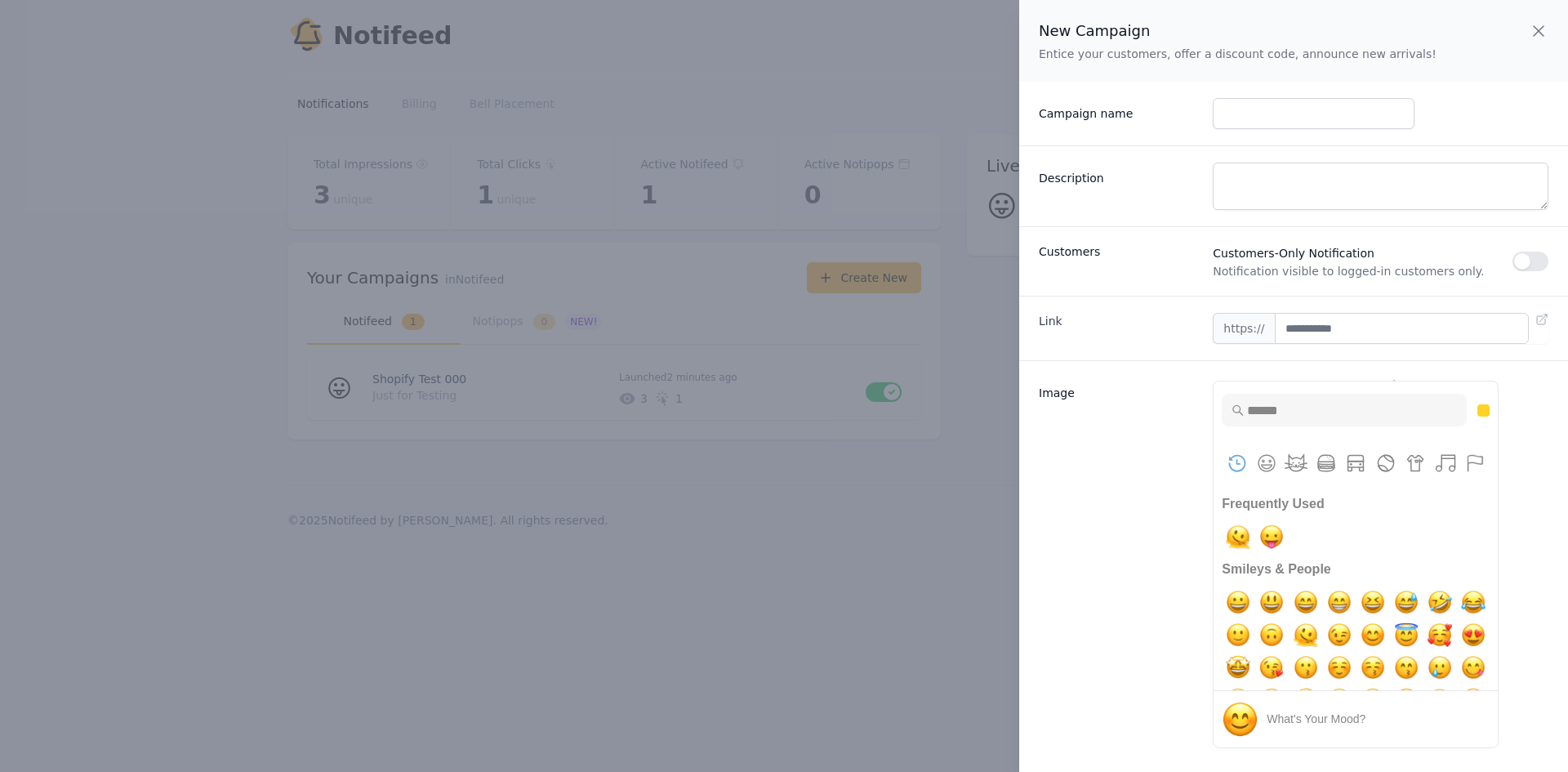
click at [1539, 35] on icon "button" at bounding box center [1538, 31] width 19 height 19
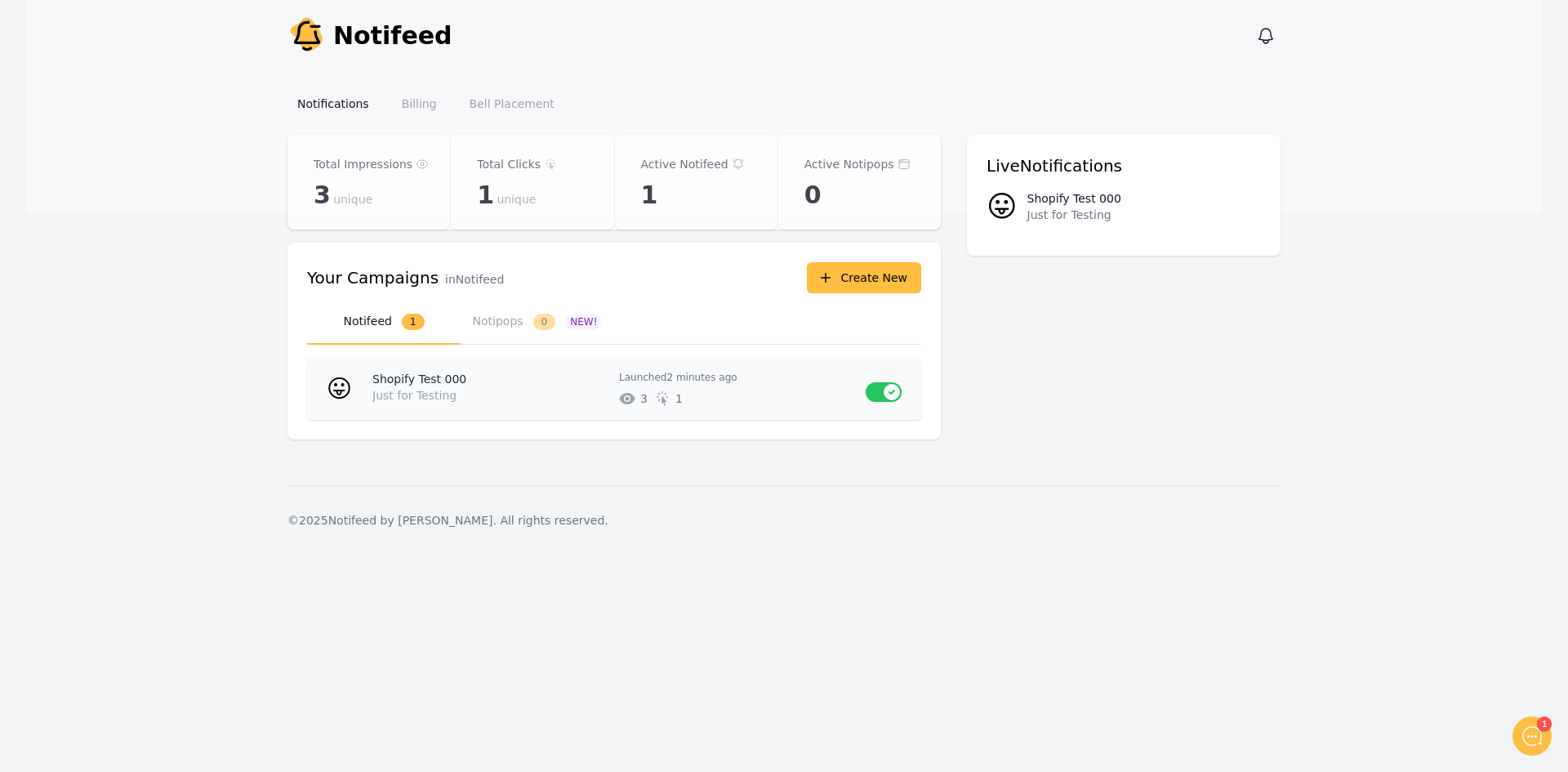
click at [521, 398] on p "Just for Testing" at bounding box center [485, 395] width 227 height 17
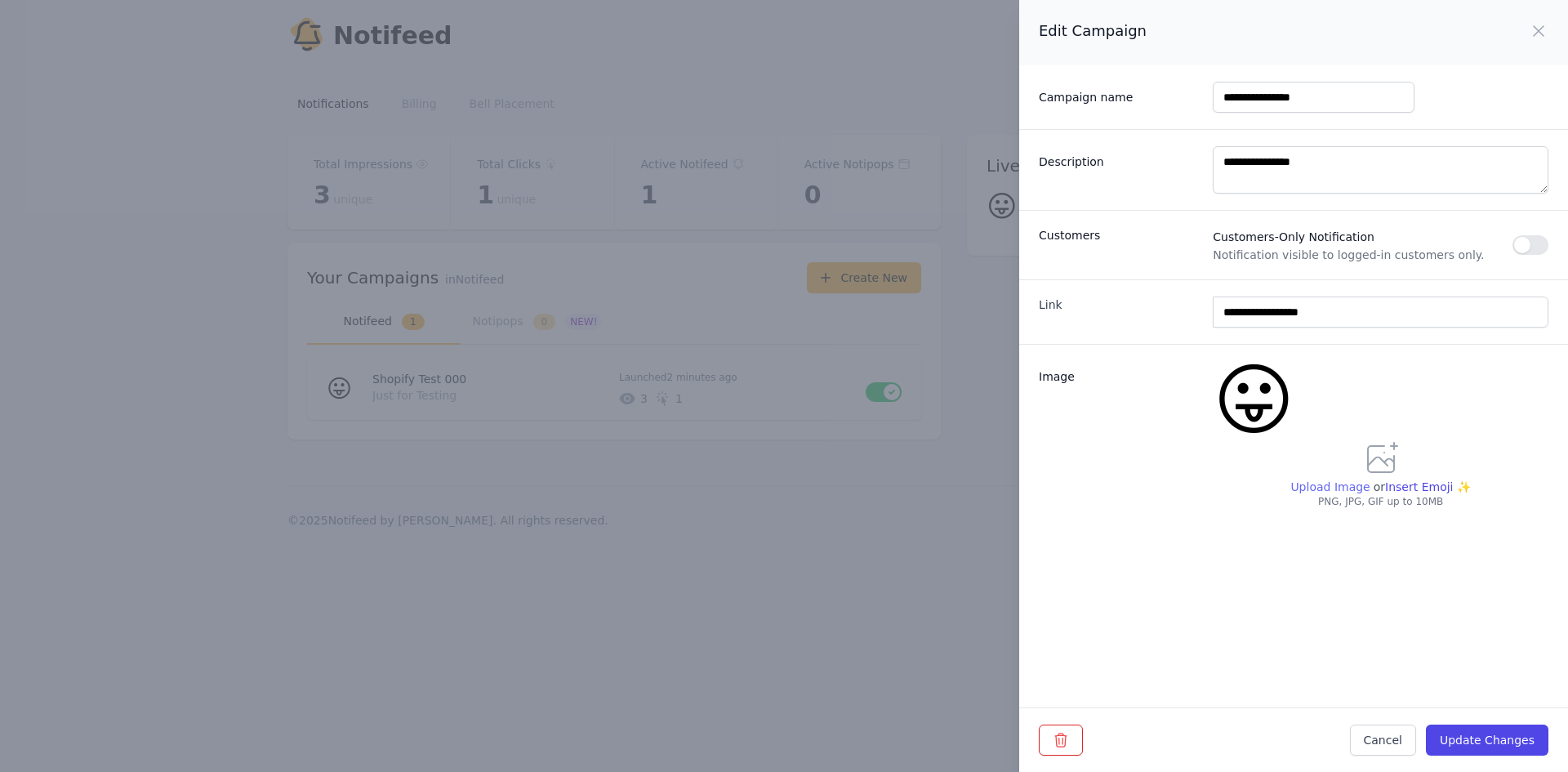
click at [1333, 485] on span "Upload Image" at bounding box center [1330, 486] width 79 height 13
click at [1333, 494] on input "Upload Image" at bounding box center [1329, 494] width 79 height 1
type input "**********"
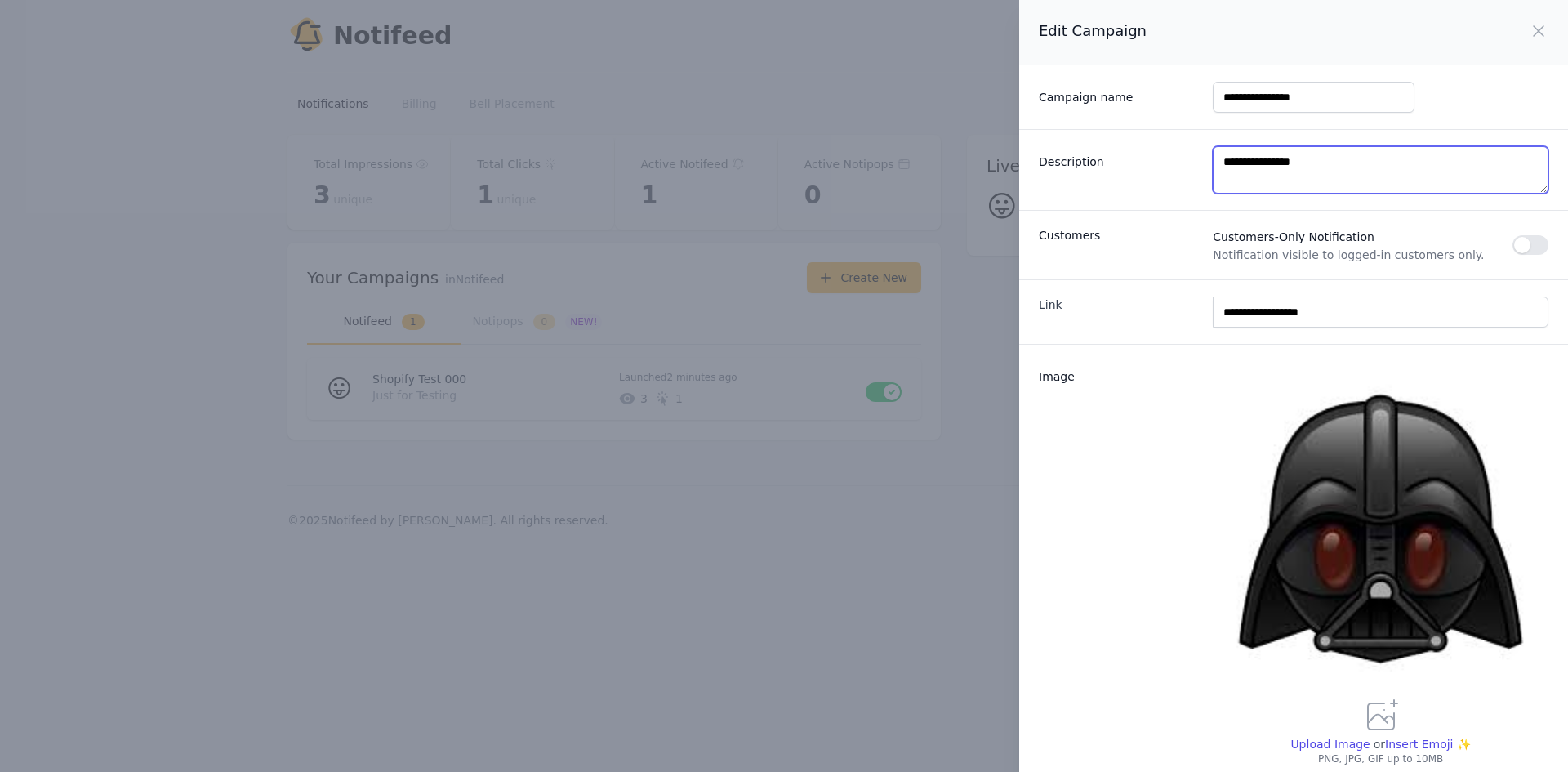
click at [1362, 169] on textarea "**********" at bounding box center [1380, 170] width 335 height 48
drag, startPoint x: 1391, startPoint y: 165, endPoint x: 1141, endPoint y: 165, distance: 250.0
click at [1141, 165] on div "**********" at bounding box center [1294, 169] width 549 height 81
type textarea "**********"
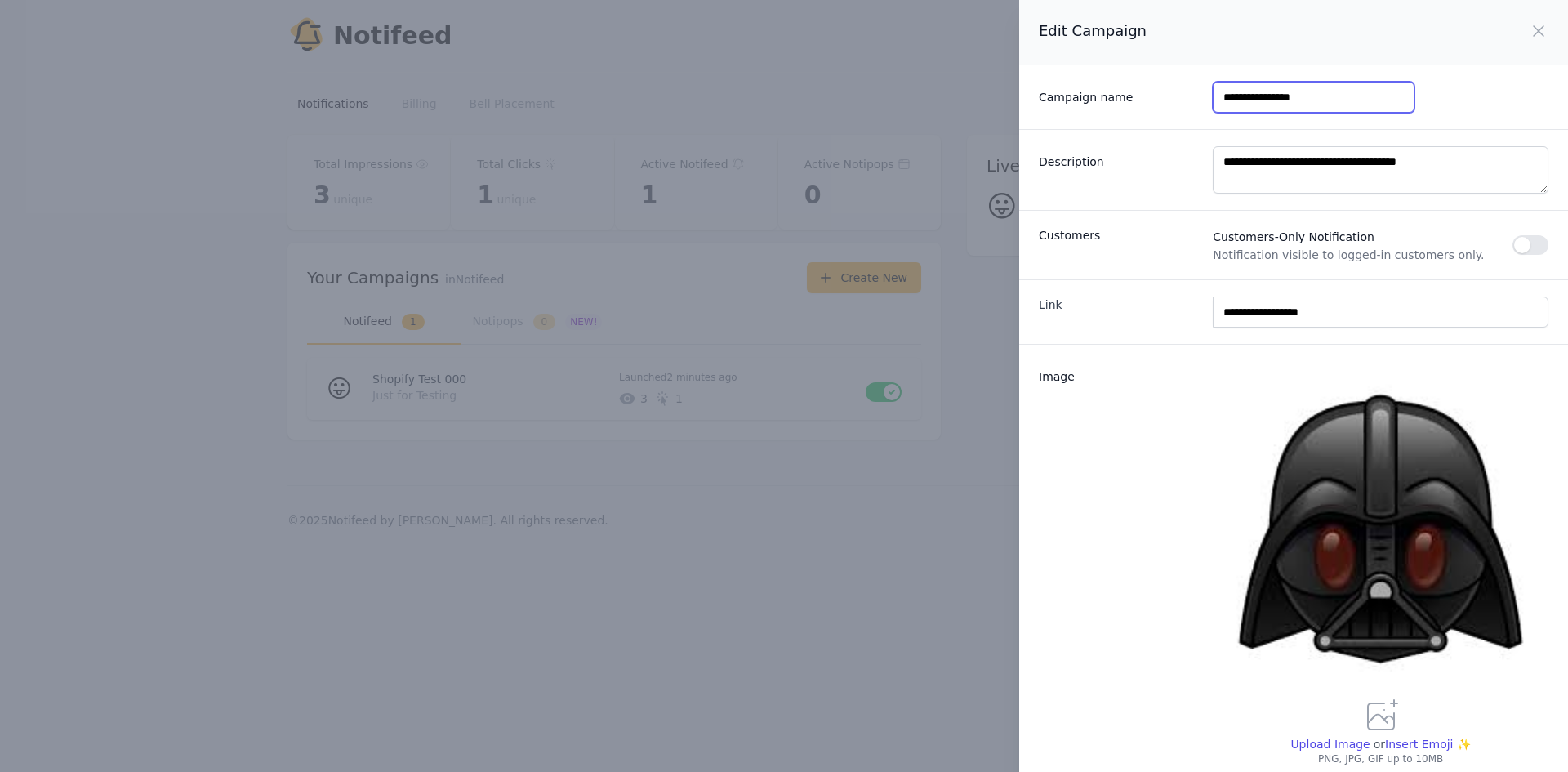
drag, startPoint x: 1347, startPoint y: 96, endPoint x: 1121, endPoint y: 91, distance: 226.1
click at [1121, 91] on div "**********" at bounding box center [1294, 97] width 549 height 64
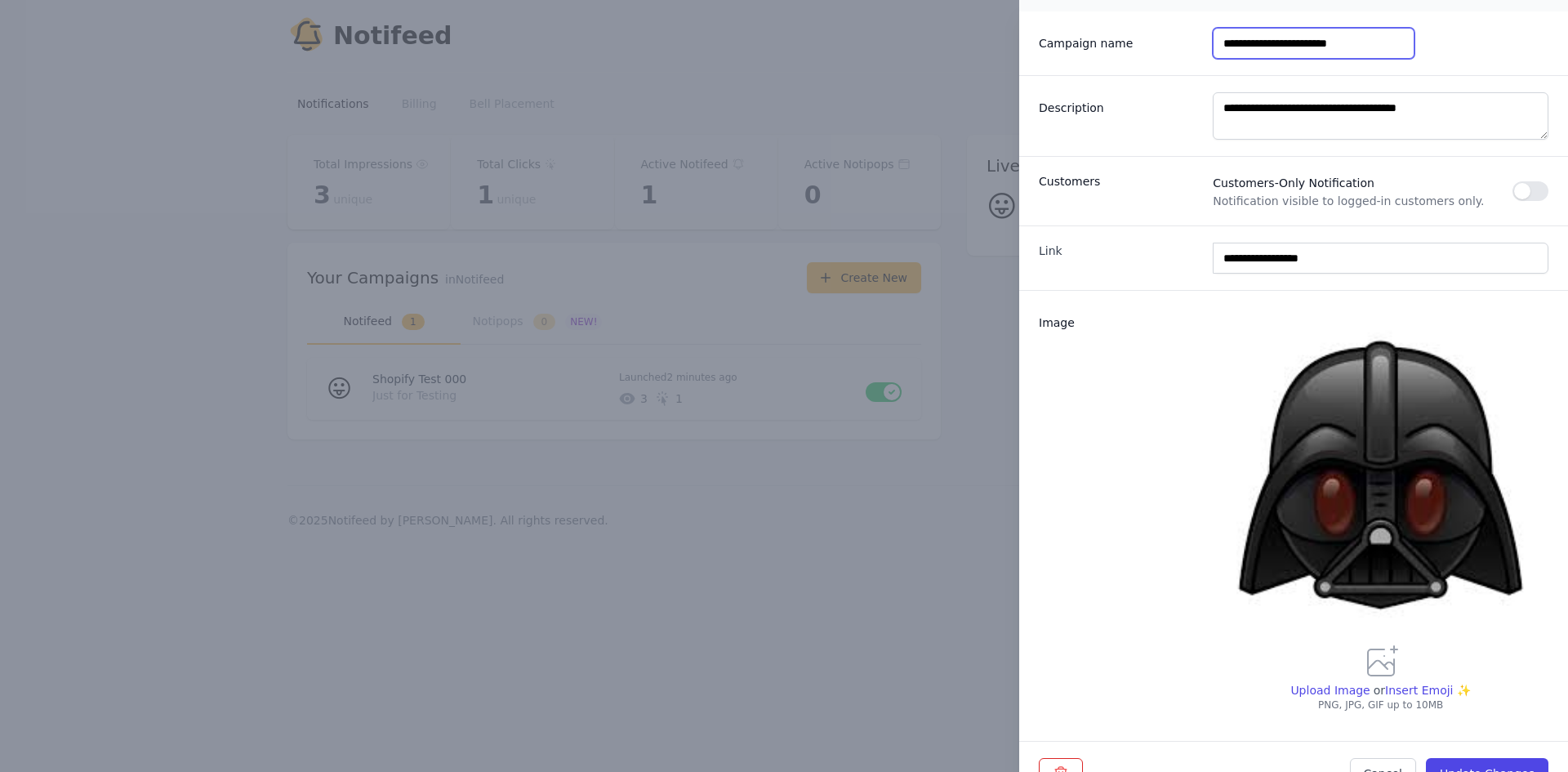
scroll to position [87, 0]
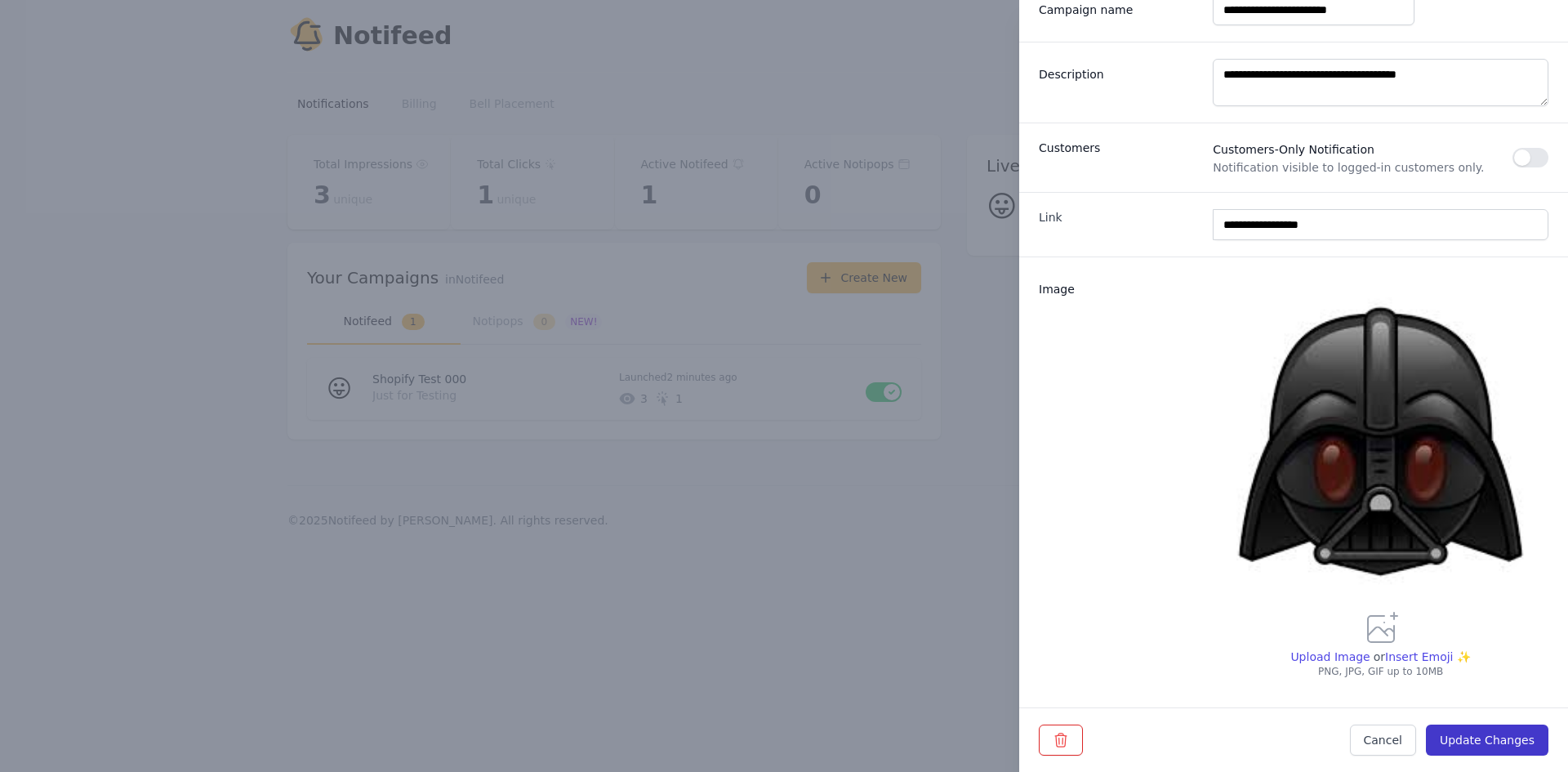
click at [1488, 739] on button "Update Changes" at bounding box center [1487, 739] width 123 height 31
type input "**********"
type textarea "**********"
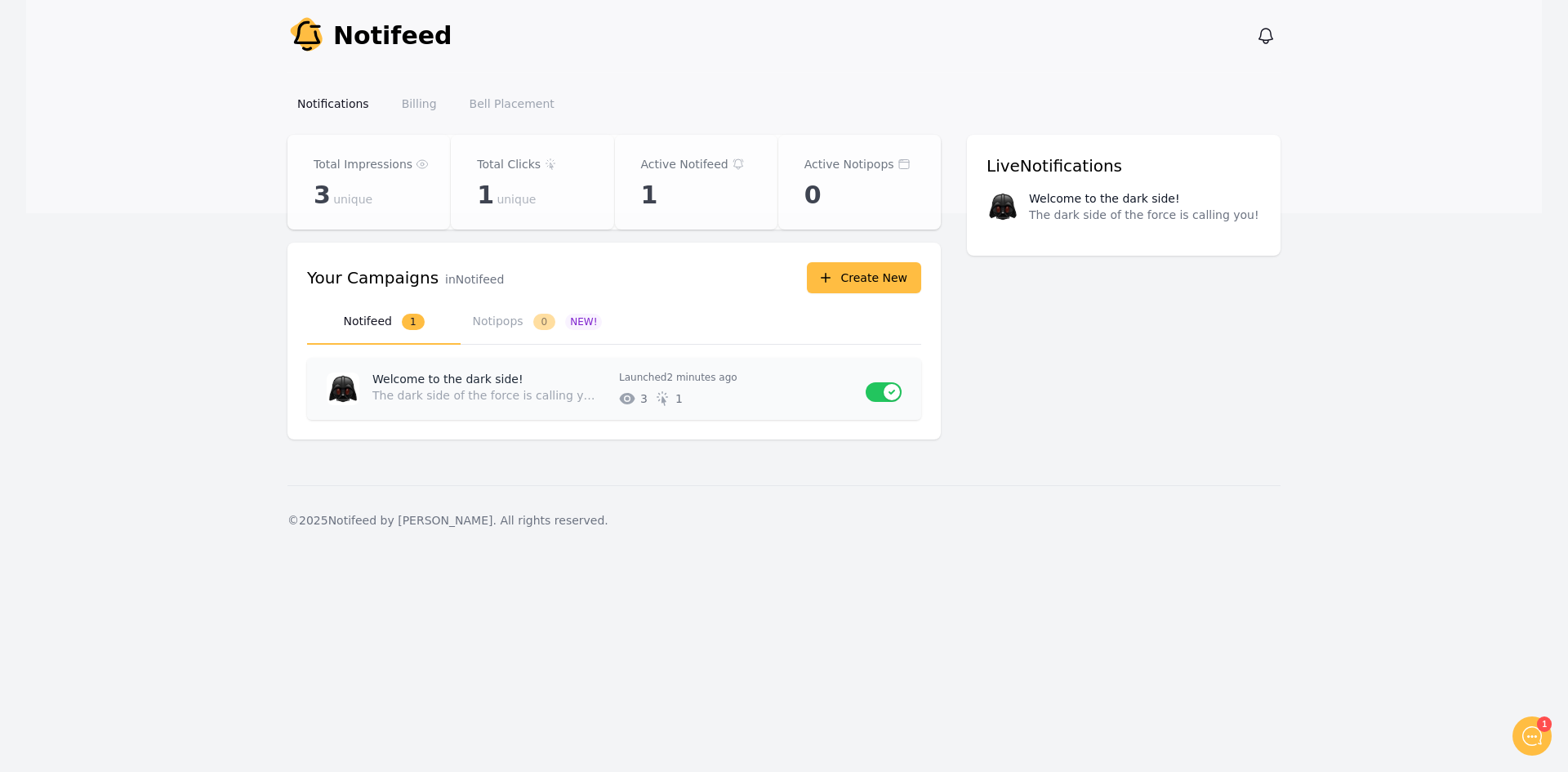
click at [338, 377] on img at bounding box center [342, 388] width 33 height 33
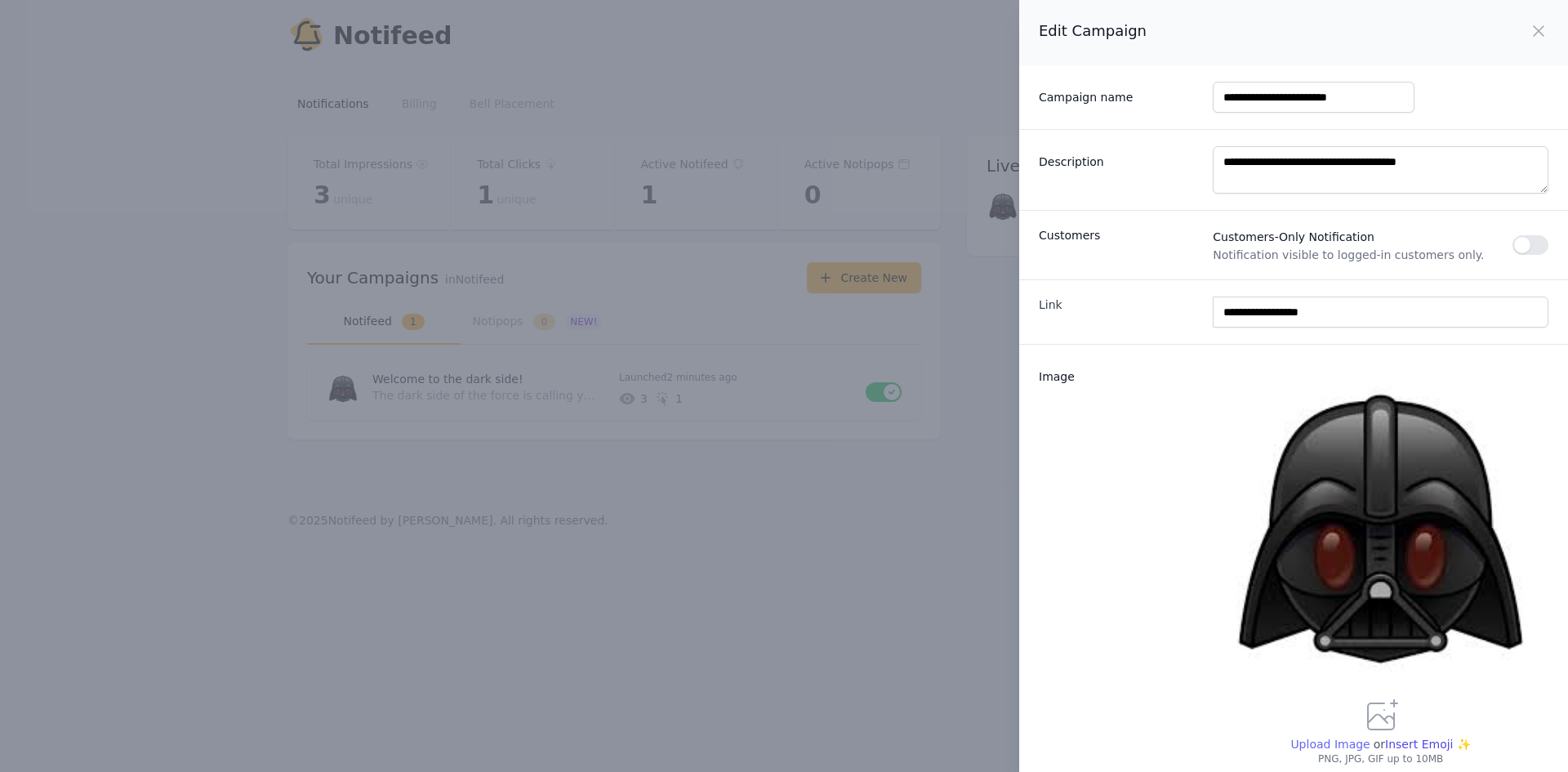
click at [1324, 738] on span "Upload Image" at bounding box center [1330, 744] width 79 height 13
click at [1324, 751] on input "Upload Image" at bounding box center [1329, 751] width 79 height 1
type input "**********"
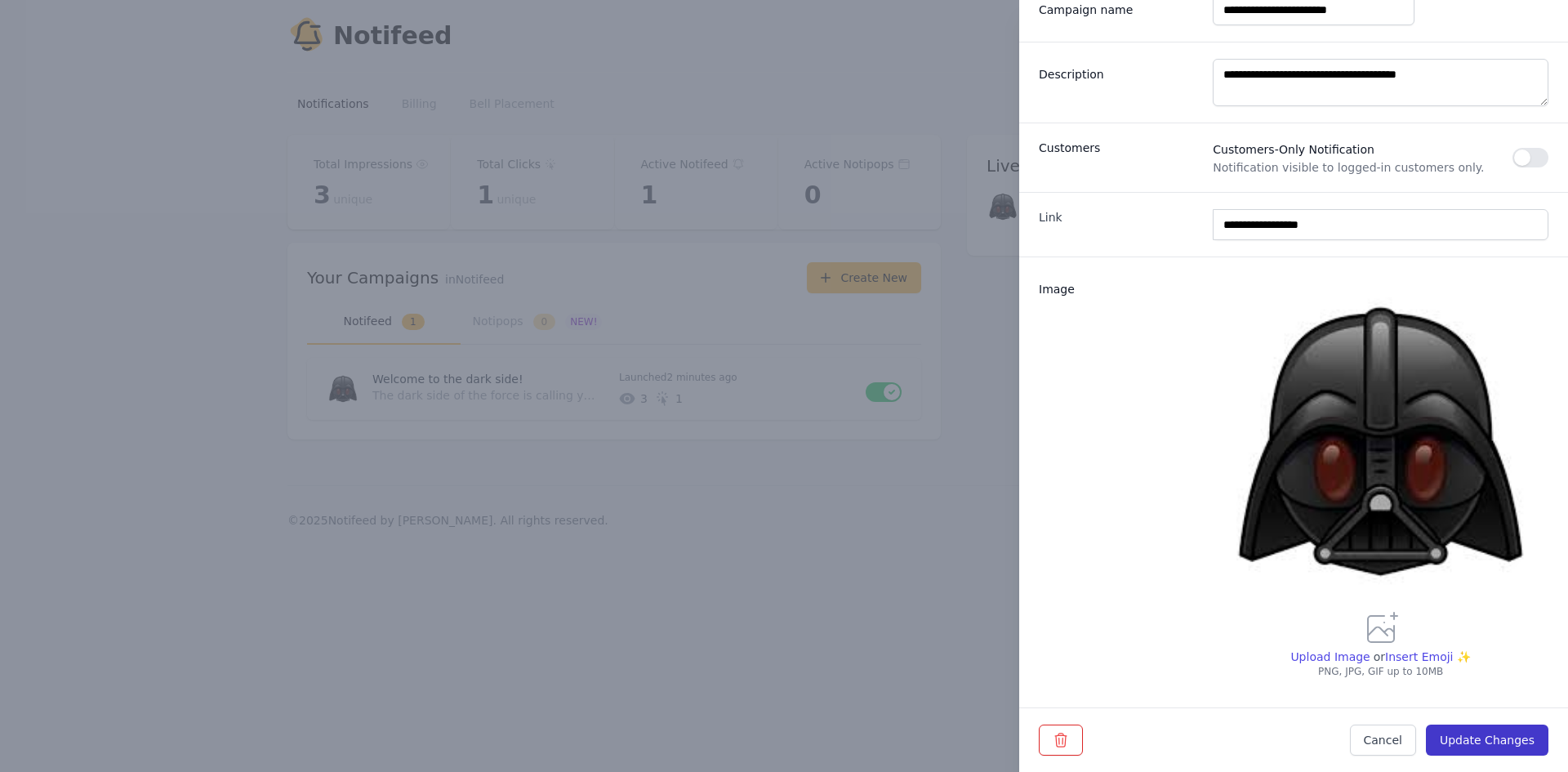
click at [1487, 738] on button "Update Changes" at bounding box center [1487, 739] width 123 height 31
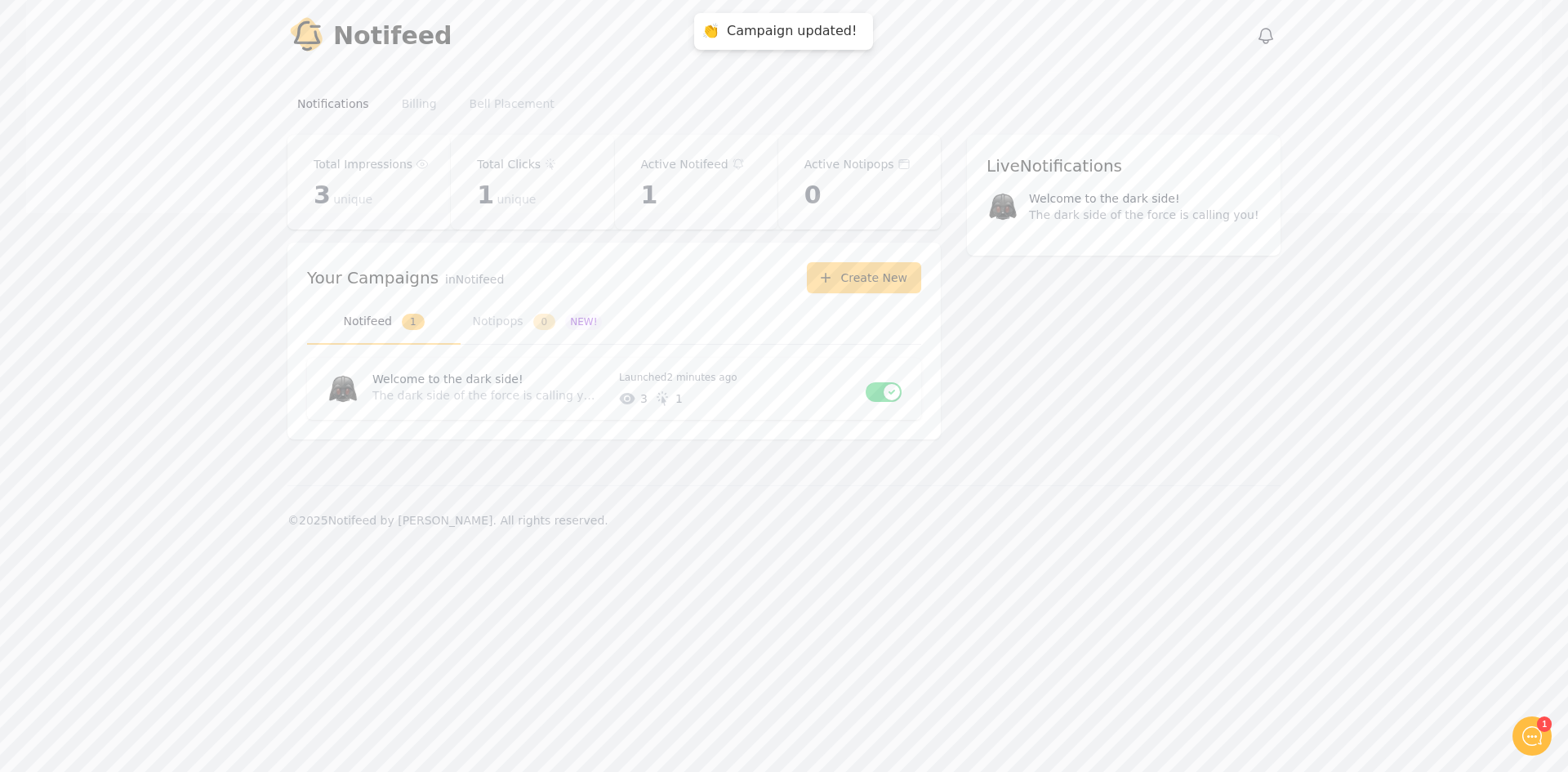
click at [1015, 556] on div "Notify Notifeed View notifications Open main menu Notifications Billing Bell Pl…" at bounding box center [784, 386] width 1568 height 772
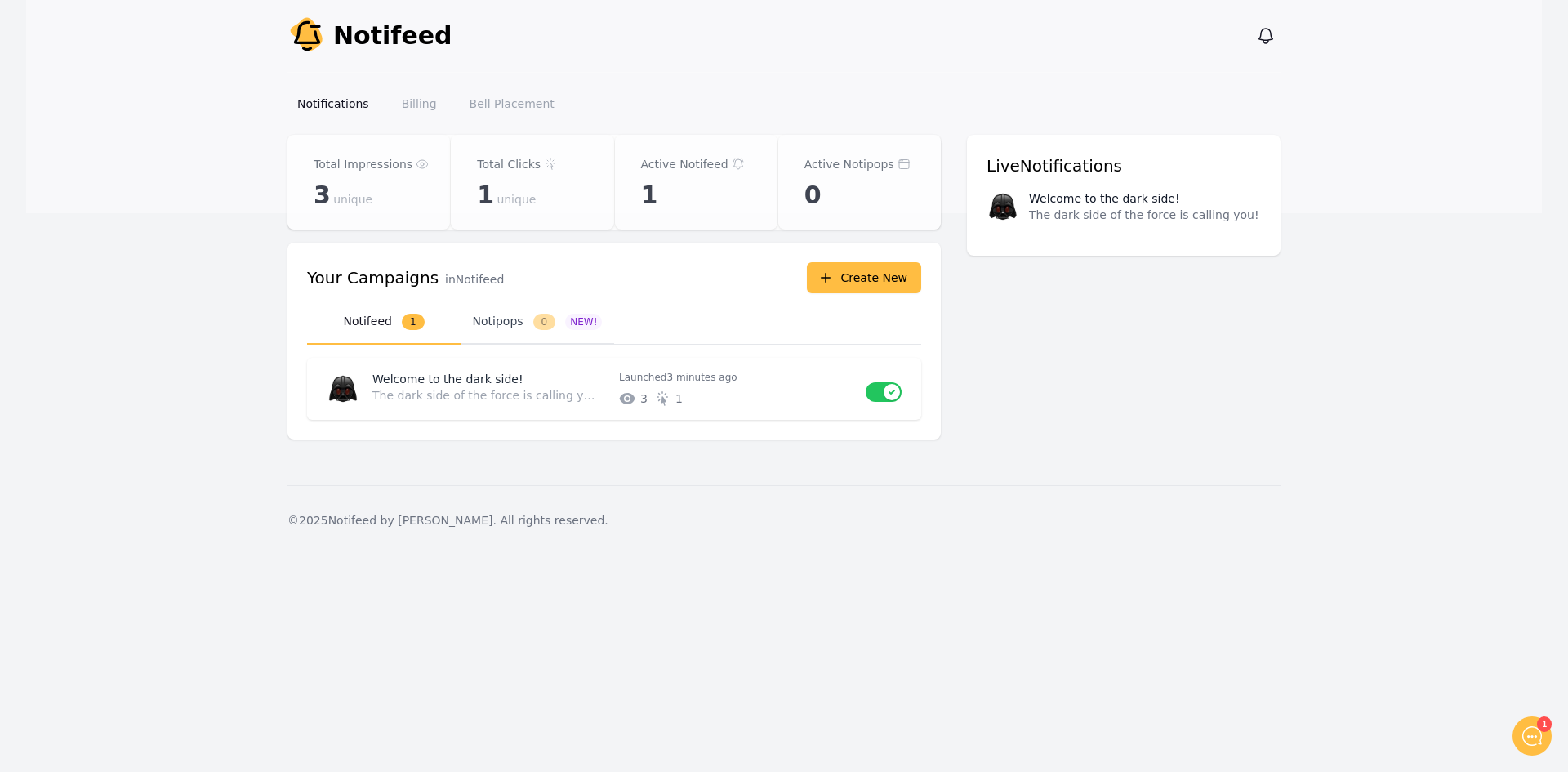
click at [552, 319] on span "0" at bounding box center [544, 321] width 23 height 17
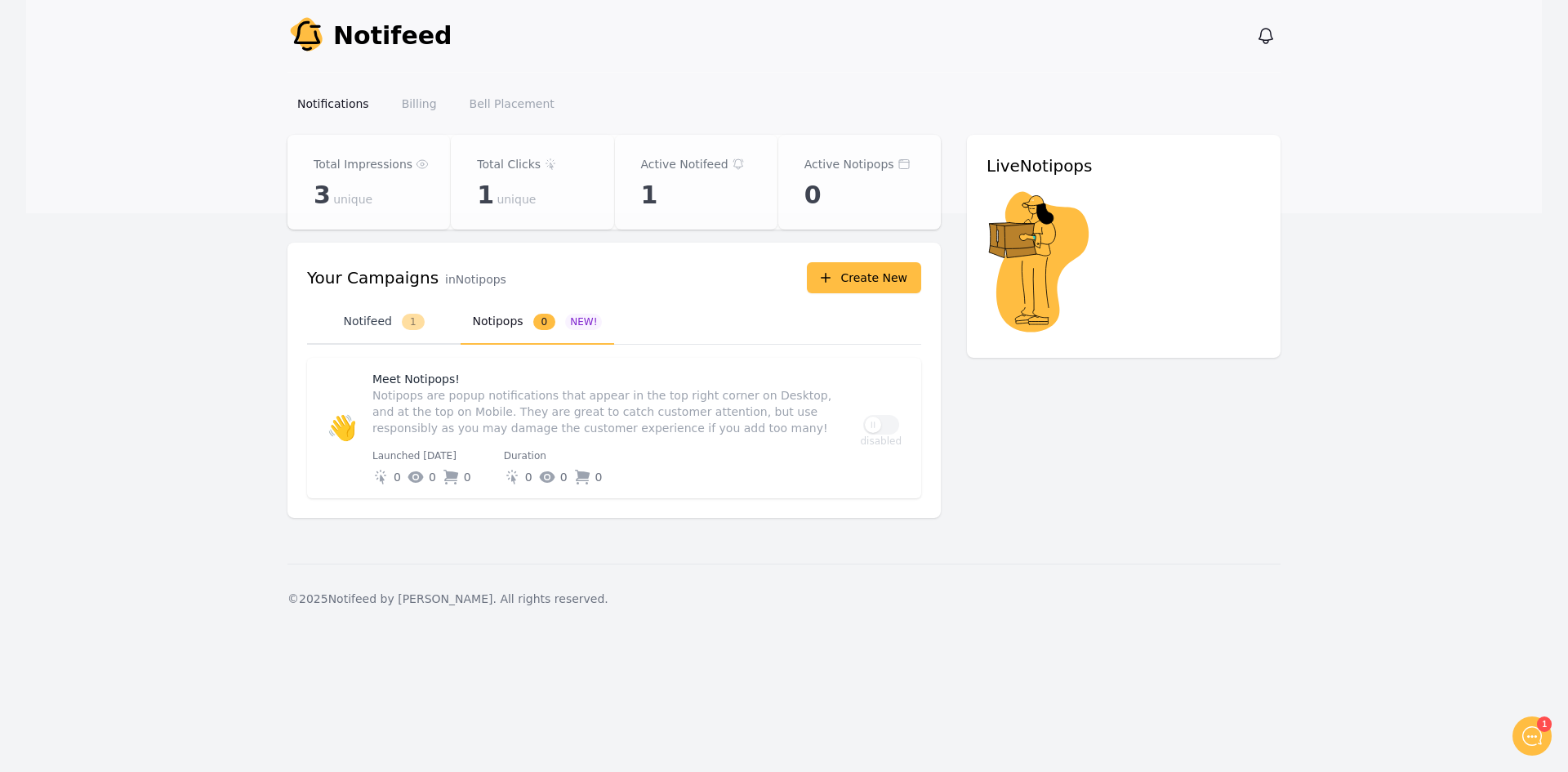
click at [361, 312] on button "Notifeed 1" at bounding box center [384, 322] width 154 height 45
